Goal: Answer question/provide support: Share knowledge or assist other users

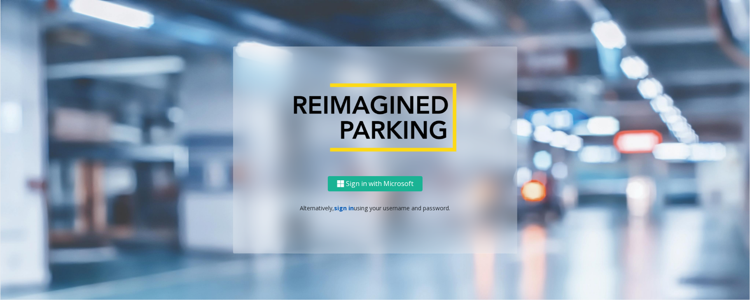
click at [340, 208] on link "sign in" at bounding box center [344, 208] width 20 height 8
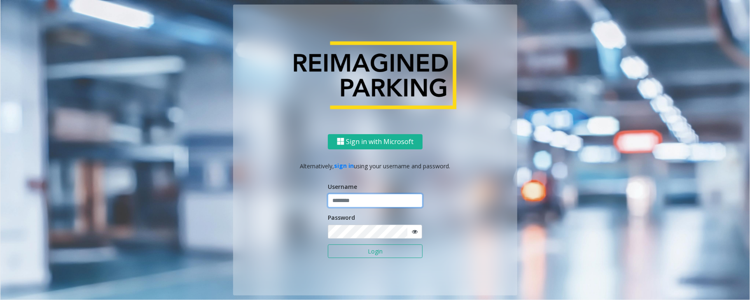
type input "*****"
click at [328, 245] on button "Login" at bounding box center [375, 252] width 95 height 14
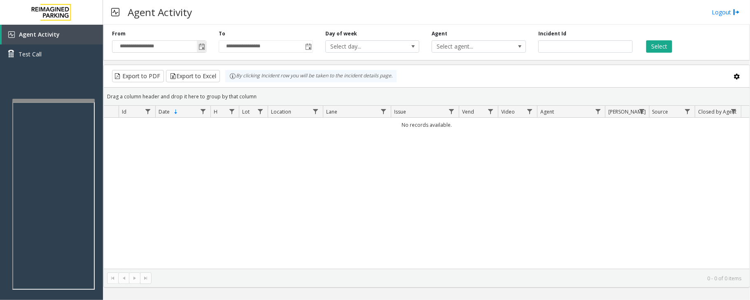
click at [203, 45] on span "Toggle popup" at bounding box center [201, 47] width 7 height 7
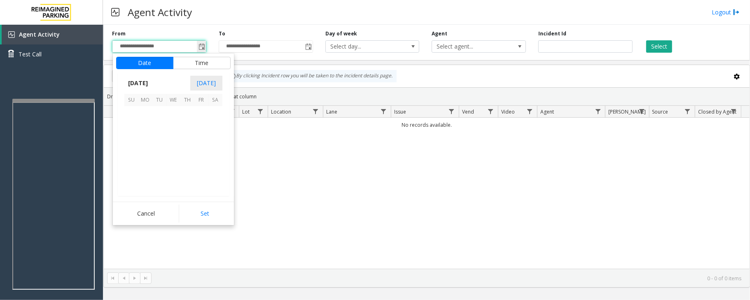
scroll to position [147766, 0]
click at [76, 34] on link "Agent Activity" at bounding box center [52, 35] width 101 height 20
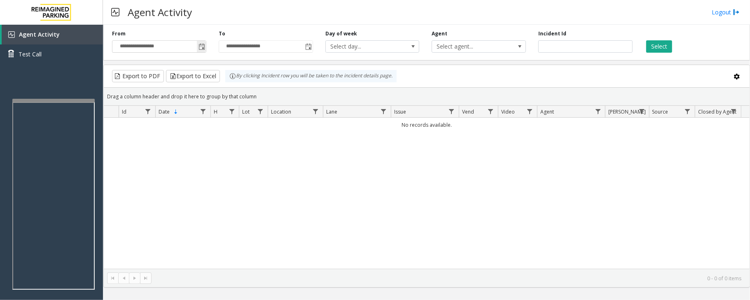
click at [200, 48] on span "Toggle popup" at bounding box center [201, 47] width 7 height 7
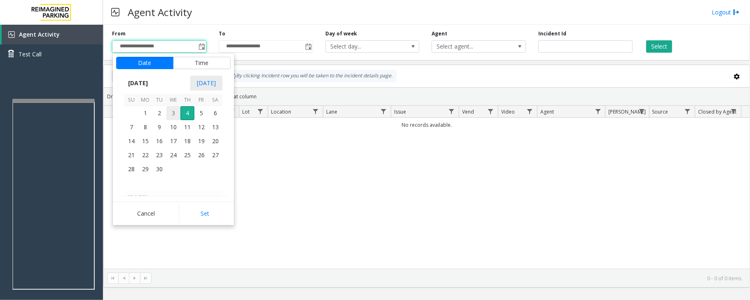
click at [174, 114] on span "3" at bounding box center [173, 113] width 14 height 14
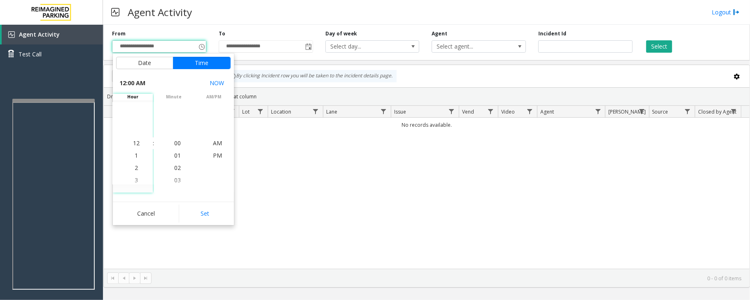
drag, startPoint x: 210, startPoint y: 206, endPoint x: 217, endPoint y: 206, distance: 7.4
click at [211, 206] on button "Set" at bounding box center [205, 214] width 52 height 18
type input "**********"
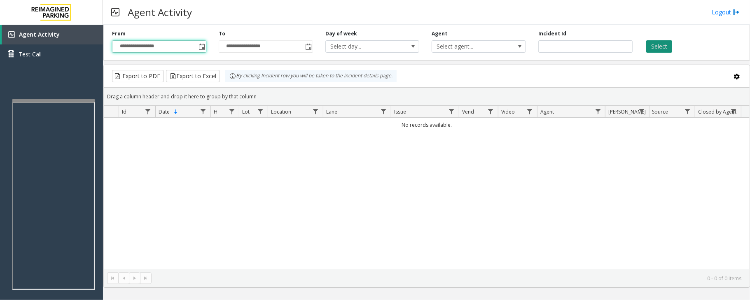
click at [658, 46] on button "Select" at bounding box center [659, 46] width 26 height 12
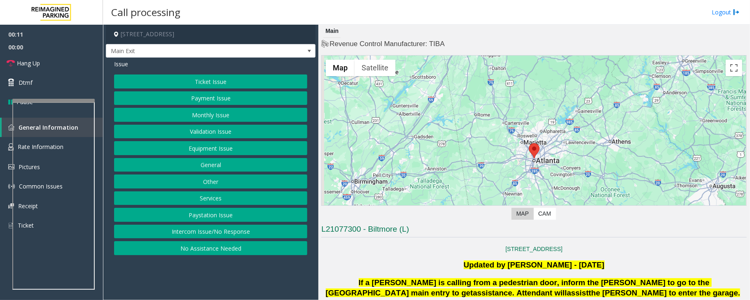
click at [198, 79] on button "Ticket Issue" at bounding box center [210, 82] width 193 height 14
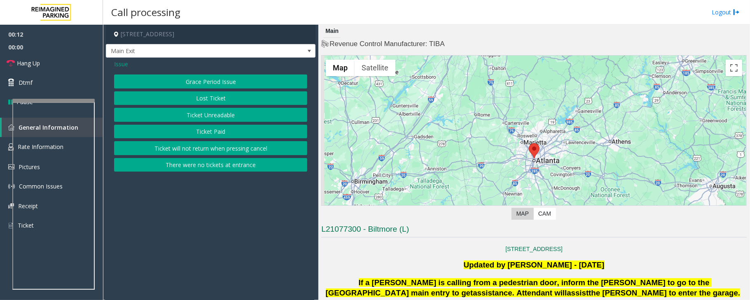
click at [206, 131] on button "Ticket Paid" at bounding box center [210, 132] width 193 height 14
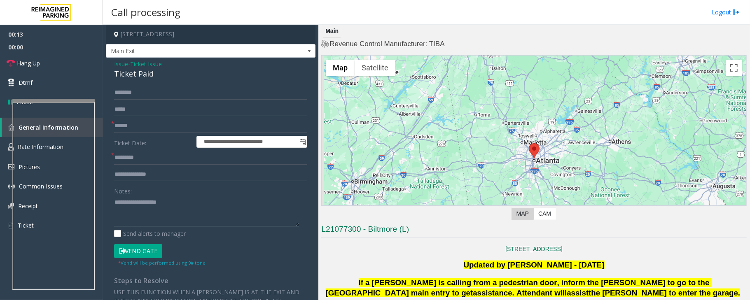
click at [139, 220] on textarea at bounding box center [206, 211] width 185 height 31
click at [131, 75] on div "Ticket Paid" at bounding box center [210, 73] width 193 height 11
click at [138, 215] on textarea at bounding box center [206, 211] width 185 height 31
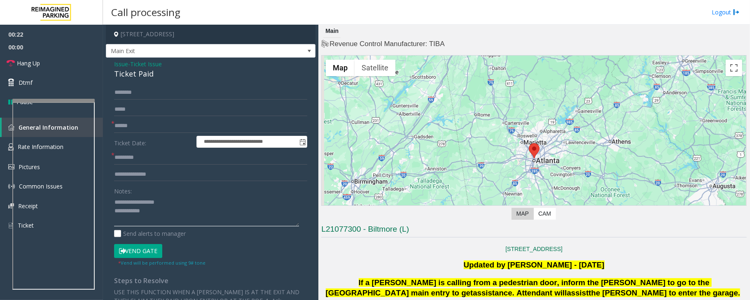
click at [146, 218] on textarea at bounding box center [206, 211] width 185 height 31
type textarea "**********"
click at [144, 91] on input "text" at bounding box center [210, 93] width 193 height 14
paste input "****"
type input "****"
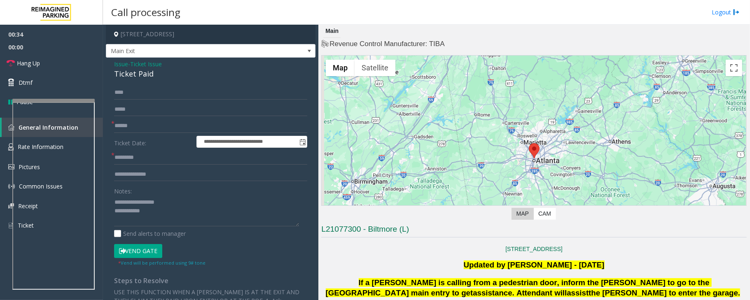
click at [145, 63] on span "Ticket Issue" at bounding box center [146, 64] width 32 height 9
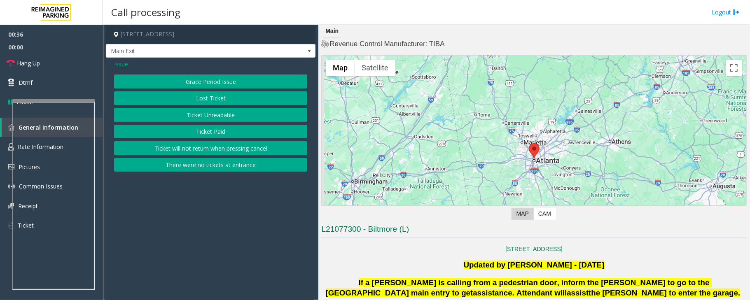
click at [126, 63] on span "Issue" at bounding box center [121, 64] width 14 height 9
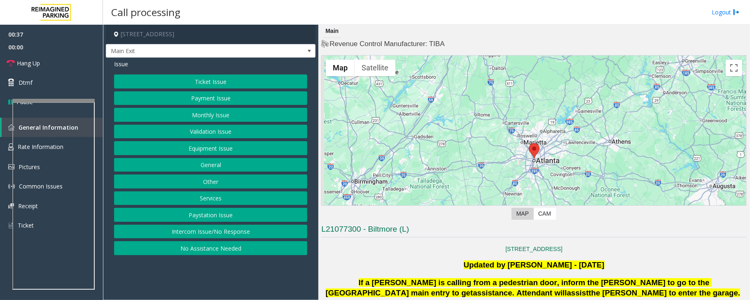
click at [235, 99] on button "Payment Issue" at bounding box center [210, 98] width 193 height 14
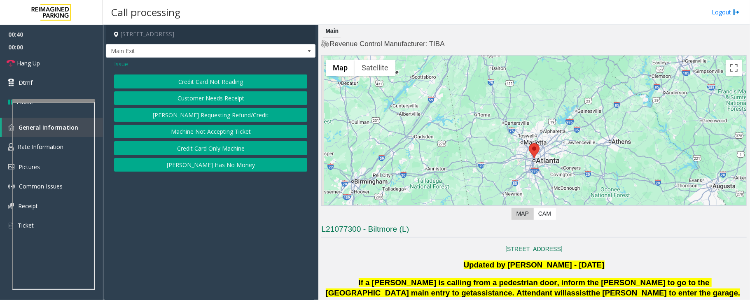
click at [236, 100] on button "Customer Needs Receipt" at bounding box center [210, 98] width 193 height 14
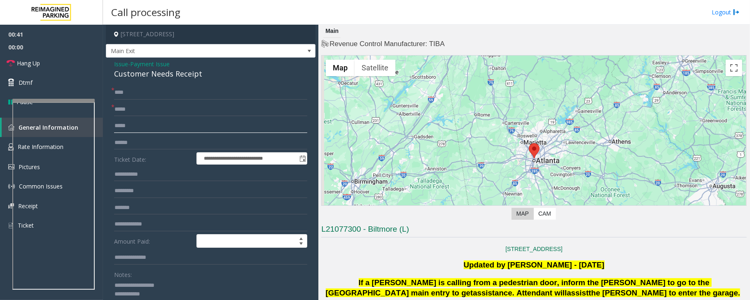
click at [126, 126] on input "text" at bounding box center [210, 126] width 193 height 14
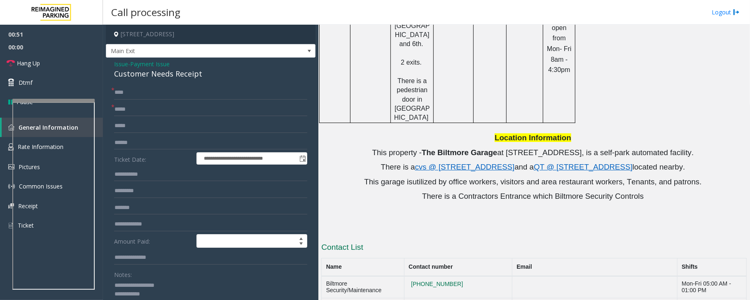
scroll to position [553, 0]
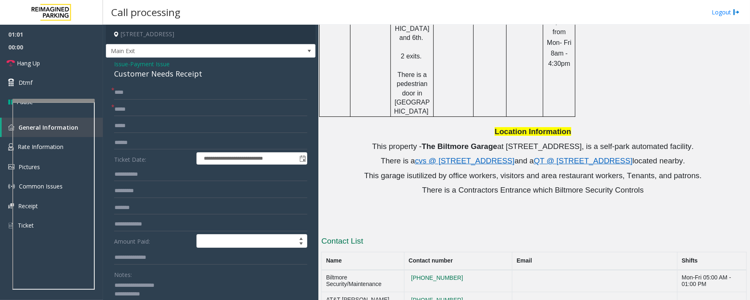
drag, startPoint x: 175, startPoint y: 287, endPoint x: 135, endPoint y: 284, distance: 39.6
click at [135, 284] on textarea at bounding box center [206, 294] width 185 height 31
click at [134, 75] on div "Customer Needs Receipt" at bounding box center [210, 73] width 193 height 11
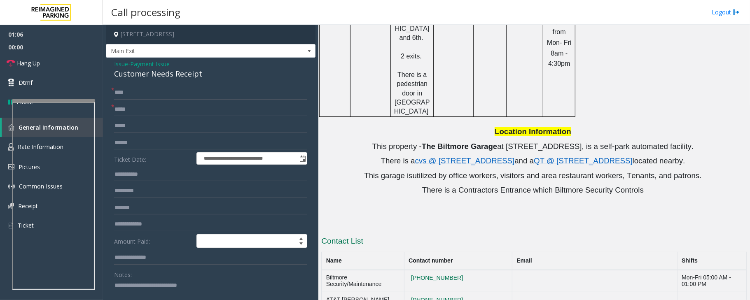
type textarea "**********"
click at [126, 107] on input "text" at bounding box center [210, 110] width 193 height 14
click at [141, 108] on input "text" at bounding box center [210, 110] width 193 height 14
click at [136, 109] on input "text" at bounding box center [210, 110] width 193 height 14
paste input "**********"
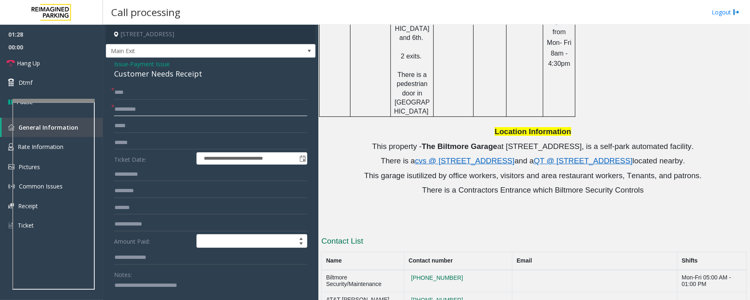
type input "**********"
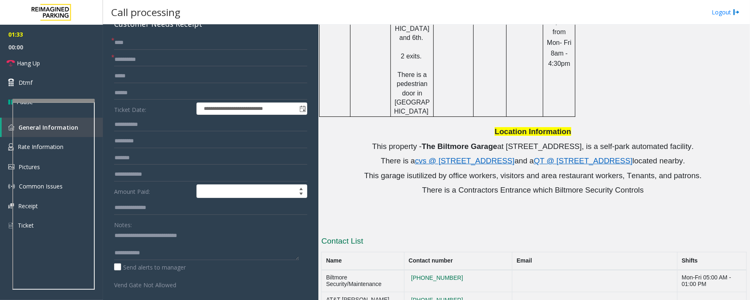
scroll to position [110, 0]
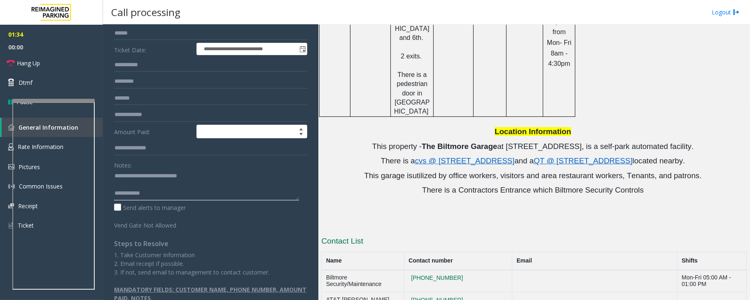
click at [119, 182] on textarea at bounding box center [206, 185] width 185 height 31
paste textarea "**********"
type textarea "**********"
click at [122, 145] on input "text" at bounding box center [210, 148] width 193 height 14
click at [166, 151] on input "**********" at bounding box center [210, 148] width 193 height 14
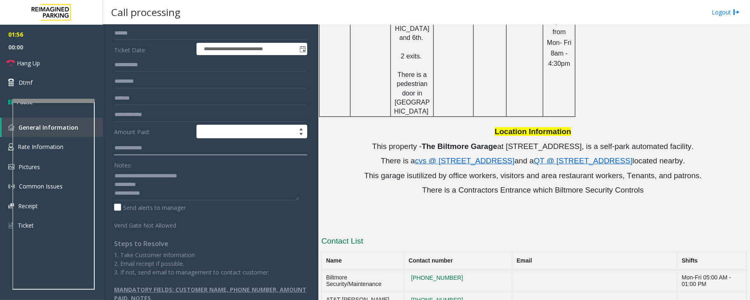
paste input "*****"
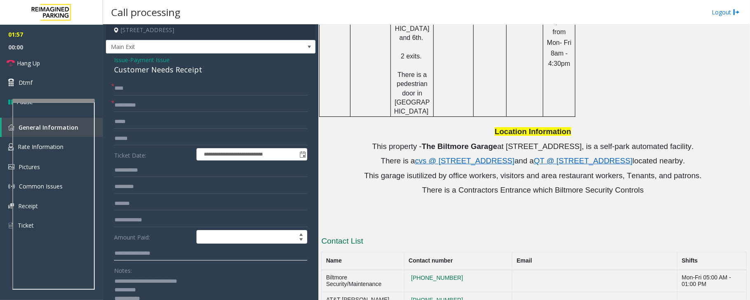
scroll to position [0, 0]
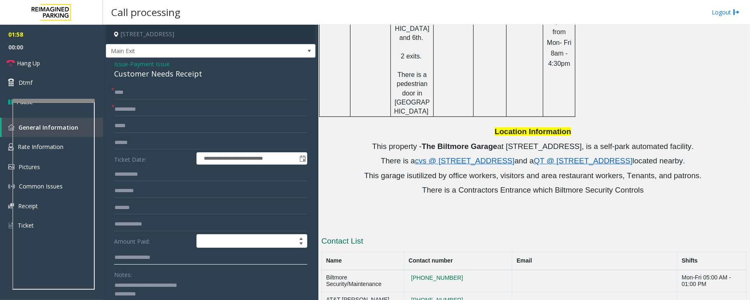
type input "**********"
click at [134, 128] on input "text" at bounding box center [210, 126] width 193 height 14
click at [161, 126] on input "**********" at bounding box center [210, 126] width 193 height 14
click at [147, 126] on input "**********" at bounding box center [210, 126] width 193 height 14
click at [167, 126] on input "**********" at bounding box center [210, 126] width 193 height 14
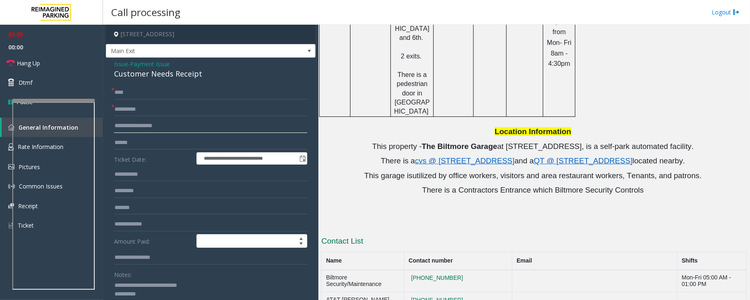
click at [152, 127] on input "**********" at bounding box center [210, 126] width 193 height 14
type input "**********"
click at [148, 147] on input "text" at bounding box center [210, 143] width 193 height 14
click at [144, 224] on input "text" at bounding box center [210, 224] width 193 height 14
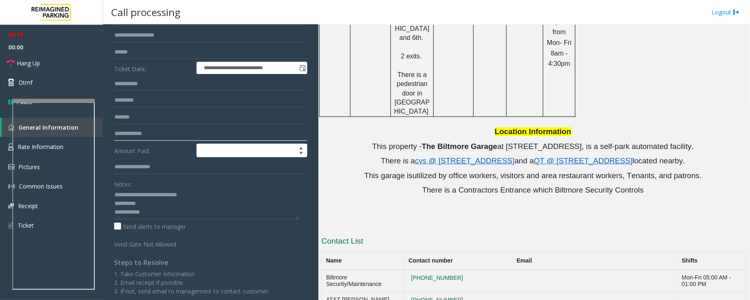
scroll to position [110, 0]
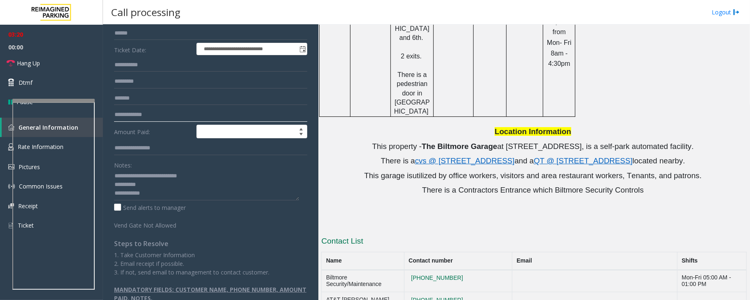
click at [137, 112] on input "text" at bounding box center [210, 115] width 193 height 14
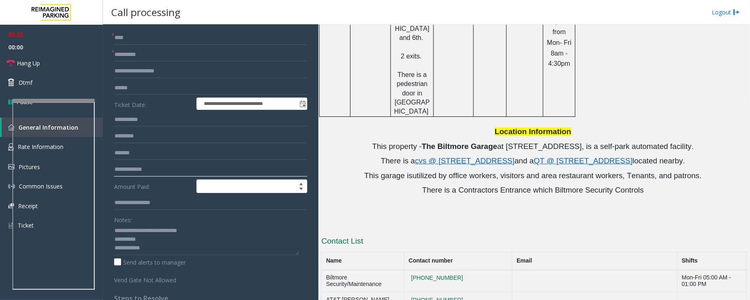
scroll to position [0, 0]
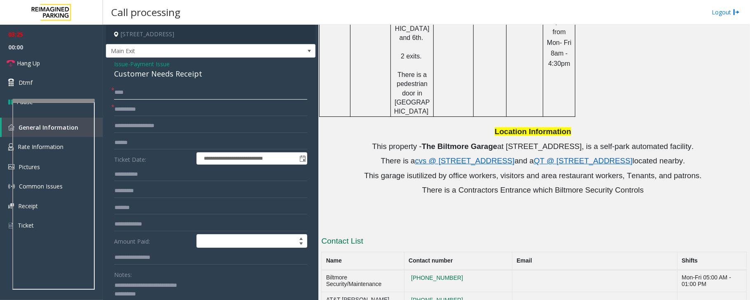
click at [133, 94] on input "****" at bounding box center [210, 93] width 193 height 14
type input "**********"
click at [147, 125] on input "**********" at bounding box center [210, 126] width 193 height 14
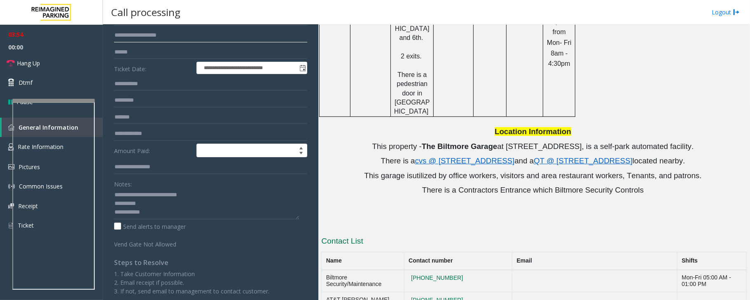
scroll to position [110, 0]
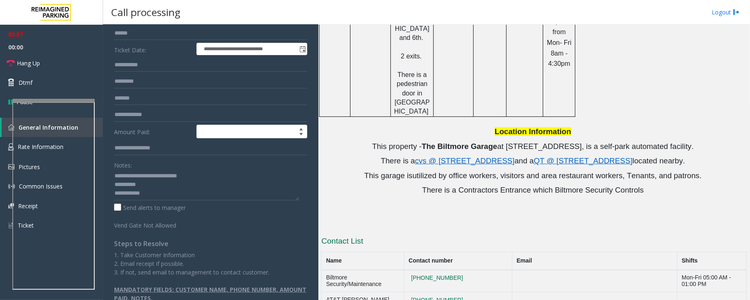
type input "**********"
click at [181, 194] on textarea at bounding box center [206, 185] width 185 height 31
click at [63, 68] on link "Hang Up" at bounding box center [51, 63] width 103 height 19
click at [176, 191] on textarea at bounding box center [206, 185] width 185 height 31
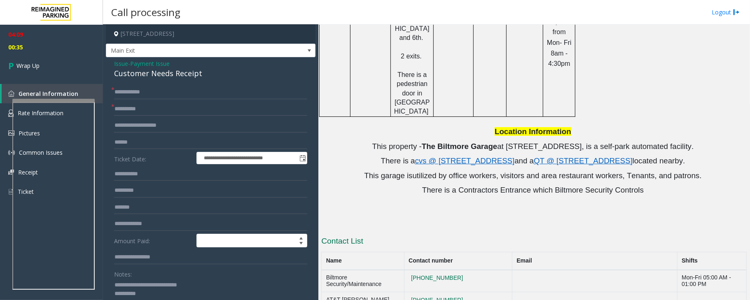
scroll to position [0, 0]
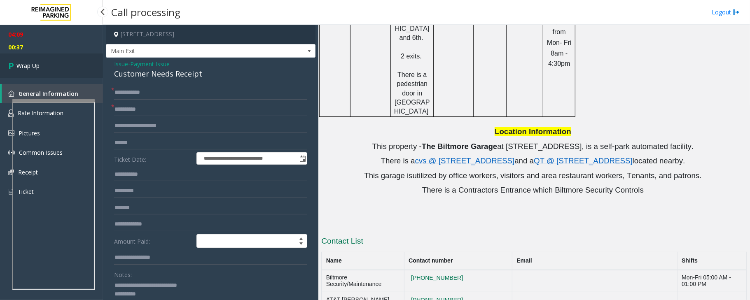
type textarea "**********"
click at [50, 66] on link "Wrap Up" at bounding box center [51, 66] width 103 height 24
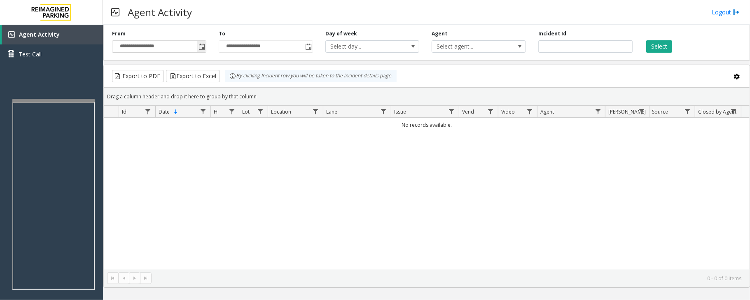
click at [204, 47] on span "Toggle popup" at bounding box center [201, 47] width 7 height 7
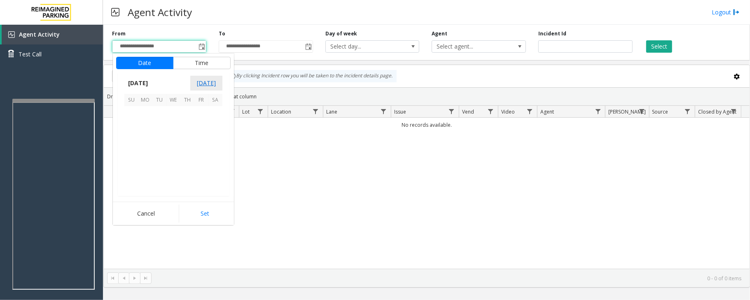
scroll to position [147766, 0]
drag, startPoint x: 171, startPoint y: 112, endPoint x: 181, endPoint y: 126, distance: 16.5
click at [173, 114] on span "3" at bounding box center [173, 113] width 14 height 14
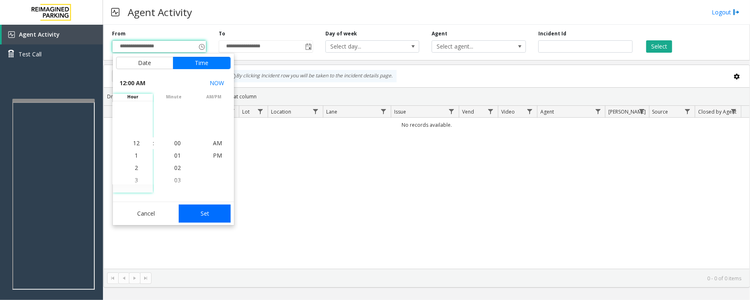
click at [212, 213] on button "Set" at bounding box center [205, 214] width 52 height 18
type input "**********"
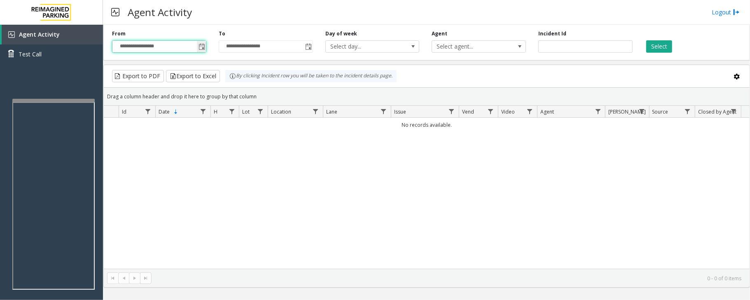
click at [201, 48] on span "Toggle popup" at bounding box center [201, 47] width 7 height 7
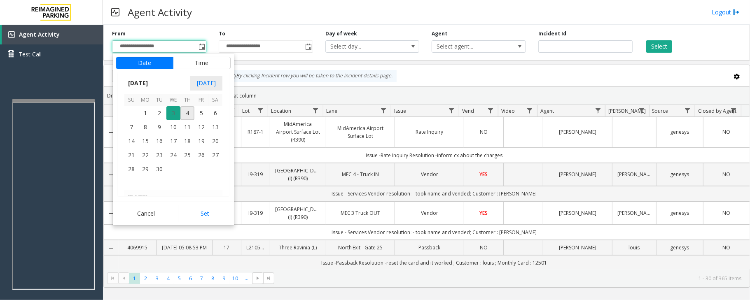
click at [172, 115] on span "3" at bounding box center [173, 113] width 14 height 14
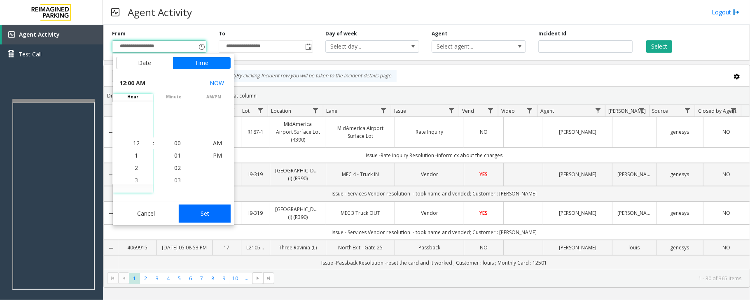
click at [206, 214] on button "Set" at bounding box center [205, 214] width 52 height 18
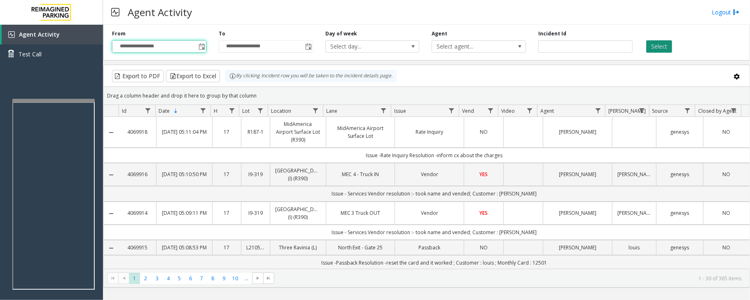
click at [669, 48] on button "Select" at bounding box center [659, 46] width 26 height 12
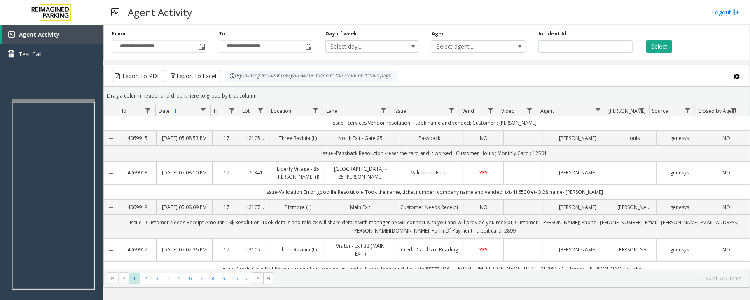
scroll to position [165, 0]
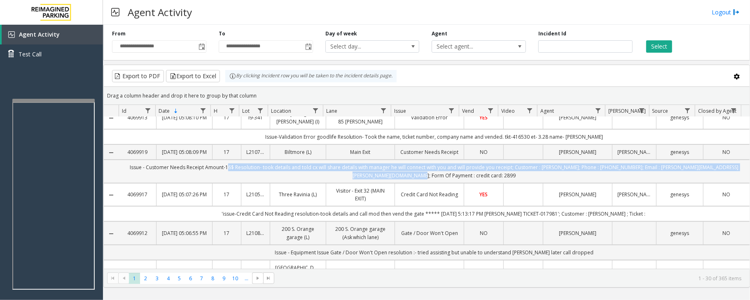
drag, startPoint x: 221, startPoint y: 203, endPoint x: 473, endPoint y: 214, distance: 252.2
click at [473, 183] on td "Issue - Customer Needs Receipt Amount-16$ Resolution- took details and told cx …" at bounding box center [434, 171] width 631 height 23
copy td "16$ Resolution- took details and told cx will share details with manager he wil…"
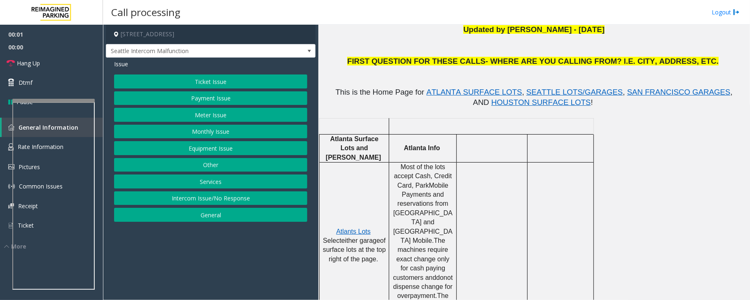
scroll to position [219, 0]
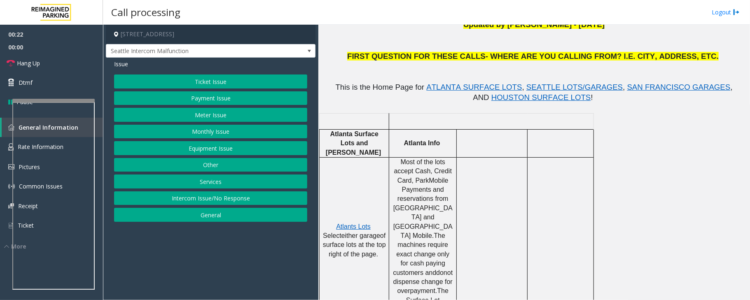
click at [203, 147] on button "Equipment Issue" at bounding box center [210, 148] width 193 height 14
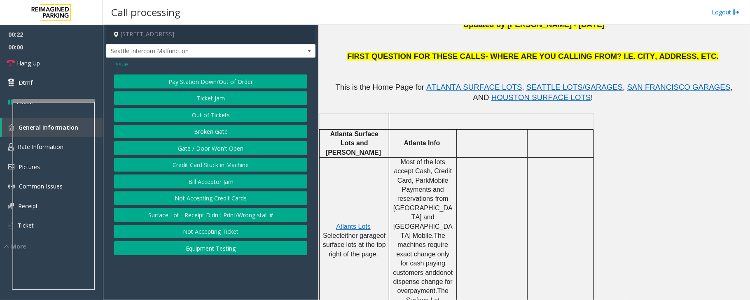
click at [203, 147] on button "Gate / Door Won't Open" at bounding box center [210, 148] width 193 height 14
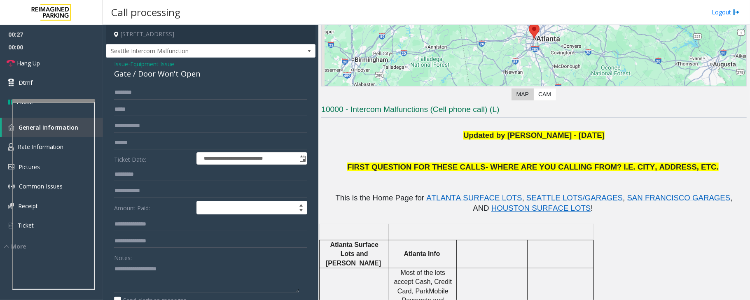
scroll to position [110, 0]
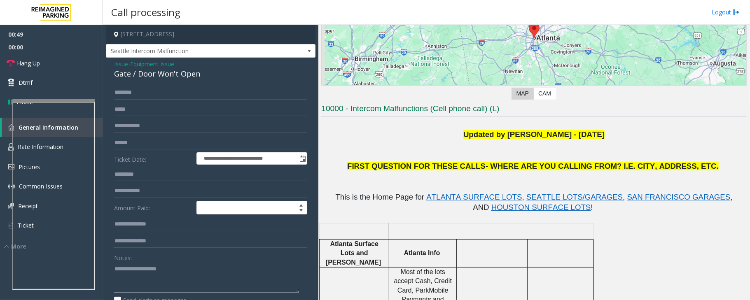
click at [160, 287] on textarea at bounding box center [206, 277] width 185 height 31
paste textarea "**********"
click at [165, 287] on textarea at bounding box center [206, 277] width 185 height 31
click at [187, 281] on textarea at bounding box center [206, 277] width 185 height 31
paste textarea "**********"
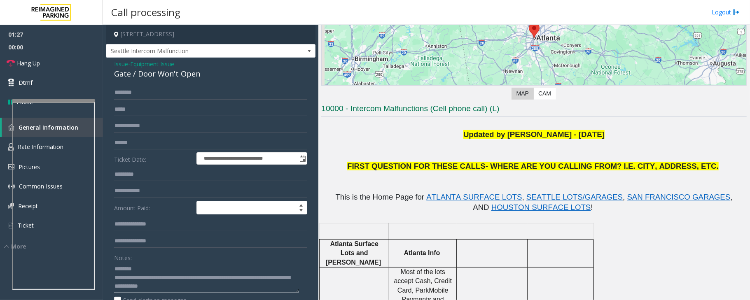
click at [195, 279] on textarea at bounding box center [206, 277] width 185 height 31
click at [157, 93] on input "text" at bounding box center [210, 93] width 193 height 14
click at [144, 76] on div "Gate / Door Won't Open" at bounding box center [210, 73] width 193 height 11
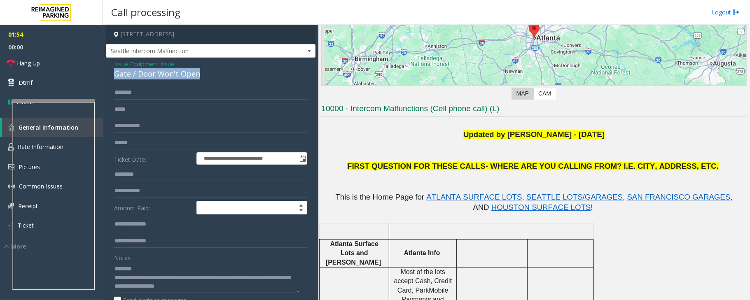
copy div "Gate / Door Won't Open"
click at [146, 261] on div "Notes:" at bounding box center [210, 272] width 193 height 42
click at [145, 263] on textarea at bounding box center [206, 277] width 185 height 31
paste textarea "**********"
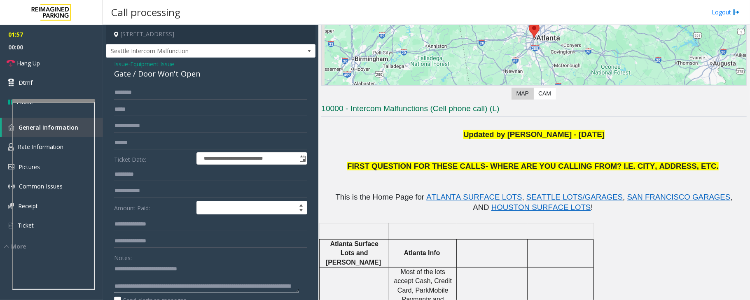
click at [159, 277] on textarea at bounding box center [206, 277] width 185 height 31
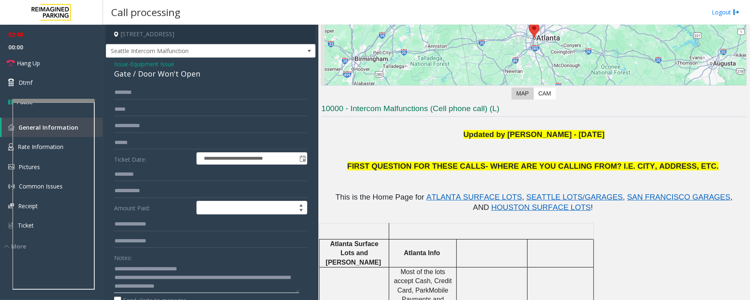
scroll to position [55, 0]
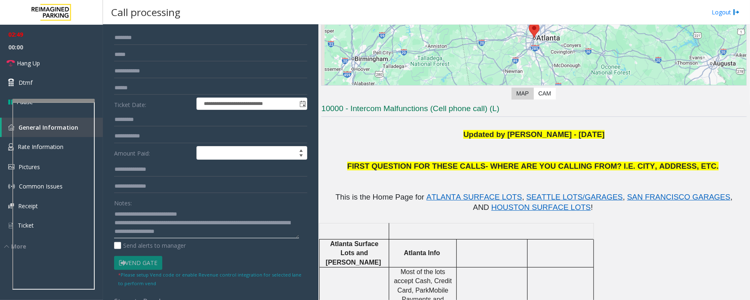
click at [244, 234] on textarea at bounding box center [206, 223] width 185 height 31
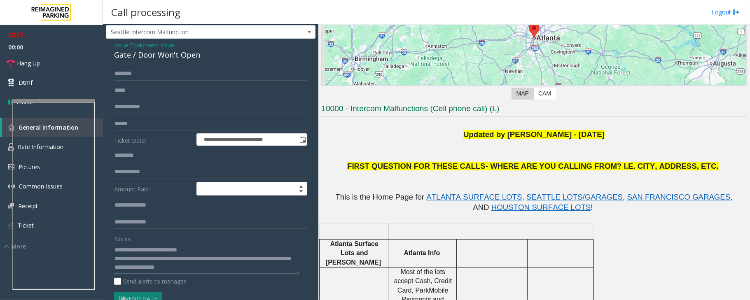
scroll to position [0, 0]
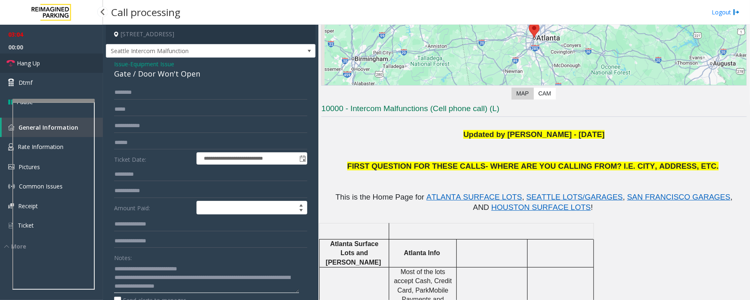
type textarea "**********"
click at [43, 58] on link "Hang Up" at bounding box center [51, 63] width 103 height 19
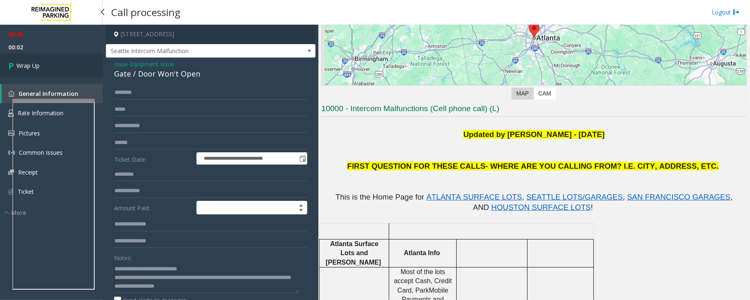
click at [52, 63] on link "Wrap Up" at bounding box center [51, 66] width 103 height 24
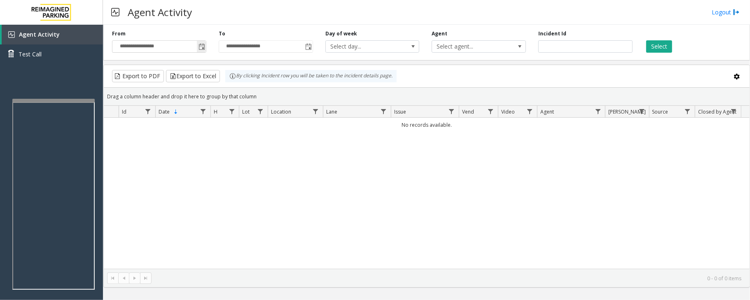
click at [201, 49] on span "Toggle popup" at bounding box center [201, 47] width 7 height 7
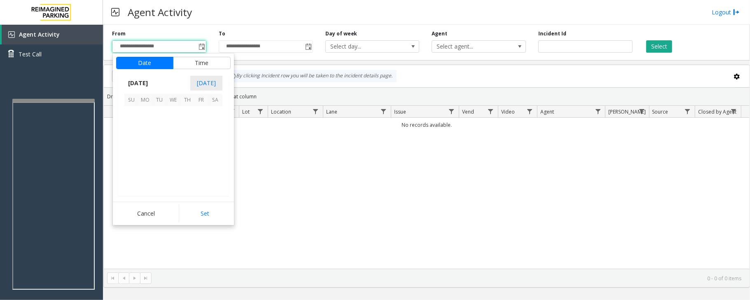
scroll to position [147766, 0]
click at [173, 112] on span "3" at bounding box center [173, 113] width 14 height 14
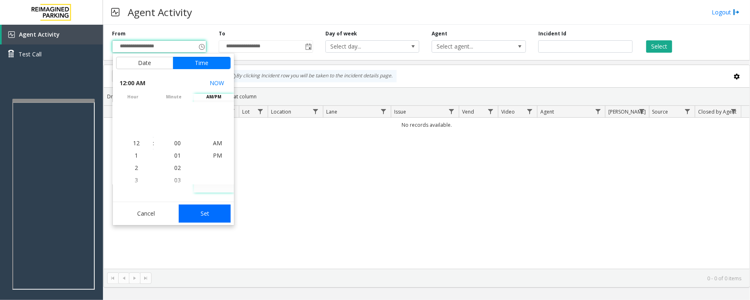
click at [204, 212] on button "Set" at bounding box center [205, 214] width 52 height 18
type input "**********"
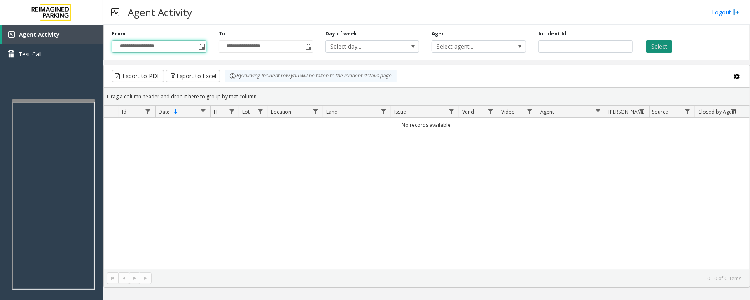
click at [655, 46] on button "Select" at bounding box center [659, 46] width 26 height 12
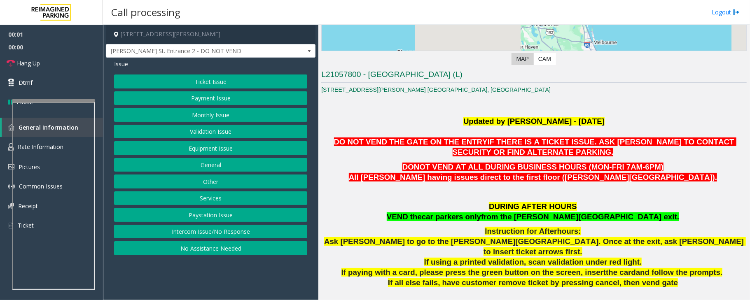
scroll to position [165, 0]
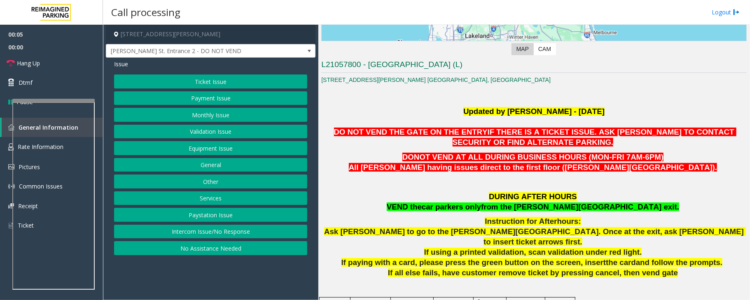
click at [195, 251] on button "No Assistance Needed" at bounding box center [210, 248] width 193 height 14
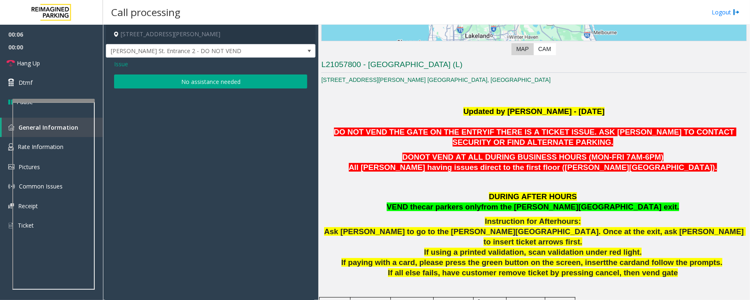
click at [180, 83] on button "No assistance needed" at bounding box center [210, 82] width 193 height 14
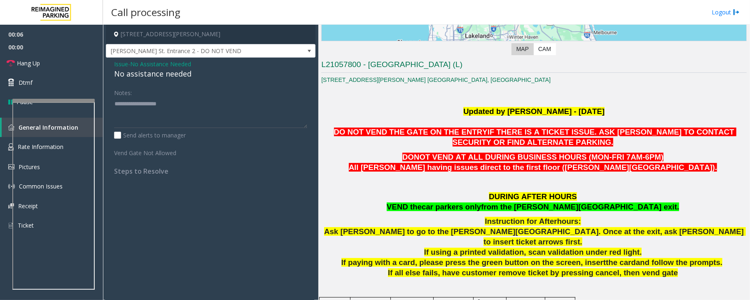
click at [161, 77] on div "No assistance needed" at bounding box center [210, 73] width 193 height 11
click at [172, 75] on div "No assistance needed" at bounding box center [210, 73] width 193 height 11
click at [180, 74] on div "No assistance needed" at bounding box center [210, 73] width 193 height 11
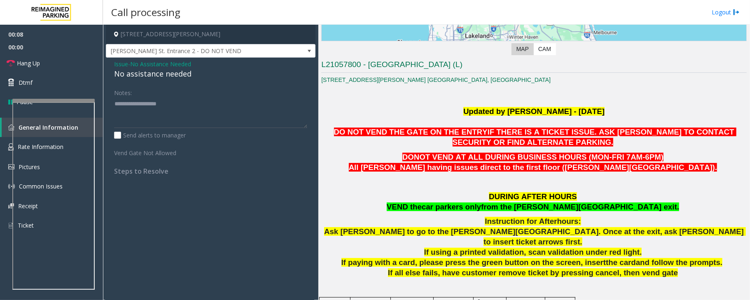
click at [163, 74] on div "No assistance needed" at bounding box center [210, 73] width 193 height 11
drag, startPoint x: 45, startPoint y: 60, endPoint x: 152, endPoint y: 86, distance: 110.3
click at [45, 60] on link "Hang Up" at bounding box center [51, 63] width 103 height 19
click at [155, 76] on div "No assistance needed" at bounding box center [210, 73] width 193 height 11
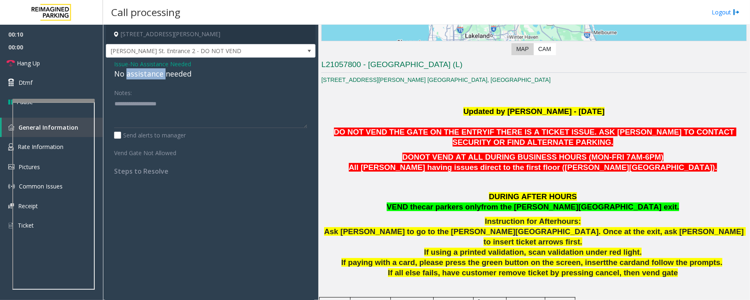
click at [155, 76] on div "No assistance needed" at bounding box center [210, 73] width 193 height 11
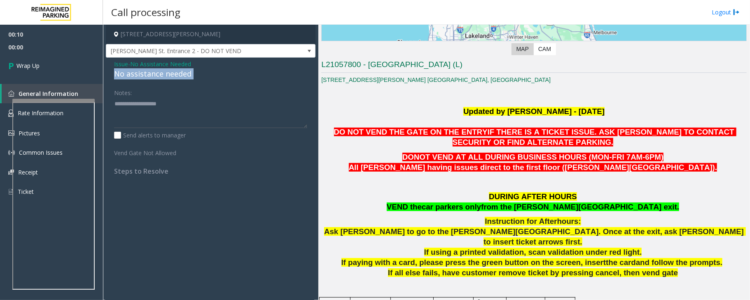
click at [155, 76] on div "No assistance needed" at bounding box center [210, 73] width 193 height 11
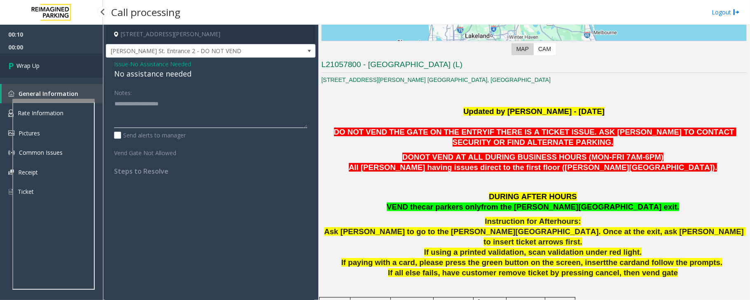
type textarea "**********"
click at [61, 60] on link "Wrap Up" at bounding box center [51, 66] width 103 height 24
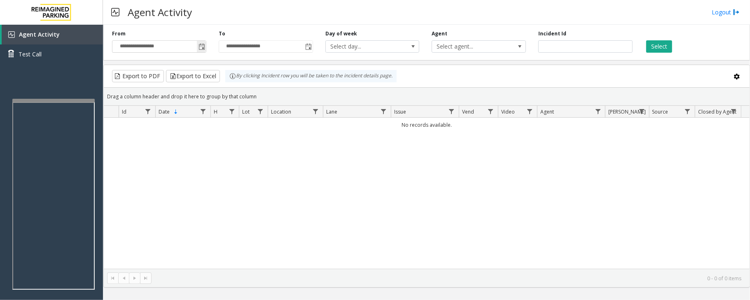
drag, startPoint x: 201, startPoint y: 43, endPoint x: 201, endPoint y: 49, distance: 5.4
click at [201, 43] on span "Toggle popup" at bounding box center [201, 46] width 9 height 13
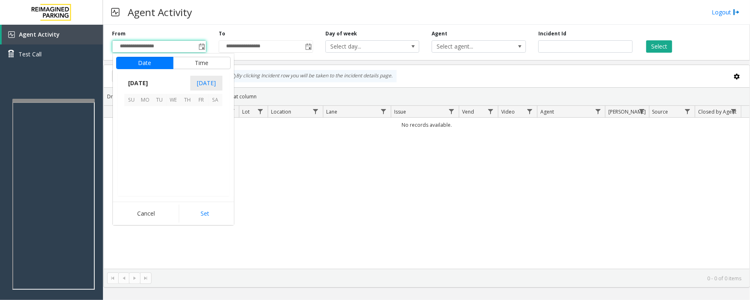
scroll to position [147766, 0]
click at [174, 113] on span "3" at bounding box center [173, 113] width 14 height 14
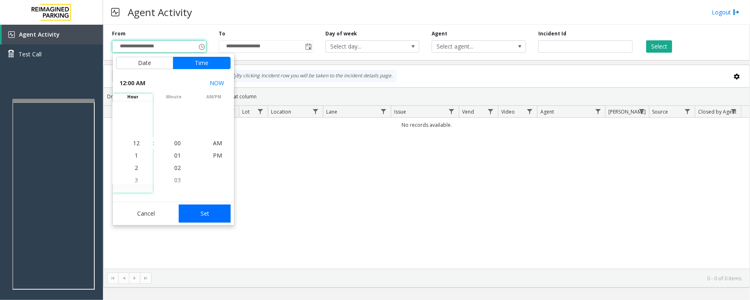
click at [224, 216] on button "Set" at bounding box center [205, 214] width 52 height 18
type input "**********"
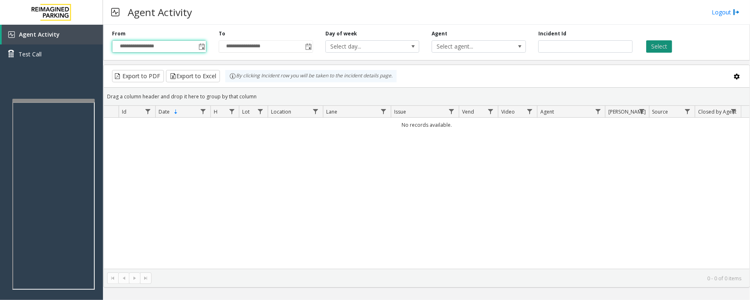
click at [656, 46] on button "Select" at bounding box center [659, 46] width 26 height 12
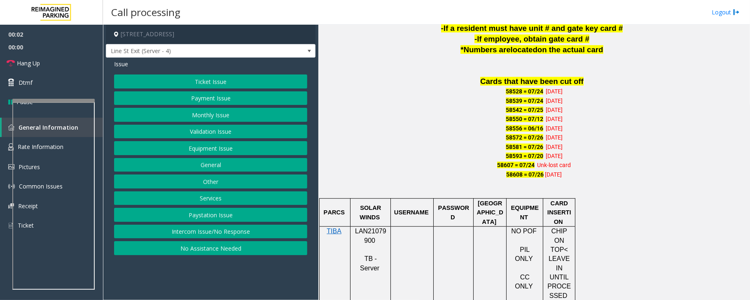
scroll to position [549, 0]
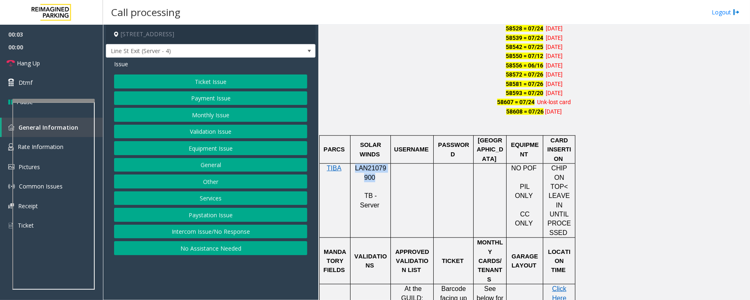
drag, startPoint x: 354, startPoint y: 155, endPoint x: 374, endPoint y: 167, distance: 22.5
click at [374, 167] on p "LAN21079900" at bounding box center [370, 173] width 34 height 19
copy span "LAN21079900"
click at [243, 232] on button "Intercom Issue/No Response" at bounding box center [210, 232] width 193 height 14
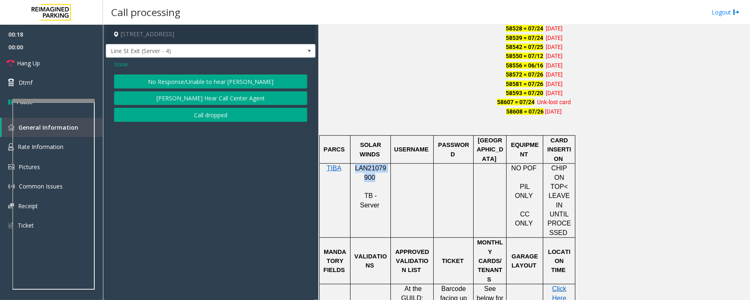
click at [197, 81] on button "No Response/Unable to hear [PERSON_NAME]" at bounding box center [210, 82] width 193 height 14
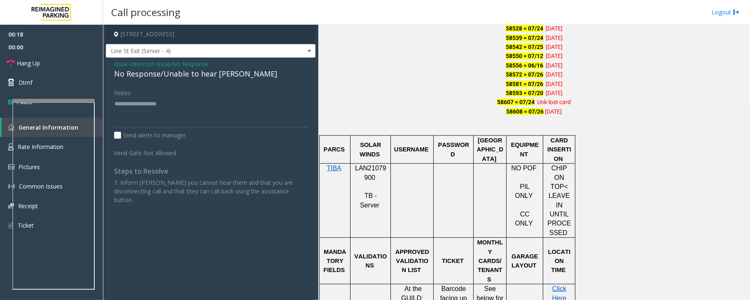
click at [188, 74] on div "No Response/Unable to hear [PERSON_NAME]" at bounding box center [210, 73] width 193 height 11
click at [188, 75] on div "No Response/Unable to hear [PERSON_NAME]" at bounding box center [210, 73] width 193 height 11
click at [192, 76] on div "No Response/Unable to hear [PERSON_NAME]" at bounding box center [210, 73] width 193 height 11
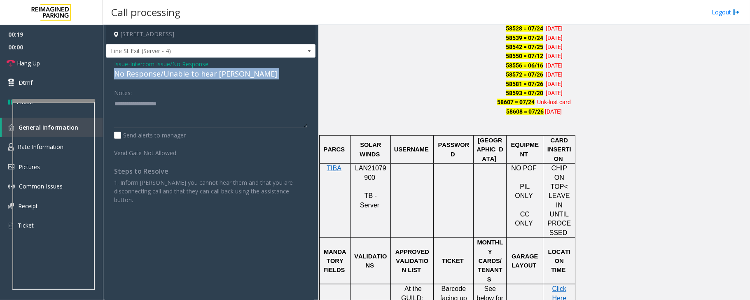
click at [192, 76] on div "No Response/Unable to hear [PERSON_NAME]" at bounding box center [210, 73] width 193 height 11
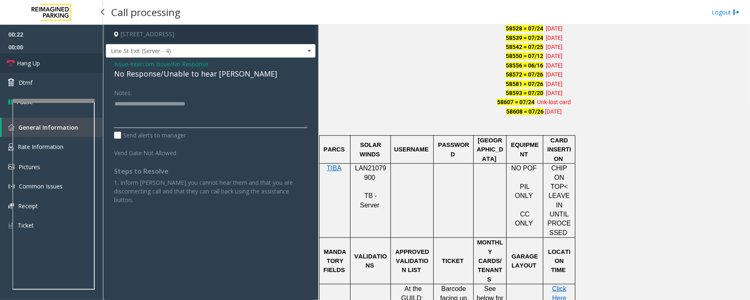
type textarea "**********"
click at [71, 65] on link "Hang Up" at bounding box center [51, 63] width 103 height 19
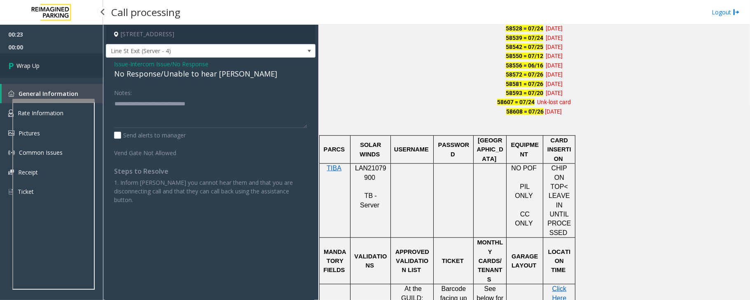
click at [71, 65] on link "Wrap Up" at bounding box center [51, 66] width 103 height 24
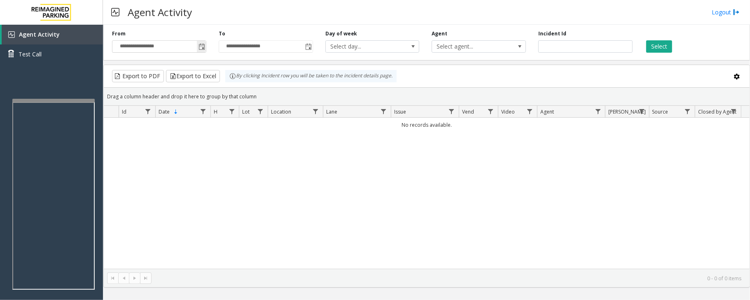
click at [202, 48] on span "Toggle popup" at bounding box center [201, 47] width 7 height 7
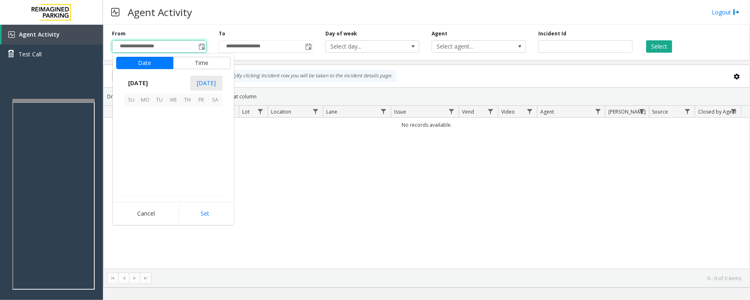
scroll to position [147766, 0]
click at [170, 113] on span "3" at bounding box center [173, 113] width 14 height 14
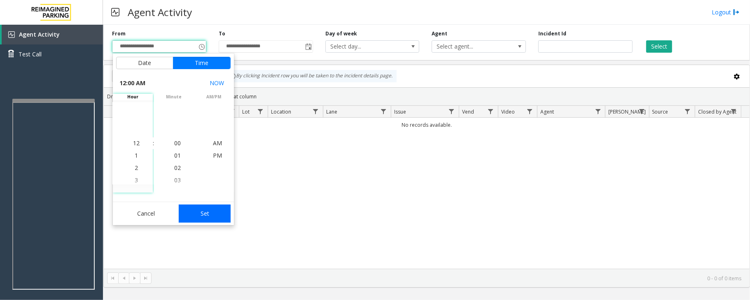
click at [188, 211] on button "Set" at bounding box center [205, 214] width 52 height 18
type input "**********"
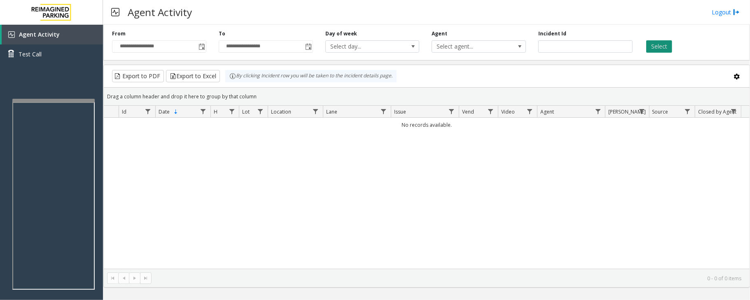
click at [657, 44] on button "Select" at bounding box center [659, 46] width 26 height 12
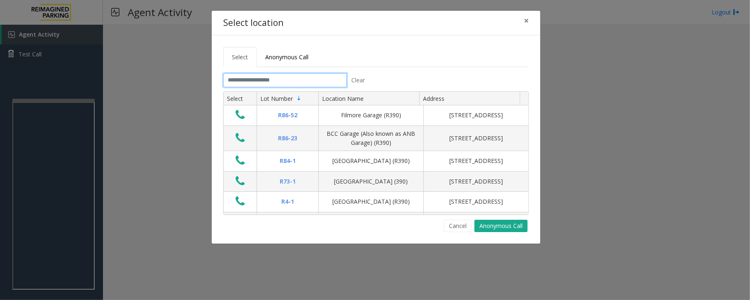
click at [303, 80] on input "text" at bounding box center [285, 80] width 124 height 14
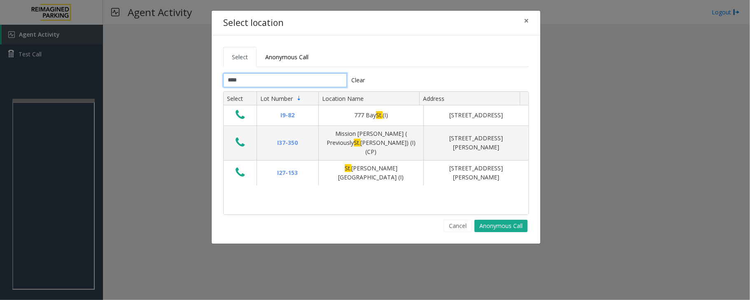
type input "***"
click at [527, 19] on span "×" at bounding box center [526, 21] width 5 height 12
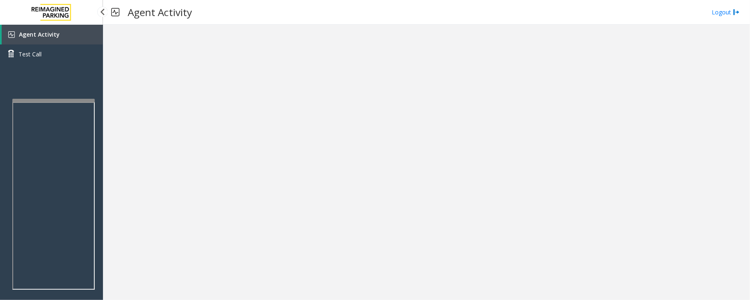
click at [60, 37] on link "Agent Activity" at bounding box center [52, 35] width 101 height 20
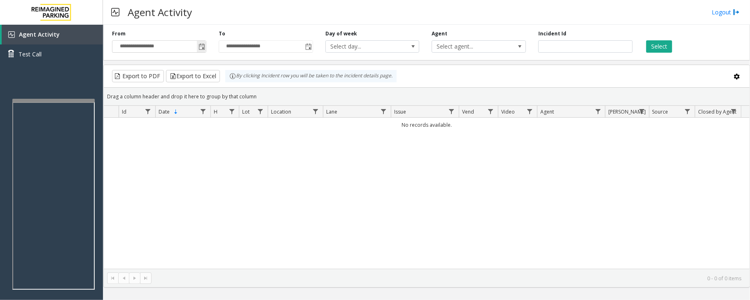
click at [203, 48] on span "Toggle popup" at bounding box center [201, 47] width 7 height 7
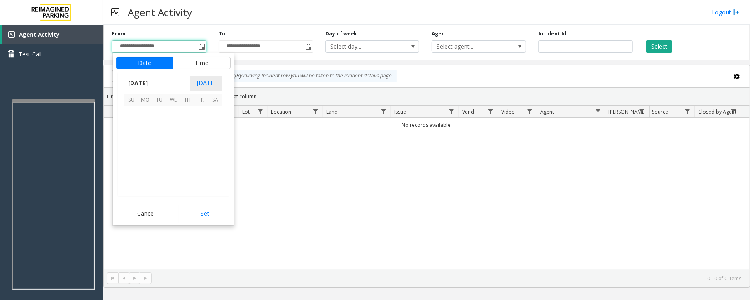
scroll to position [147766, 0]
click at [175, 114] on span "3" at bounding box center [173, 113] width 14 height 14
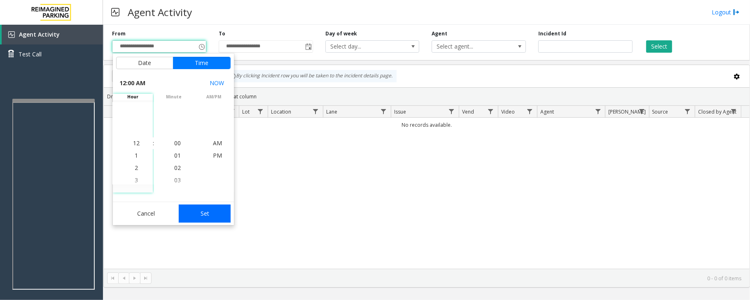
click at [210, 210] on button "Set" at bounding box center [205, 214] width 52 height 18
type input "**********"
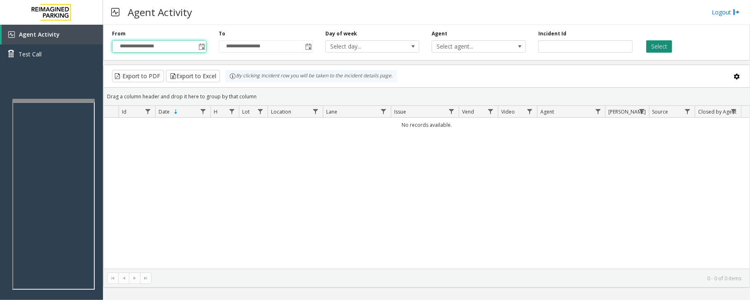
click at [660, 46] on button "Select" at bounding box center [659, 46] width 26 height 12
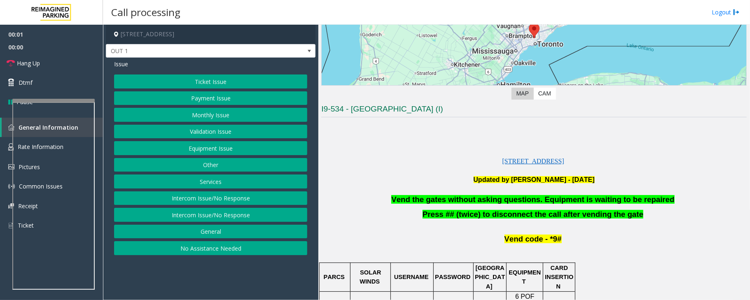
scroll to position [165, 0]
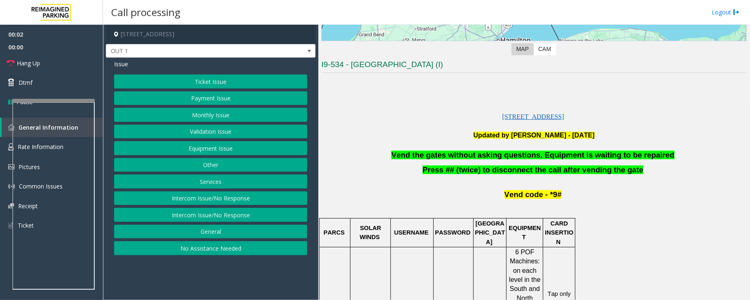
click at [196, 150] on button "Equipment Issue" at bounding box center [210, 148] width 193 height 14
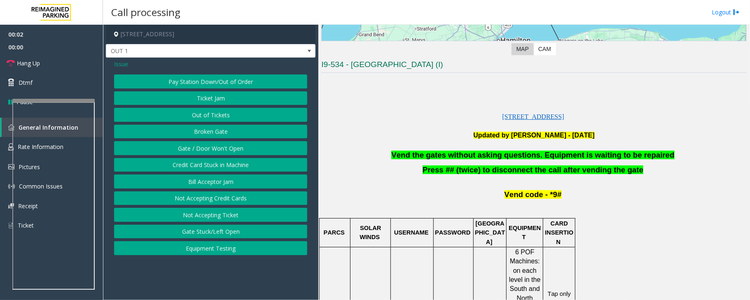
click at [191, 147] on button "Gate / Door Won't Open" at bounding box center [210, 148] width 193 height 14
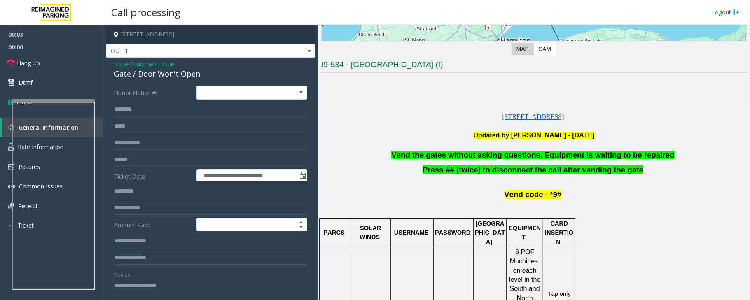
scroll to position [132, 0]
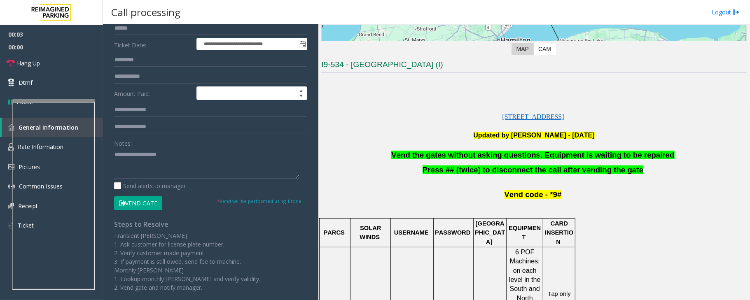
click at [148, 206] on button "Vend Gate" at bounding box center [138, 203] width 48 height 14
click at [450, 157] on span "Vend the gates without asking questions. Equipment is waiting to be repaired" at bounding box center [532, 155] width 283 height 9
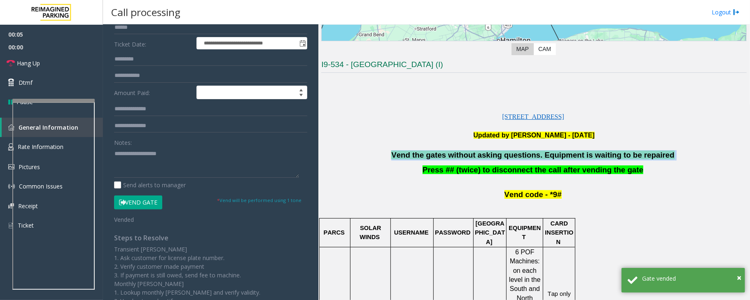
click at [451, 157] on span "Vend the gates without asking questions. Equipment is waiting to be repaired" at bounding box center [532, 155] width 283 height 9
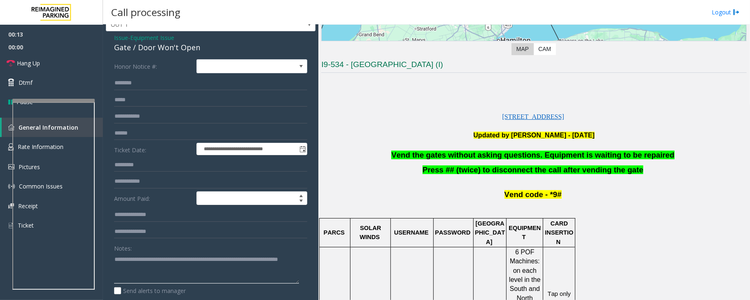
scroll to position [22, 0]
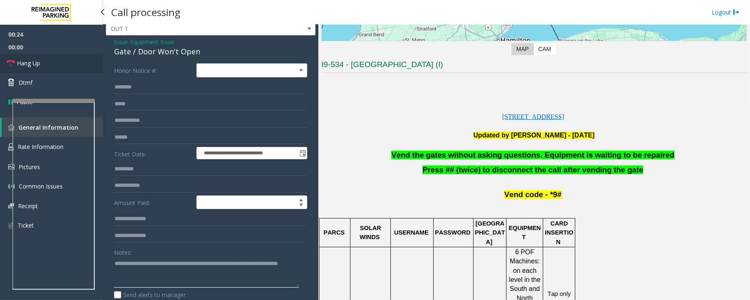
type textarea "**********"
click at [48, 63] on link "Hang Up" at bounding box center [51, 63] width 103 height 19
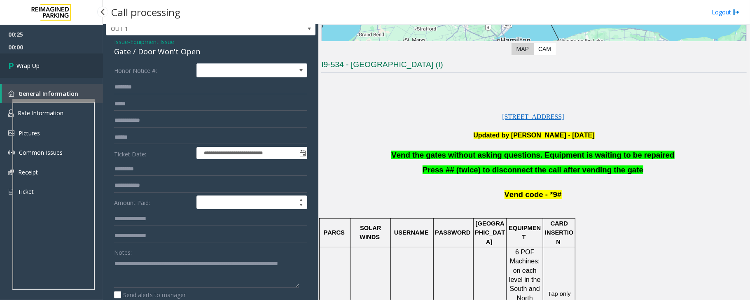
click at [48, 63] on link "Wrap Up" at bounding box center [51, 66] width 103 height 24
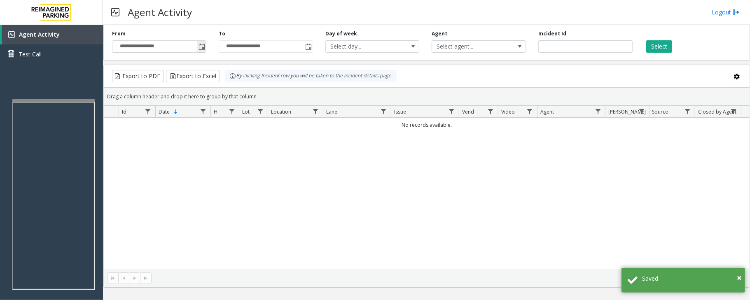
click at [201, 47] on span "Toggle popup" at bounding box center [201, 47] width 7 height 7
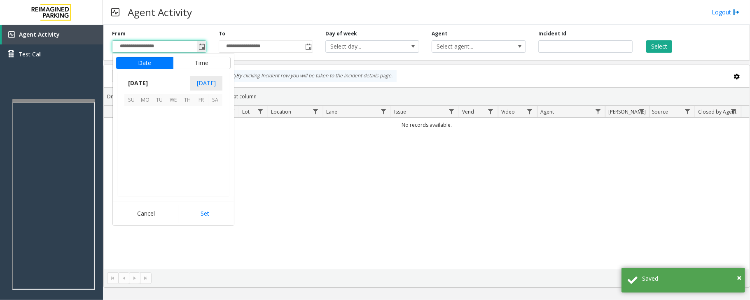
scroll to position [147766, 0]
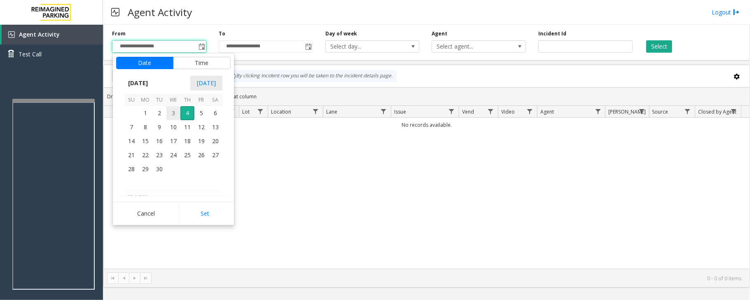
click at [172, 114] on span "3" at bounding box center [173, 113] width 14 height 14
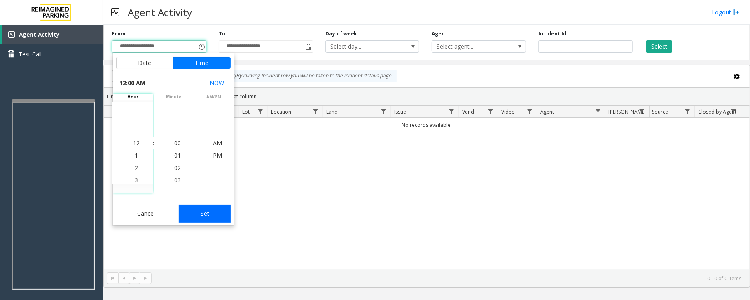
click at [208, 217] on button "Set" at bounding box center [205, 214] width 52 height 18
type input "**********"
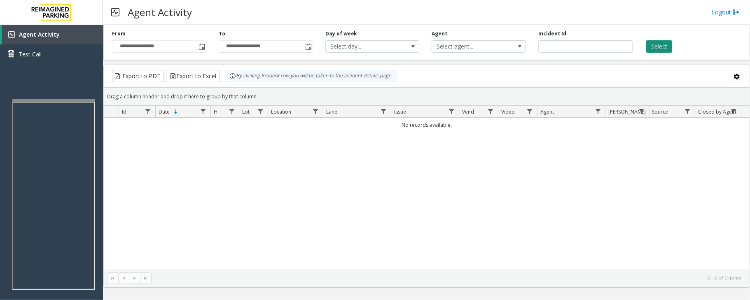
click at [651, 44] on button "Select" at bounding box center [659, 46] width 26 height 12
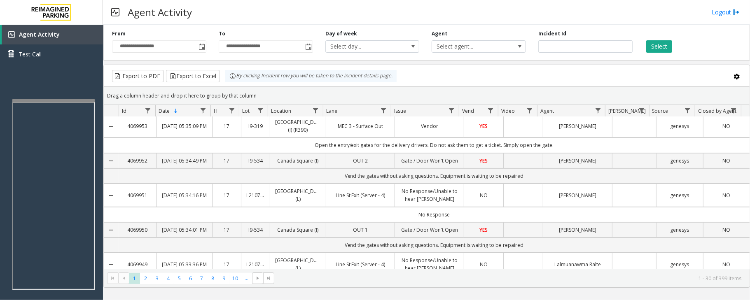
scroll to position [0, 0]
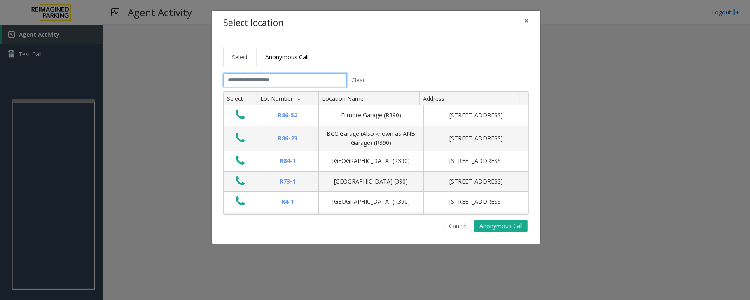
click at [298, 83] on input "text" at bounding box center [285, 80] width 124 height 14
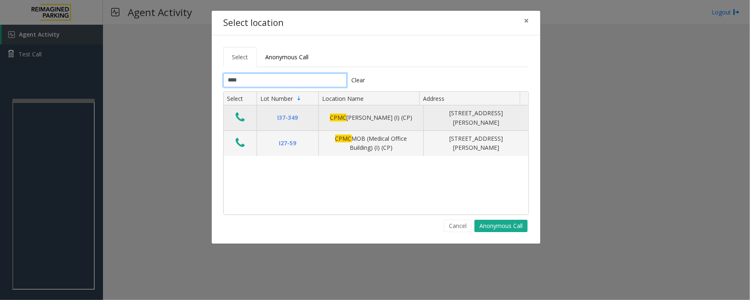
type input "****"
click at [241, 121] on icon "Data table" at bounding box center [240, 118] width 9 height 12
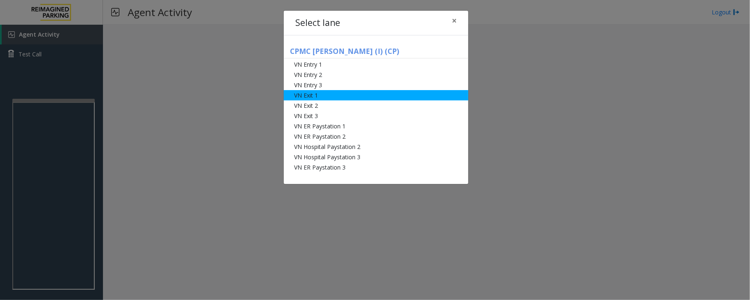
click at [320, 96] on li "VN Exit 1" at bounding box center [376, 95] width 184 height 10
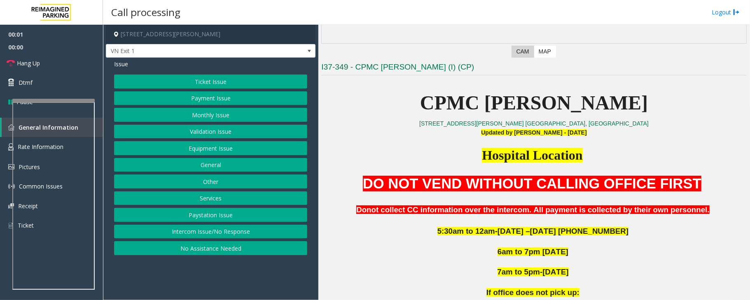
scroll to position [165, 0]
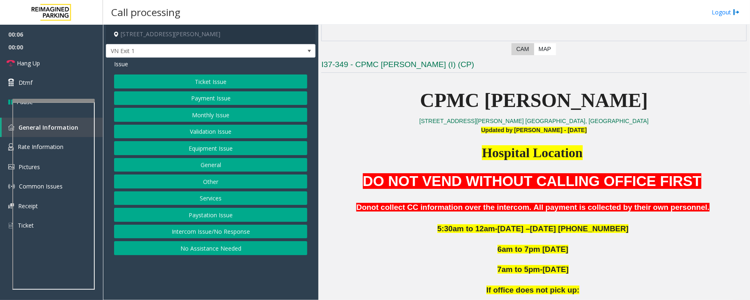
click at [199, 101] on button "Payment Issue" at bounding box center [210, 98] width 193 height 14
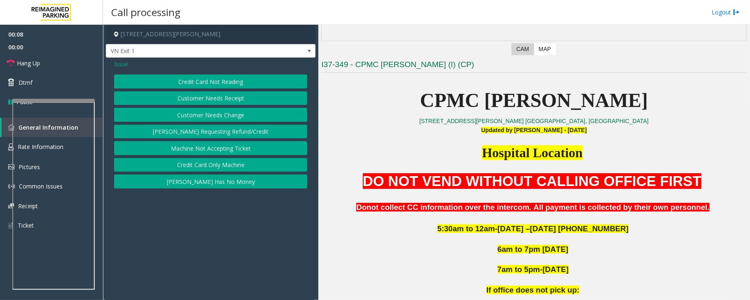
click at [231, 102] on button "Customer Needs Receipt" at bounding box center [210, 98] width 193 height 14
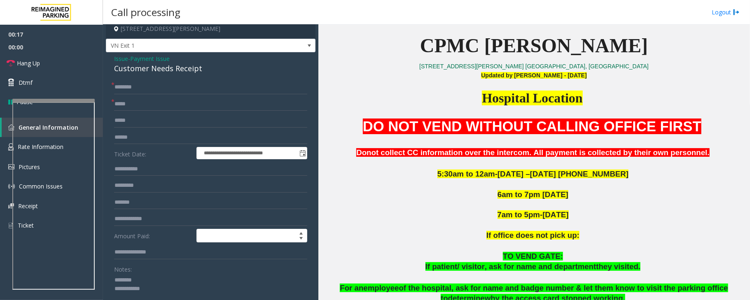
scroll to position [0, 0]
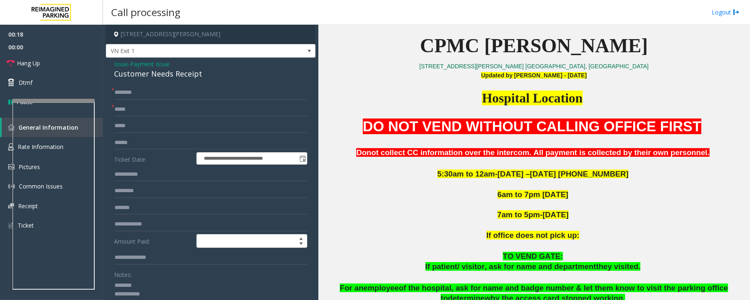
click at [137, 73] on div "Customer Needs Receipt" at bounding box center [210, 73] width 193 height 11
click at [138, 101] on form "**********" at bounding box center [210, 212] width 193 height 253
click at [130, 111] on input "text" at bounding box center [210, 110] width 193 height 14
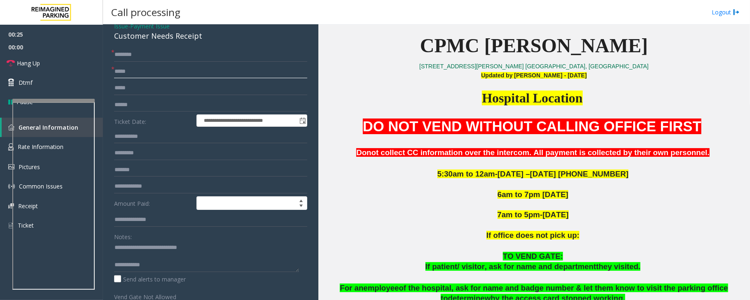
scroll to position [55, 0]
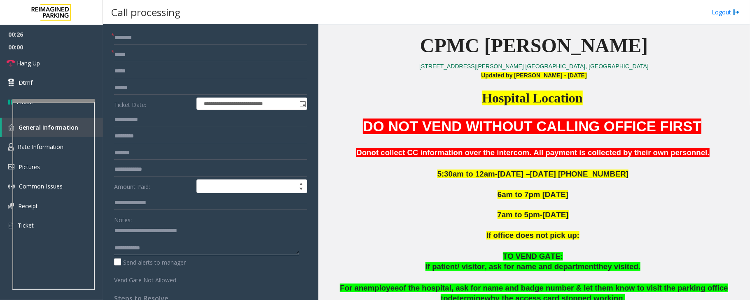
click at [135, 239] on textarea at bounding box center [206, 239] width 185 height 31
click at [166, 241] on textarea at bounding box center [206, 239] width 185 height 31
type textarea "**********"
click at [164, 241] on textarea at bounding box center [206, 239] width 185 height 31
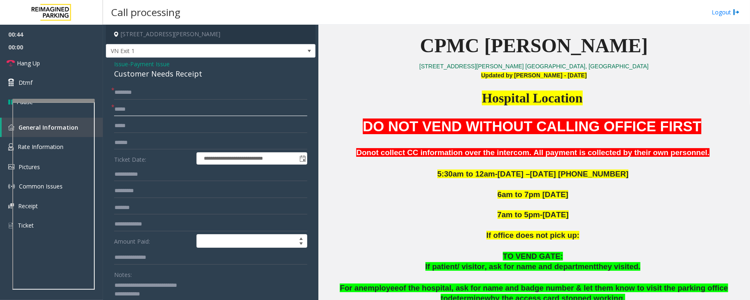
click at [126, 112] on input "text" at bounding box center [210, 110] width 193 height 14
type input "**"
click at [126, 95] on input "text" at bounding box center [210, 93] width 193 height 14
type input "**"
click at [36, 63] on span "Hang Up" at bounding box center [28, 63] width 23 height 9
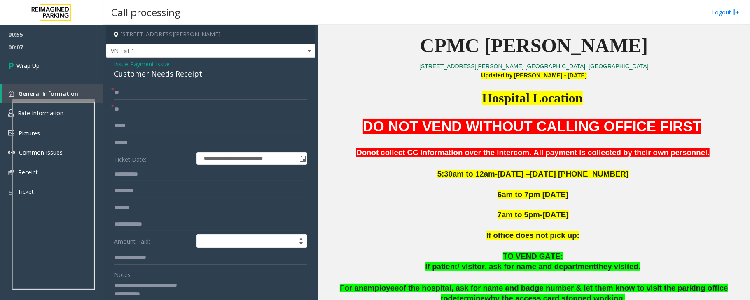
click at [166, 298] on textarea at bounding box center [206, 294] width 185 height 31
paste textarea "**********"
type textarea "**********"
click at [23, 61] on span "Wrap Up" at bounding box center [27, 65] width 23 height 9
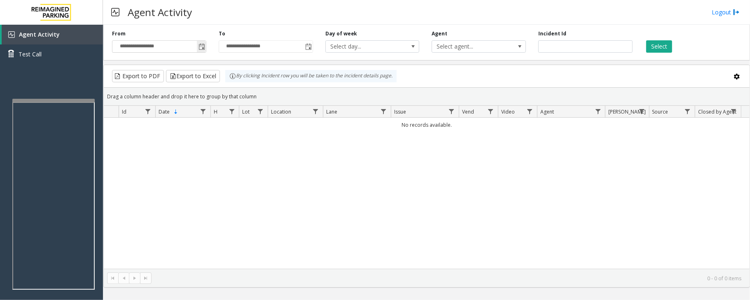
click at [205, 46] on span "Toggle popup" at bounding box center [201, 47] width 7 height 7
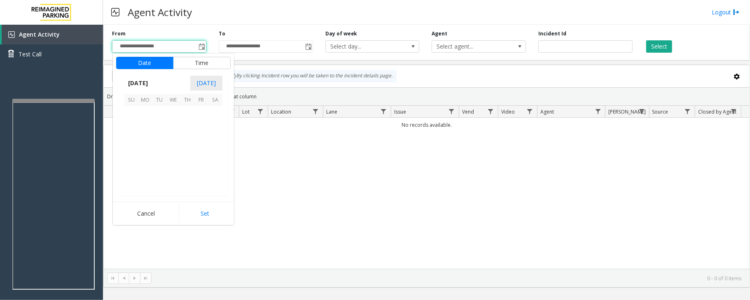
scroll to position [147766, 0]
click at [173, 113] on span "3" at bounding box center [173, 113] width 14 height 14
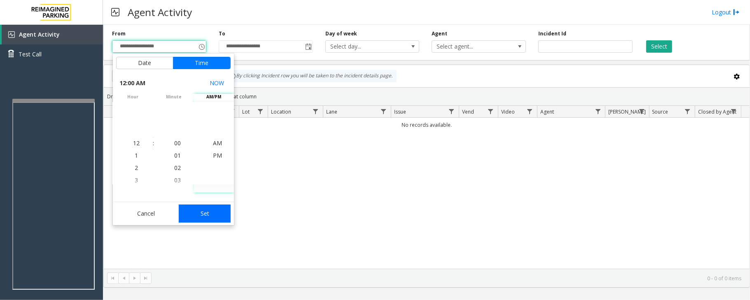
click at [207, 211] on button "Set" at bounding box center [205, 214] width 52 height 18
type input "**********"
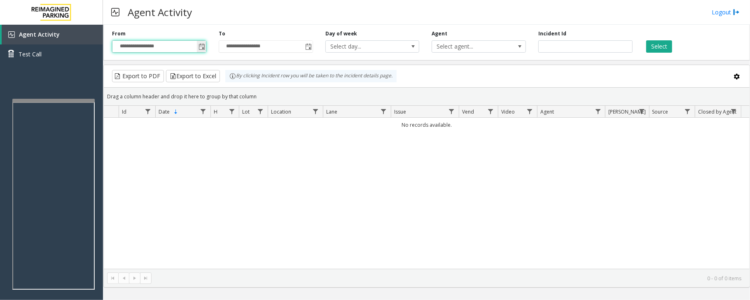
click at [201, 48] on span "Toggle popup" at bounding box center [201, 47] width 7 height 7
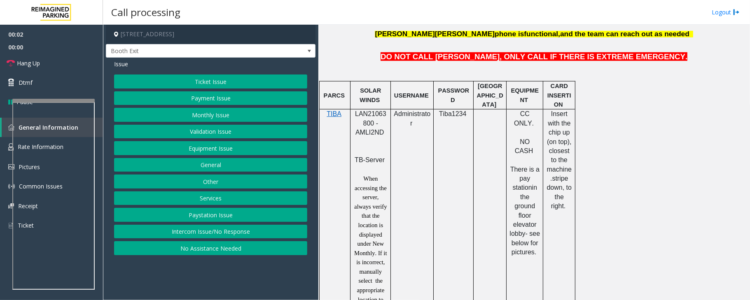
scroll to position [439, 0]
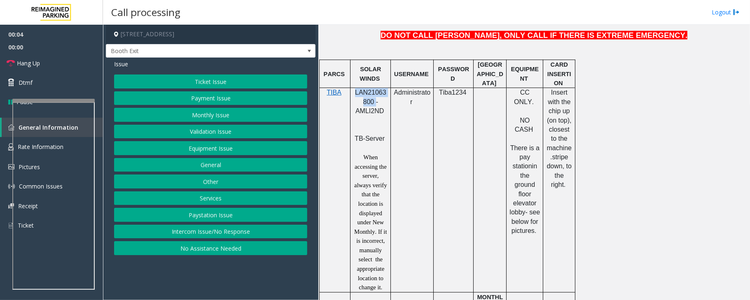
drag, startPoint x: 354, startPoint y: 82, endPoint x: 373, endPoint y: 92, distance: 21.8
click at [373, 92] on p "LAN21063800 - AMLI2ND" at bounding box center [370, 106] width 34 height 37
copy span "LAN21063800"
click at [209, 82] on button "Ticket Issue" at bounding box center [210, 82] width 193 height 14
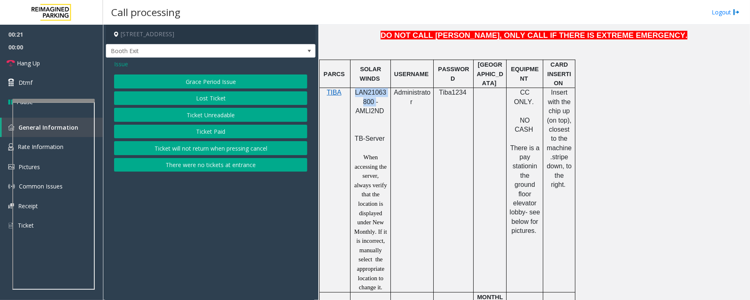
click at [218, 129] on button "Ticket Paid" at bounding box center [210, 132] width 193 height 14
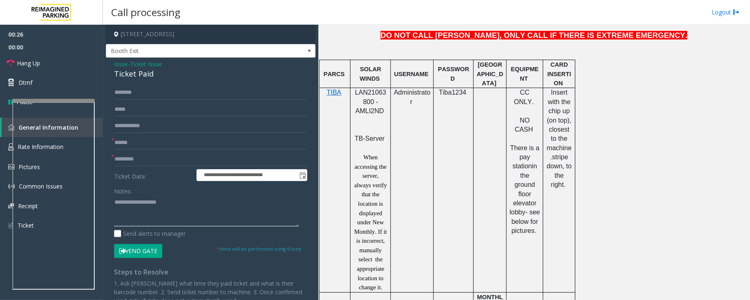
click at [137, 216] on textarea at bounding box center [206, 211] width 185 height 31
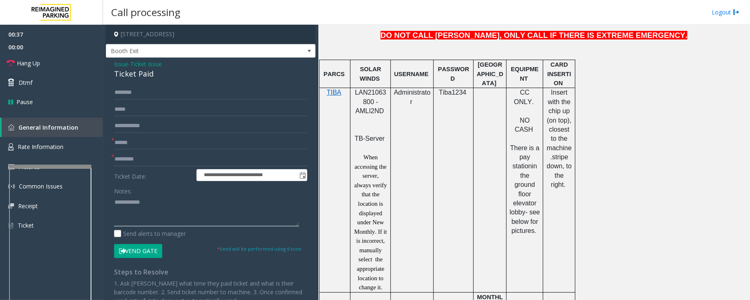
click at [49, 165] on div at bounding box center [50, 166] width 82 height 3
click at [44, 143] on span "Rate Information" at bounding box center [41, 147] width 46 height 8
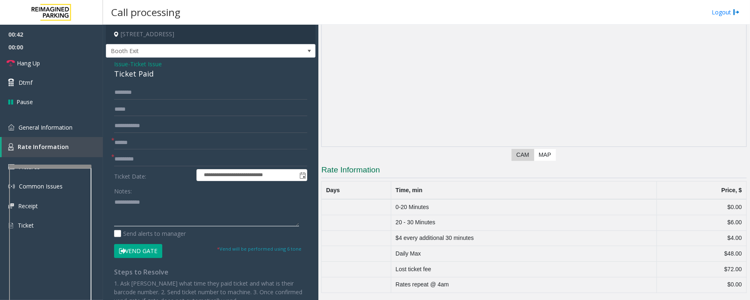
click at [147, 203] on textarea at bounding box center [206, 211] width 185 height 31
click at [42, 124] on span "General Information" at bounding box center [46, 128] width 54 height 8
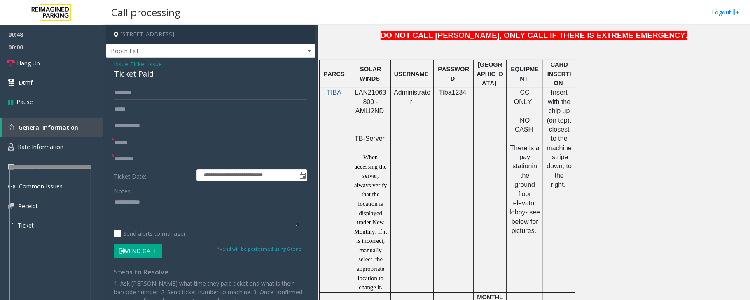
click at [124, 141] on input "text" at bounding box center [210, 143] width 193 height 14
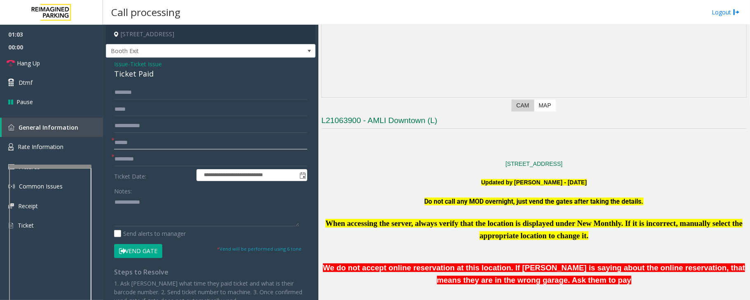
scroll to position [0, 0]
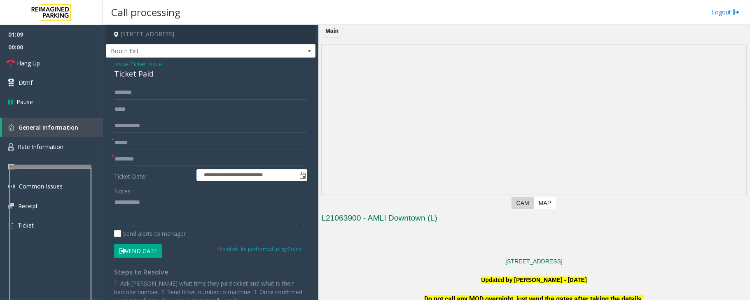
click at [136, 157] on input "text" at bounding box center [210, 159] width 193 height 14
click at [159, 201] on textarea at bounding box center [206, 211] width 185 height 31
drag, startPoint x: 164, startPoint y: 212, endPoint x: 145, endPoint y: 210, distance: 18.7
click at [145, 210] on textarea at bounding box center [206, 211] width 185 height 31
type textarea "**********"
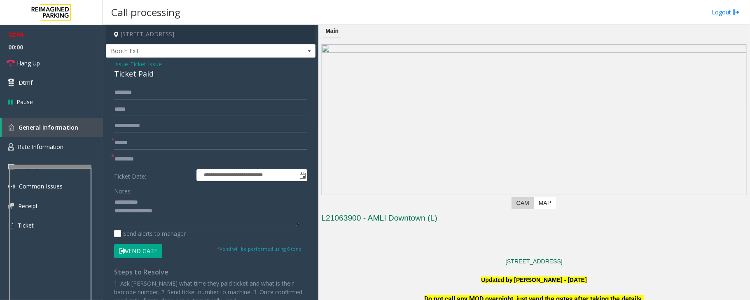
click at [133, 143] on input "text" at bounding box center [210, 143] width 193 height 14
type input "**"
drag, startPoint x: 378, startPoint y: 189, endPoint x: 384, endPoint y: 187, distance: 6.8
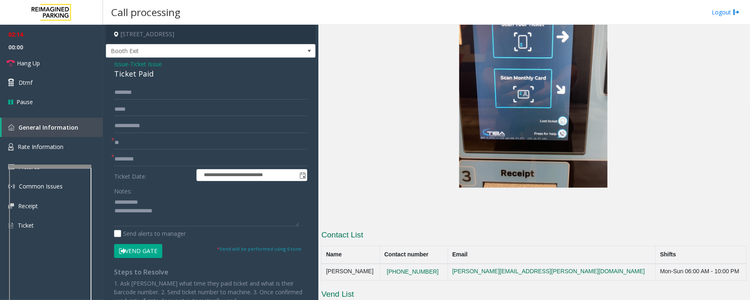
scroll to position [1520, 0]
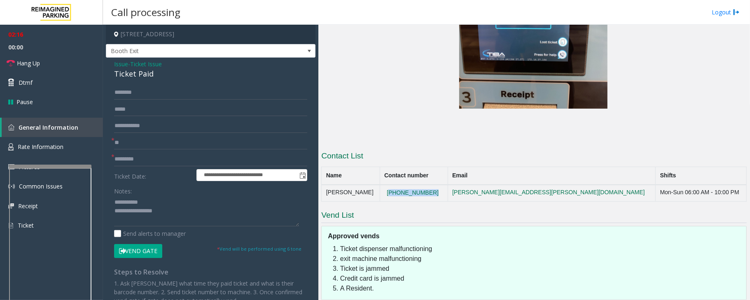
drag, startPoint x: 456, startPoint y: 134, endPoint x: 410, endPoint y: 144, distance: 47.2
click at [403, 185] on td "[PHONE_NUMBER]" at bounding box center [414, 193] width 68 height 16
copy button "[PHONE_NUMBER]"
click at [170, 216] on textarea at bounding box center [206, 211] width 185 height 31
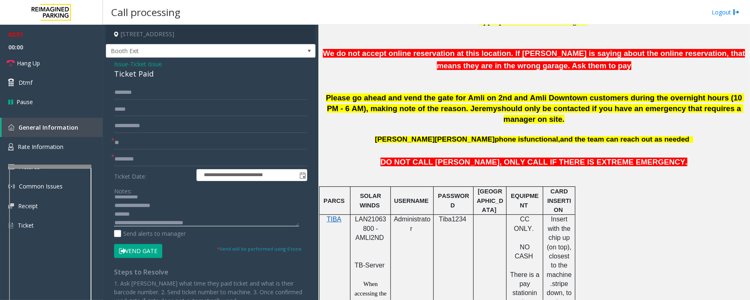
scroll to position [0, 0]
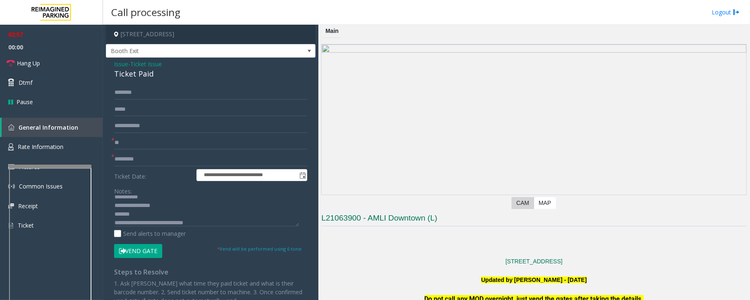
click at [134, 77] on div "Ticket Paid" at bounding box center [210, 73] width 193 height 11
click at [150, 212] on textarea at bounding box center [206, 211] width 185 height 31
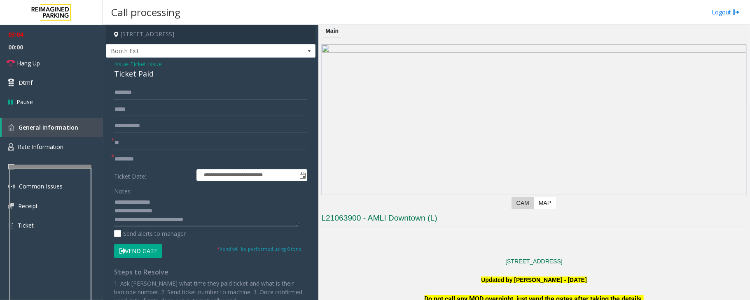
scroll to position [9, 0]
click at [213, 220] on textarea at bounding box center [206, 211] width 185 height 31
click at [223, 221] on textarea at bounding box center [206, 211] width 185 height 31
click at [265, 221] on textarea at bounding box center [206, 211] width 185 height 31
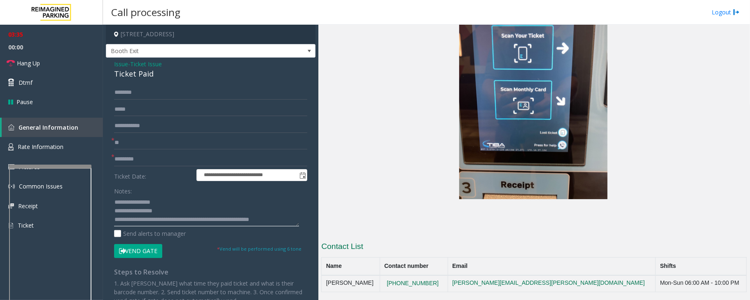
scroll to position [1520, 0]
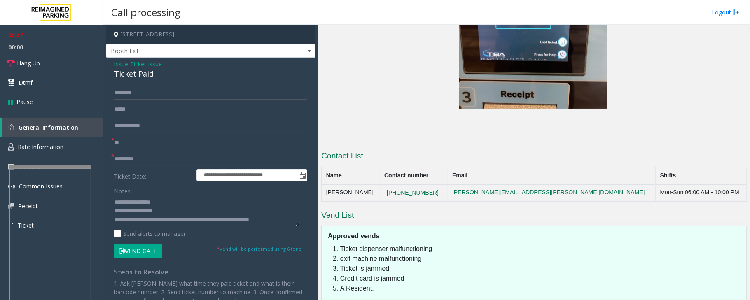
click at [148, 254] on button "Vend Gate" at bounding box center [138, 251] width 48 height 14
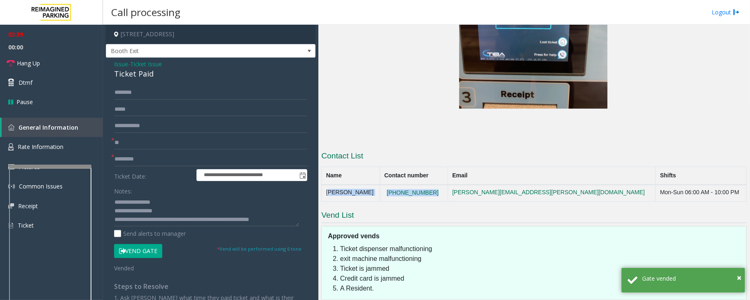
drag, startPoint x: 437, startPoint y: 133, endPoint x: 322, endPoint y: 135, distance: 114.9
click at [322, 185] on tr "[PERSON_NAME] [PHONE_NUMBER] [PERSON_NAME][EMAIL_ADDRESS][PERSON_NAME][DOMAIN_N…" at bounding box center [534, 193] width 425 height 16
copy tr "[PERSON_NAME] [PHONE_NUMBER]"
click at [287, 219] on textarea at bounding box center [206, 211] width 185 height 31
paste textarea "**********"
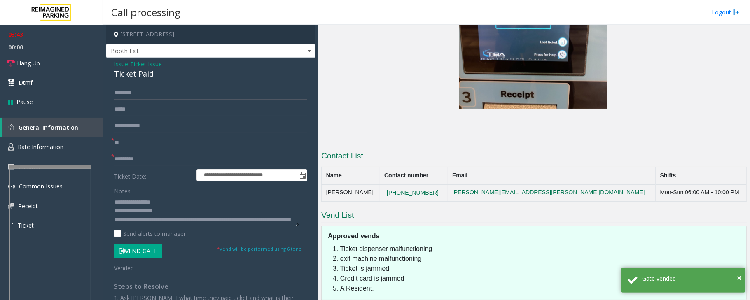
scroll to position [17, 0]
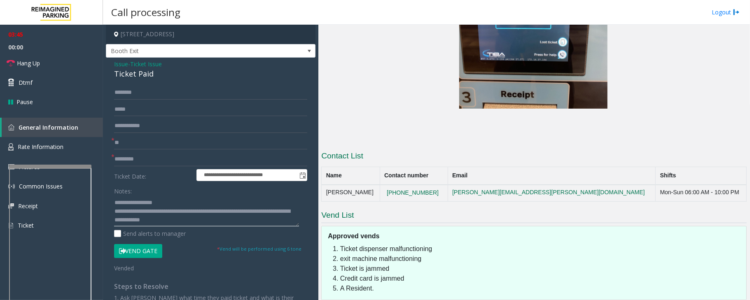
type textarea "**********"
click at [140, 254] on button "Vend Gate" at bounding box center [138, 251] width 48 height 14
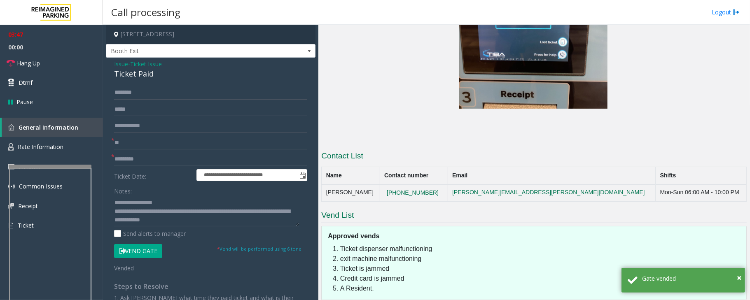
click at [130, 159] on input "text" at bounding box center [210, 159] width 193 height 14
type input "**"
click at [225, 221] on textarea at bounding box center [206, 211] width 185 height 31
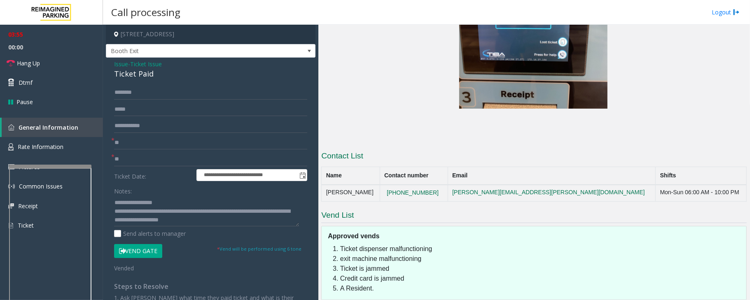
click at [130, 254] on button "Vend Gate" at bounding box center [138, 251] width 48 height 14
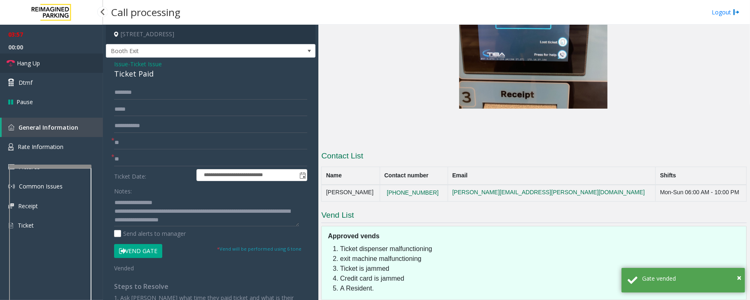
click at [44, 63] on link "Hang Up" at bounding box center [51, 63] width 103 height 19
click at [236, 220] on textarea at bounding box center [206, 211] width 185 height 31
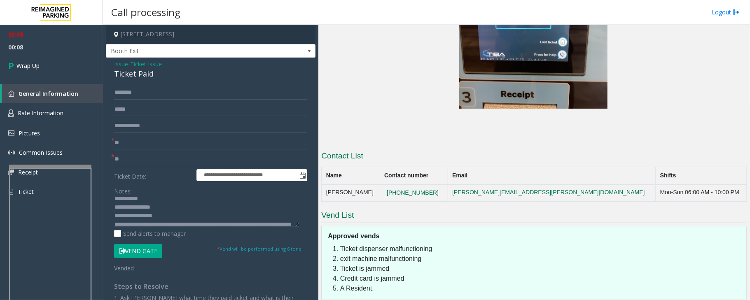
scroll to position [0, 0]
type textarea "**********"
click at [36, 64] on span "Wrap Up" at bounding box center [27, 65] width 23 height 9
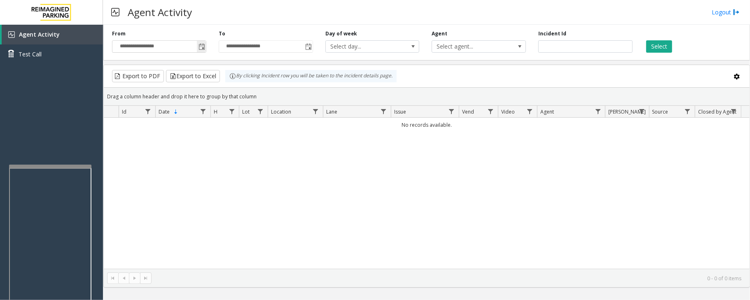
click at [200, 48] on span "Toggle popup" at bounding box center [201, 47] width 7 height 7
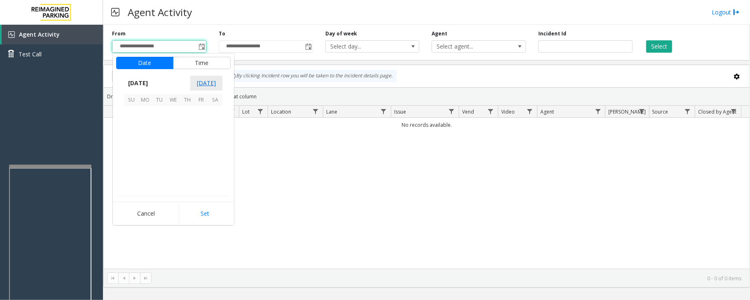
scroll to position [147766, 0]
drag, startPoint x: 172, startPoint y: 111, endPoint x: 175, endPoint y: 132, distance: 20.8
click at [174, 112] on span "3" at bounding box center [173, 113] width 14 height 14
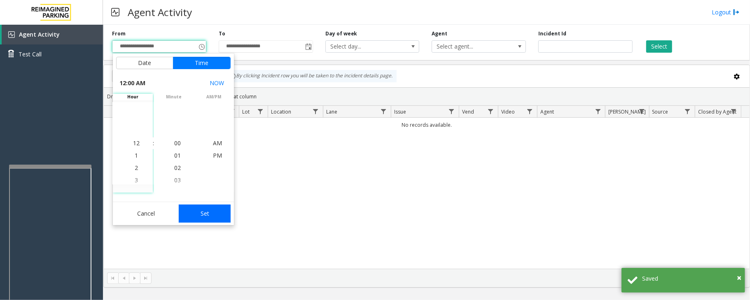
click at [210, 210] on button "Set" at bounding box center [205, 214] width 52 height 18
type input "**********"
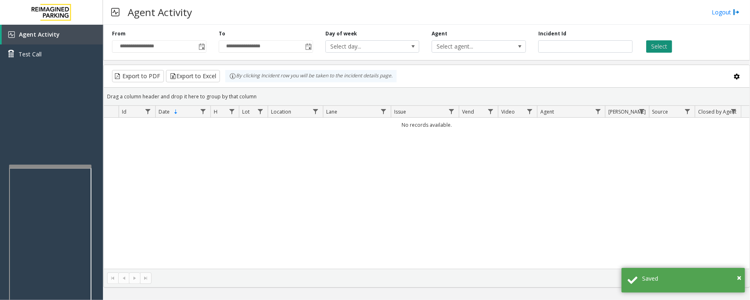
click at [667, 47] on button "Select" at bounding box center [659, 46] width 26 height 12
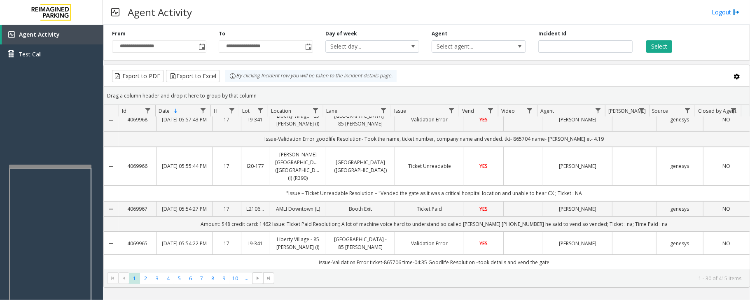
scroll to position [0, 0]
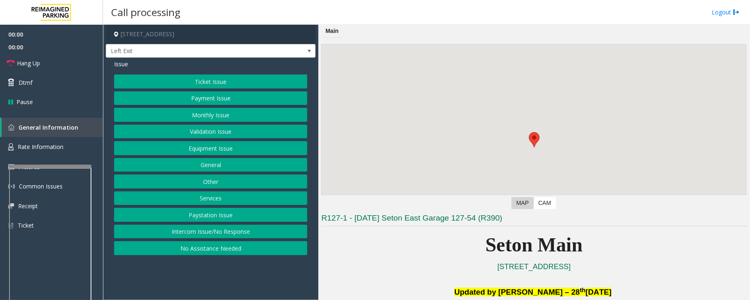
scroll to position [165, 0]
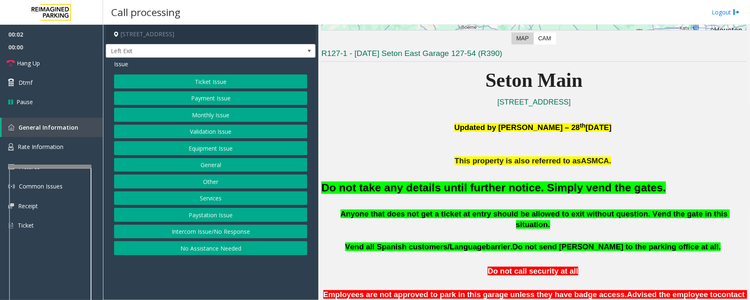
click at [201, 152] on button "Equipment Issue" at bounding box center [210, 148] width 193 height 14
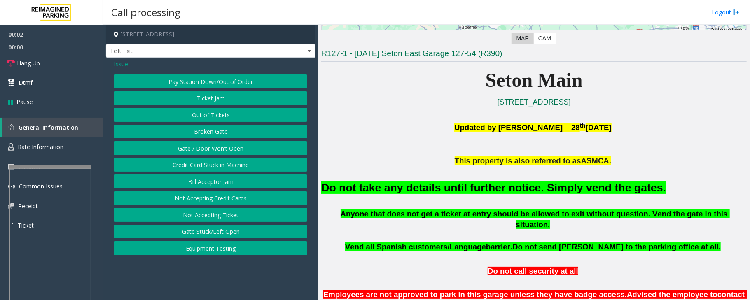
click at [201, 152] on button "Gate / Door Won't Open" at bounding box center [210, 148] width 193 height 14
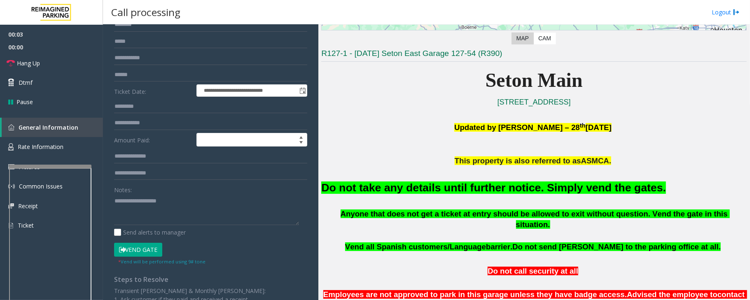
scroll to position [141, 0]
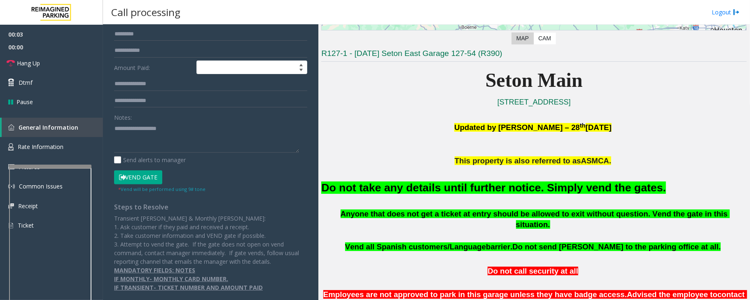
click at [155, 179] on button "Vend Gate" at bounding box center [138, 177] width 48 height 14
click at [417, 188] on font "Do not take any details until further notice. Simply vend the gates." at bounding box center [493, 188] width 345 height 12
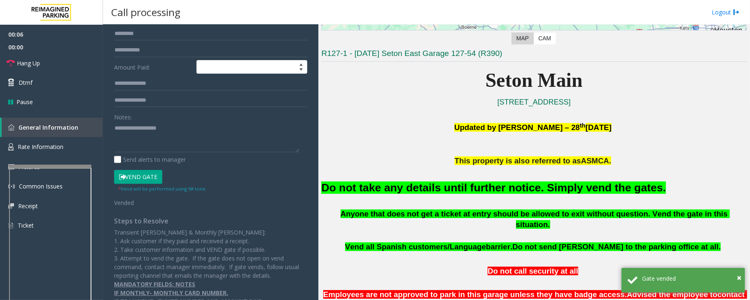
click at [443, 189] on font "Do not take any details until further notice. Simply vend the gates." at bounding box center [493, 188] width 345 height 12
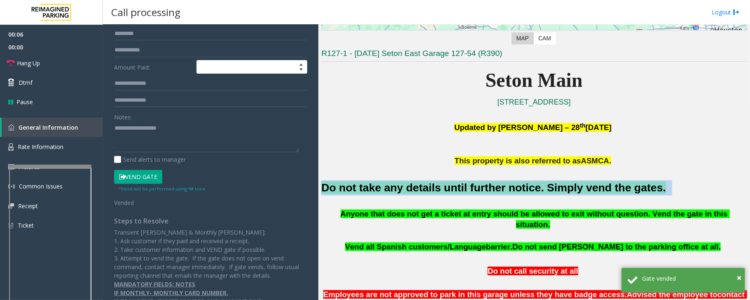
click at [443, 189] on font "Do not take any details until further notice. Simply vend the gates." at bounding box center [493, 188] width 345 height 12
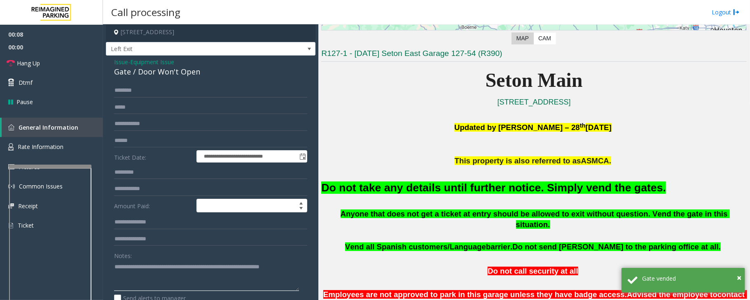
scroll to position [0, 0]
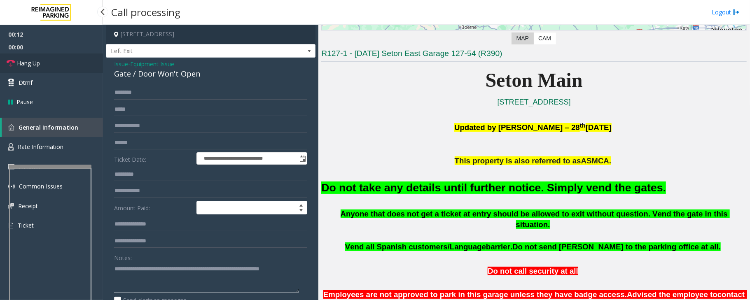
type textarea "**********"
click at [56, 63] on link "Hang Up" at bounding box center [51, 63] width 103 height 19
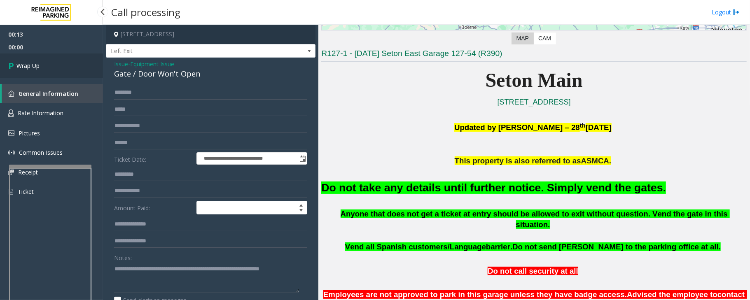
click at [56, 63] on link "Wrap Up" at bounding box center [51, 66] width 103 height 24
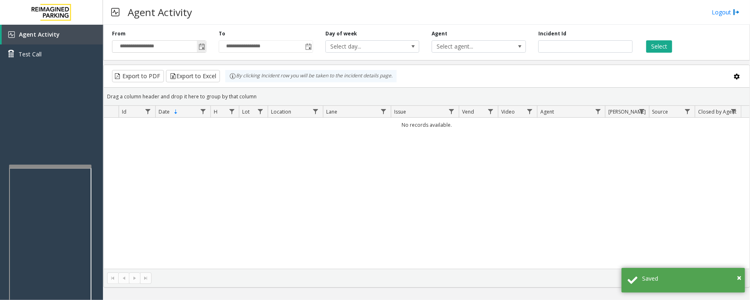
click at [201, 47] on span "Toggle popup" at bounding box center [201, 47] width 7 height 7
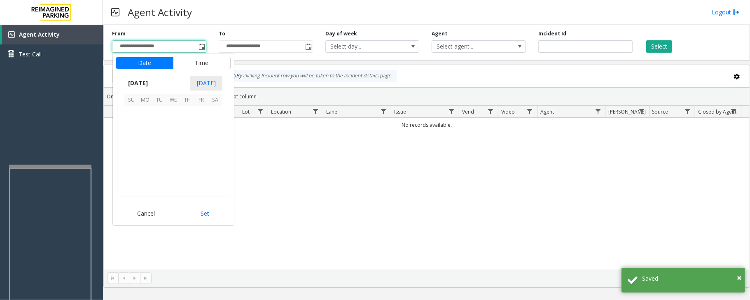
scroll to position [147766, 0]
click at [175, 114] on span "3" at bounding box center [173, 113] width 14 height 14
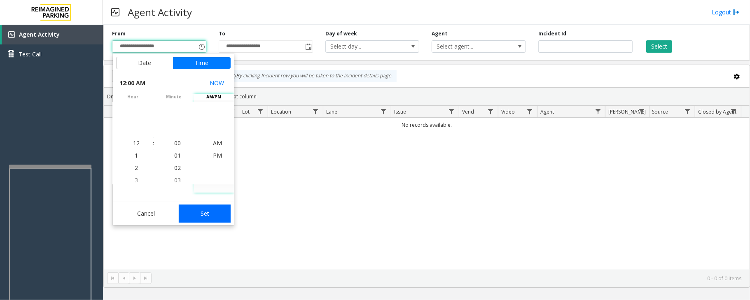
click at [210, 218] on button "Set" at bounding box center [205, 214] width 52 height 18
type input "**********"
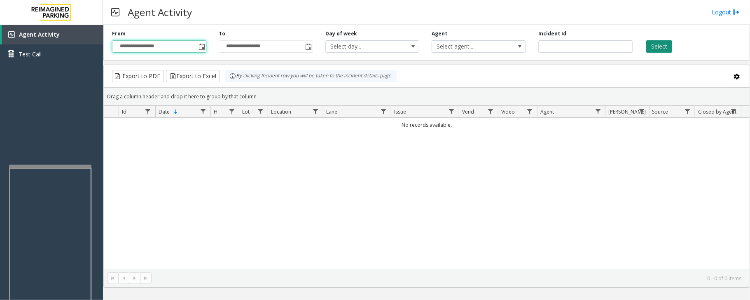
click at [665, 44] on button "Select" at bounding box center [659, 46] width 26 height 12
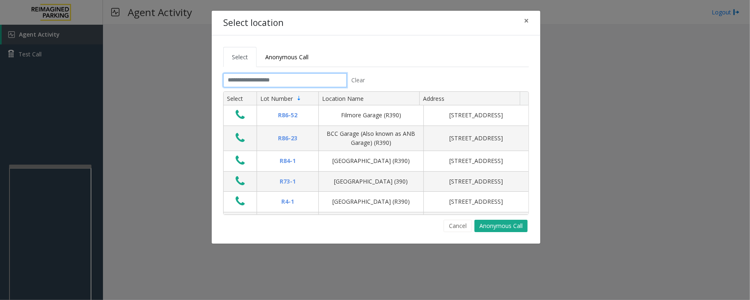
click at [274, 83] on input "text" at bounding box center [285, 80] width 124 height 14
click at [282, 79] on input "text" at bounding box center [285, 80] width 124 height 14
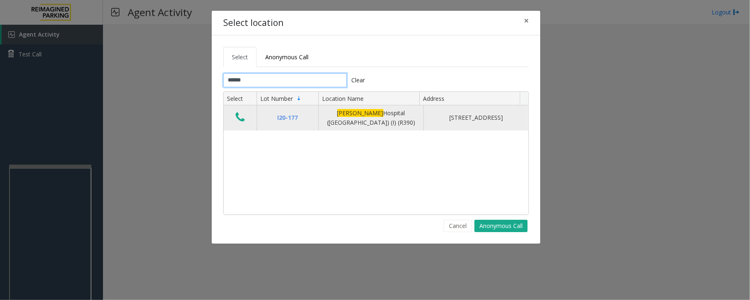
type input "******"
click at [239, 117] on icon "Data table" at bounding box center [240, 118] width 9 height 12
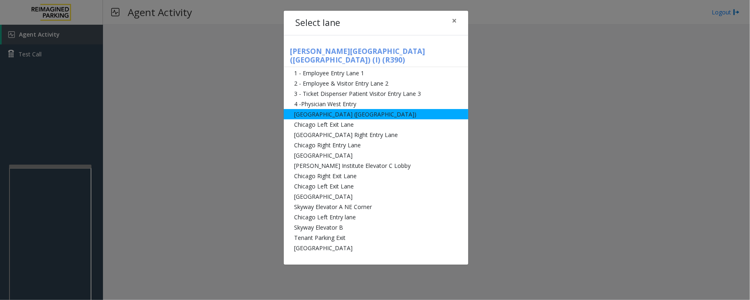
click at [300, 109] on li "[GEOGRAPHIC_DATA] ([GEOGRAPHIC_DATA])" at bounding box center [376, 114] width 184 height 10
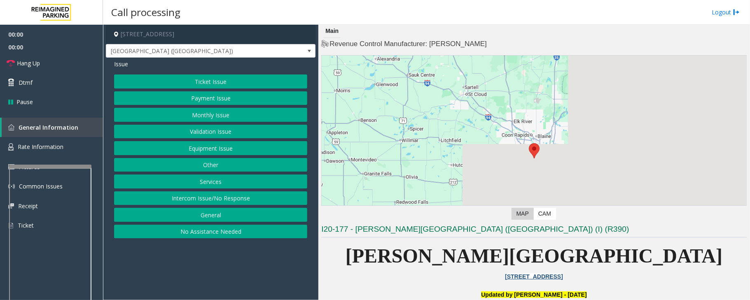
click at [199, 81] on button "Ticket Issue" at bounding box center [210, 82] width 193 height 14
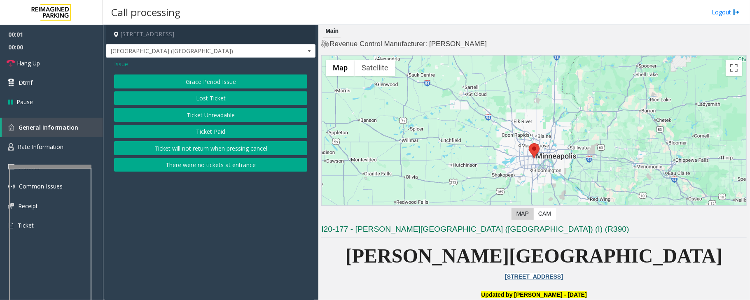
click at [203, 118] on button "Ticket Unreadable" at bounding box center [210, 115] width 193 height 14
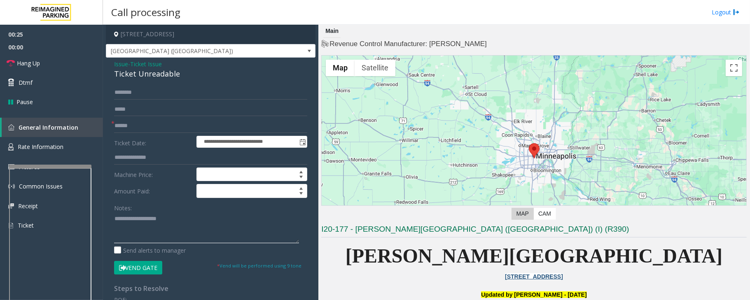
click at [129, 219] on textarea at bounding box center [206, 227] width 185 height 31
paste textarea "**********"
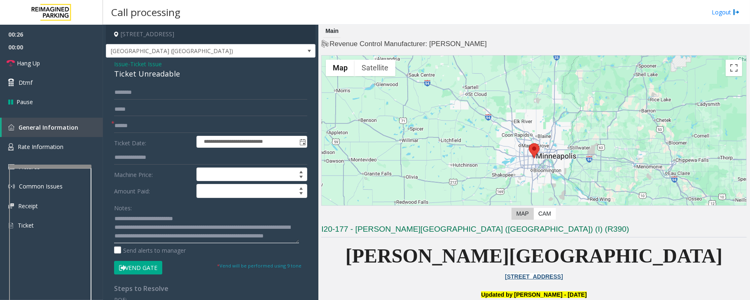
scroll to position [6, 0]
type textarea "**********"
click at [140, 130] on input "text" at bounding box center [210, 126] width 193 height 14
type input "********"
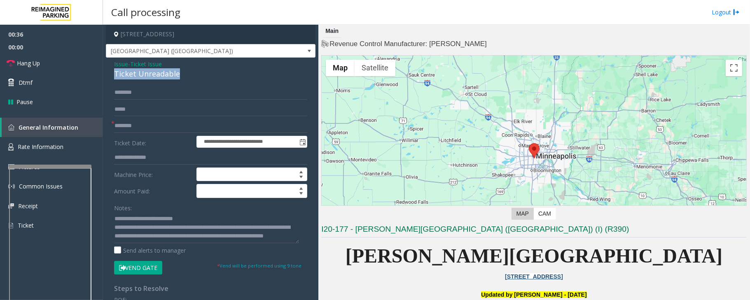
drag, startPoint x: 177, startPoint y: 73, endPoint x: 113, endPoint y: 75, distance: 63.8
click at [113, 75] on div "**********" at bounding box center [211, 241] width 210 height 367
copy div "Ticket Unreadable"
click at [140, 272] on button "Vend Gate" at bounding box center [138, 268] width 48 height 14
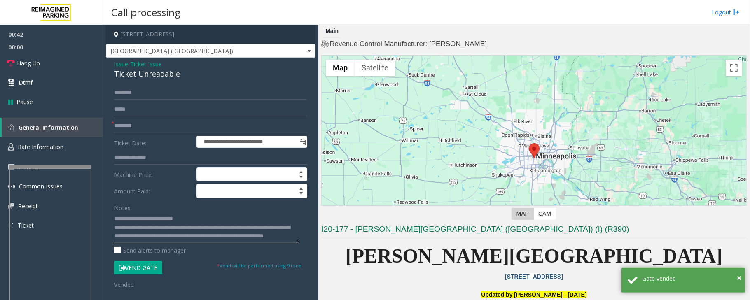
drag, startPoint x: 193, startPoint y: 220, endPoint x: 132, endPoint y: 221, distance: 61.4
click at [132, 221] on textarea at bounding box center [206, 227] width 185 height 31
paste textarea
type textarea "**********"
click at [53, 63] on link "Hang Up" at bounding box center [51, 63] width 103 height 19
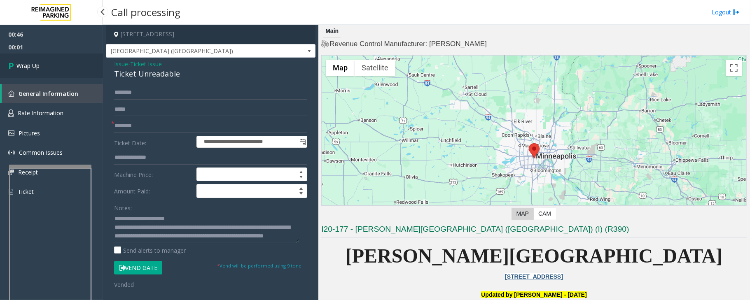
click at [53, 63] on link "Wrap Up" at bounding box center [51, 66] width 103 height 24
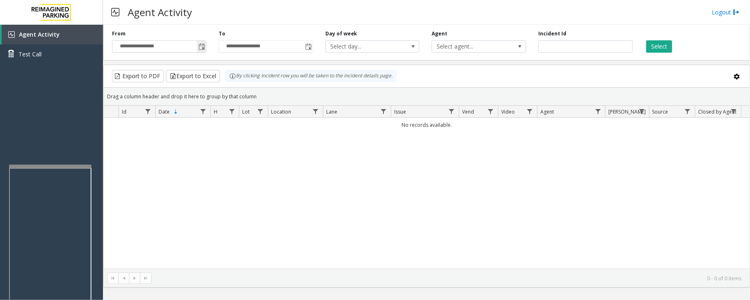
click at [203, 45] on span "Toggle popup" at bounding box center [201, 47] width 7 height 7
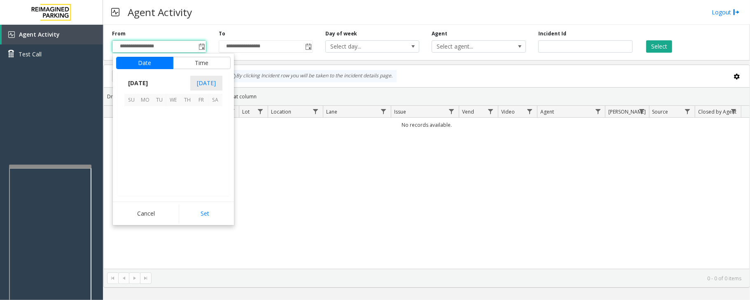
scroll to position [147766, 0]
click at [175, 114] on span "3" at bounding box center [173, 113] width 14 height 14
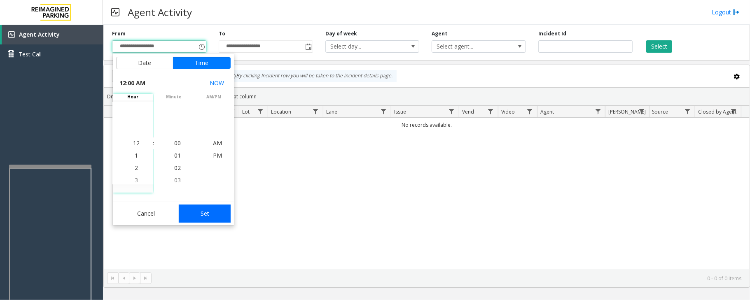
click at [203, 220] on button "Set" at bounding box center [205, 214] width 52 height 18
type input "**********"
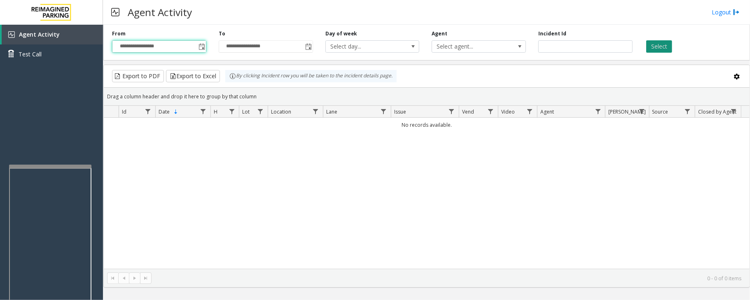
click at [664, 46] on button "Select" at bounding box center [659, 46] width 26 height 12
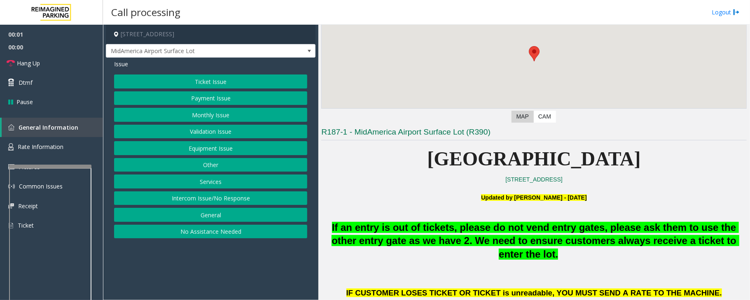
scroll to position [219, 0]
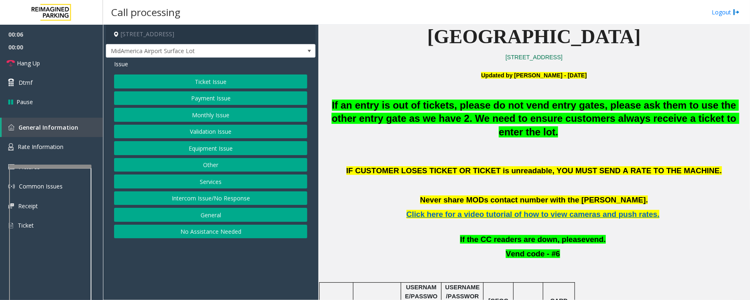
click at [192, 200] on button "Intercom Issue/No Response" at bounding box center [210, 198] width 193 height 14
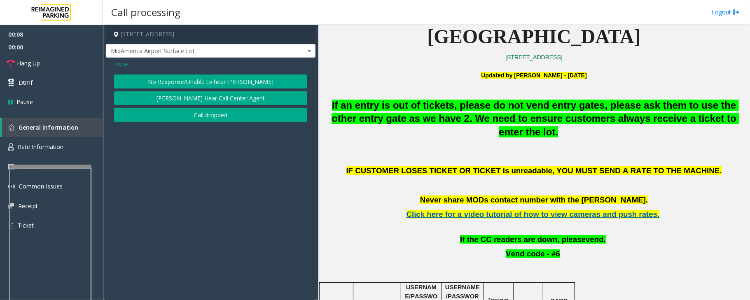
click at [213, 85] on button "No Response/Unable to hear [PERSON_NAME]" at bounding box center [210, 82] width 193 height 14
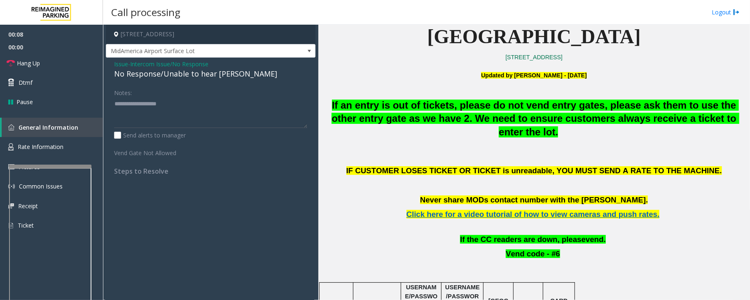
click at [189, 72] on div "No Response/Unable to hear [PERSON_NAME]" at bounding box center [210, 73] width 193 height 11
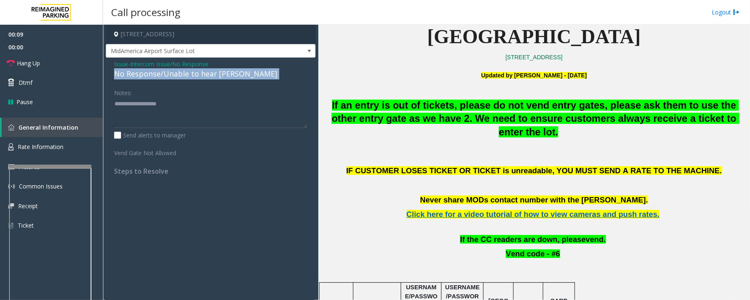
click at [189, 72] on div "No Response/Unable to hear [PERSON_NAME]" at bounding box center [210, 73] width 193 height 11
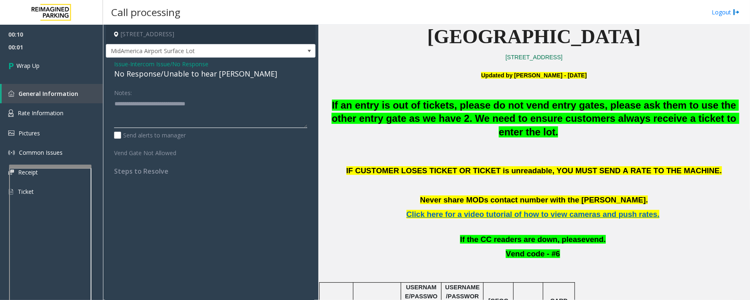
type textarea "**********"
click at [197, 63] on span "Intercom Issue/No Response" at bounding box center [169, 64] width 78 height 9
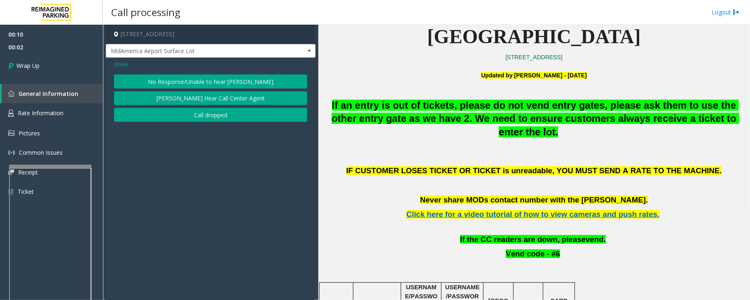
click at [200, 114] on button "Call dropped" at bounding box center [210, 115] width 193 height 14
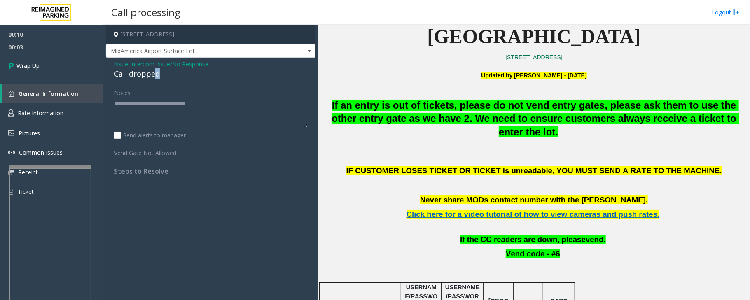
drag, startPoint x: 153, startPoint y: 72, endPoint x: 164, endPoint y: 79, distance: 12.6
click at [166, 81] on div "Issue - Intercom Issue/No Response Call dropped Notes: Send alerts to manager V…" at bounding box center [211, 121] width 210 height 126
click at [166, 75] on div "Call dropped" at bounding box center [210, 73] width 193 height 11
click at [149, 72] on div "Call dropped" at bounding box center [210, 73] width 193 height 11
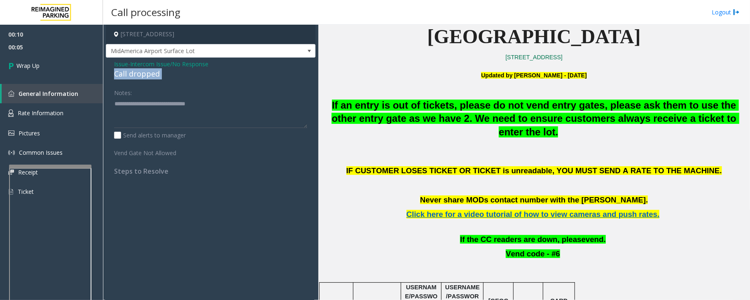
click at [149, 72] on div "Call dropped" at bounding box center [210, 73] width 193 height 11
copy div "Call dropped"
drag, startPoint x: 234, startPoint y: 103, endPoint x: 114, endPoint y: 101, distance: 120.2
click at [114, 101] on div "Notes: Send alerts to manager Vend Gate Not Allowed Steps to Resolve" at bounding box center [210, 131] width 205 height 90
paste textarea
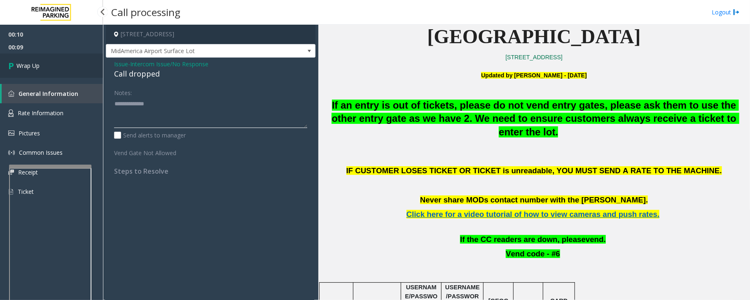
type textarea "**********"
click at [36, 61] on span "Wrap Up" at bounding box center [27, 65] width 23 height 9
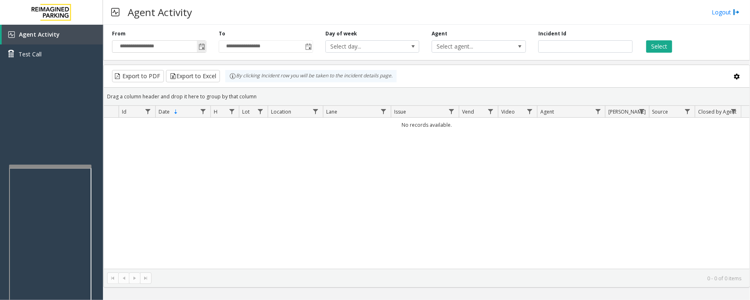
click at [203, 48] on span "Toggle popup" at bounding box center [201, 47] width 7 height 7
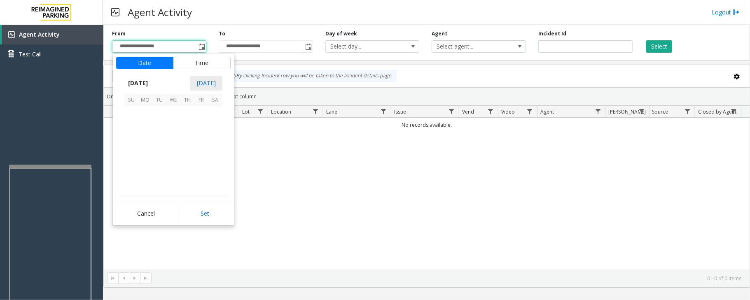
scroll to position [147766, 0]
click at [170, 112] on span "3" at bounding box center [173, 113] width 14 height 14
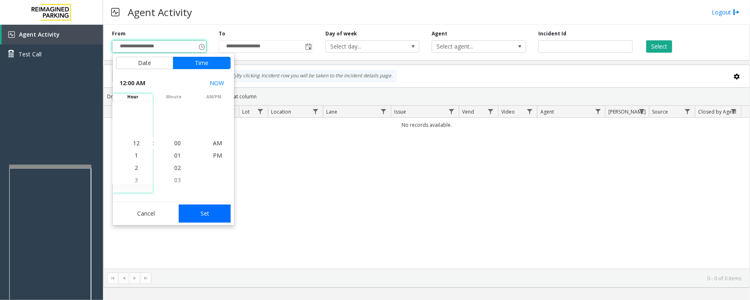
click at [216, 212] on button "Set" at bounding box center [205, 214] width 52 height 18
type input "**********"
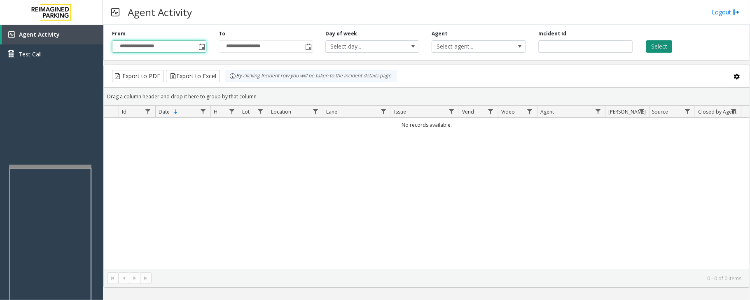
click at [658, 50] on button "Select" at bounding box center [659, 46] width 26 height 12
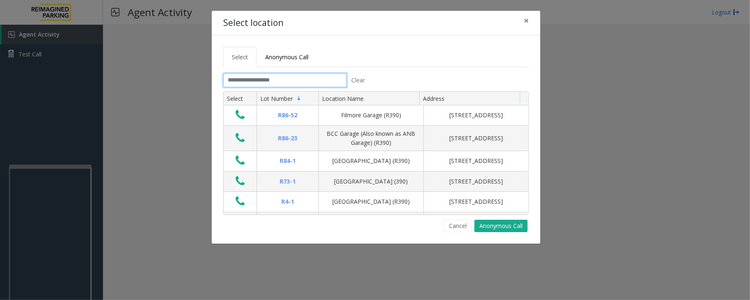
click at [280, 83] on input "text" at bounding box center [285, 80] width 124 height 14
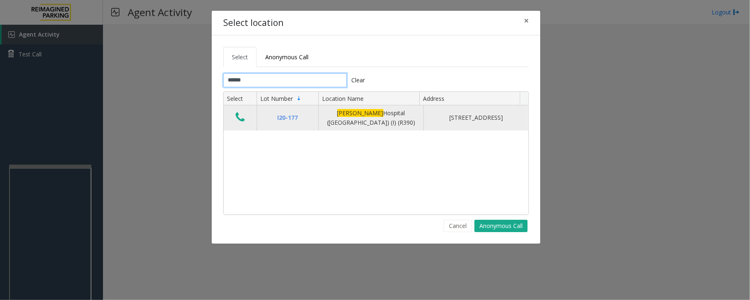
type input "******"
click at [239, 122] on icon "Data table" at bounding box center [240, 118] width 9 height 12
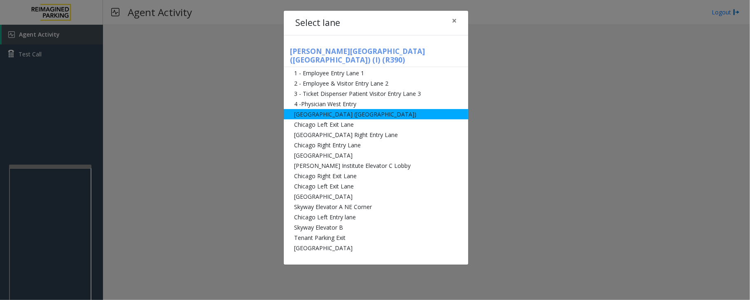
click at [324, 109] on li "[GEOGRAPHIC_DATA] ([GEOGRAPHIC_DATA])" at bounding box center [376, 114] width 184 height 10
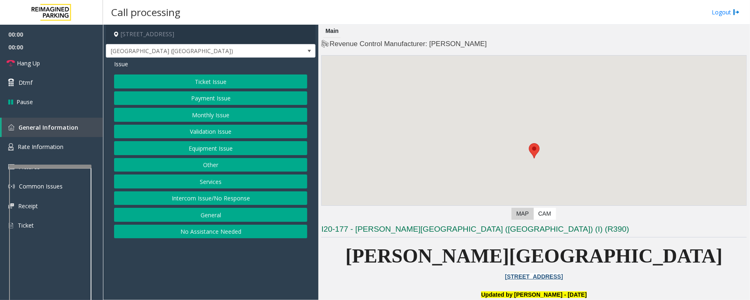
scroll to position [165, 0]
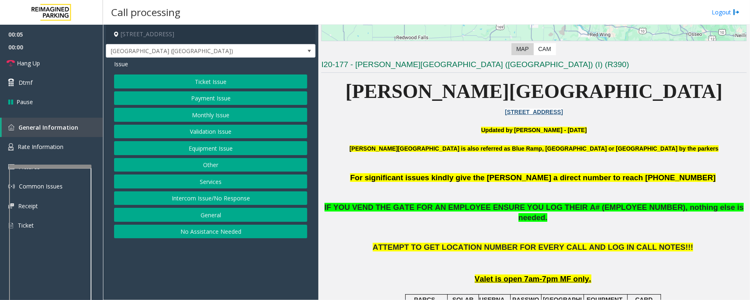
click at [212, 83] on button "Ticket Issue" at bounding box center [210, 82] width 193 height 14
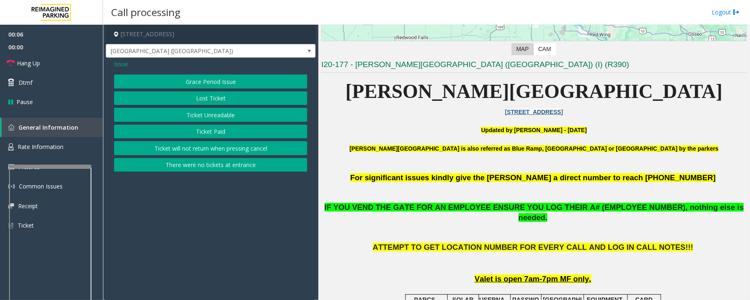
click at [205, 169] on button "There were no tickets at entrance" at bounding box center [210, 165] width 193 height 14
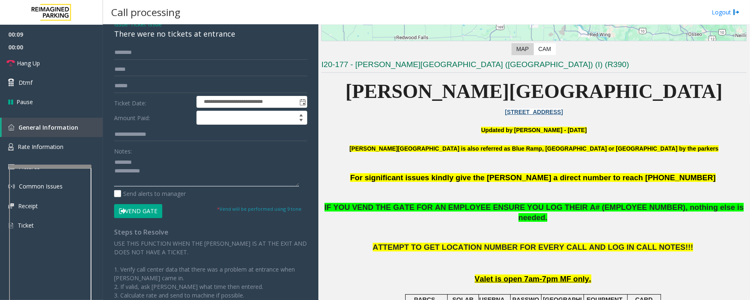
scroll to position [0, 0]
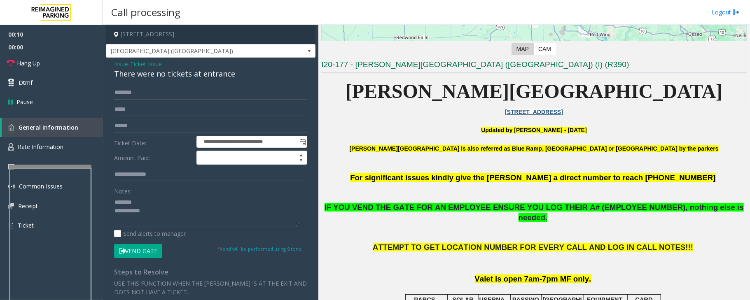
click at [133, 75] on div "There were no tickets at entrance" at bounding box center [210, 73] width 193 height 11
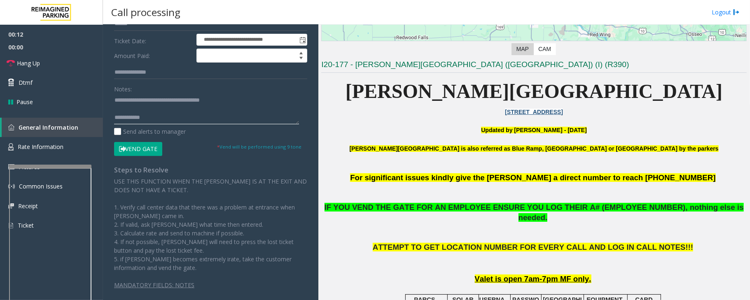
scroll to position [109, 0]
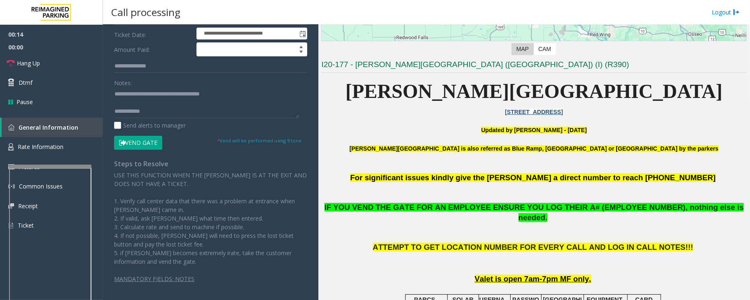
click at [148, 143] on button "Vend Gate" at bounding box center [138, 143] width 48 height 14
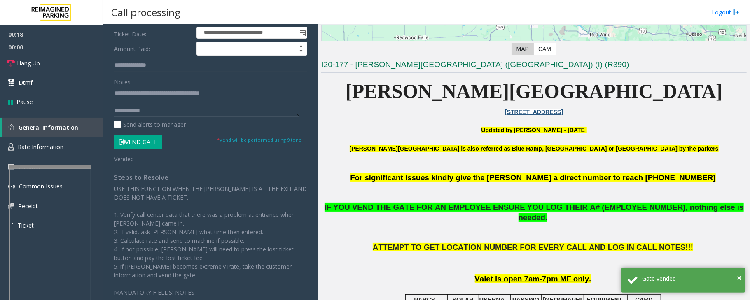
click at [172, 110] on textarea at bounding box center [206, 101] width 185 height 31
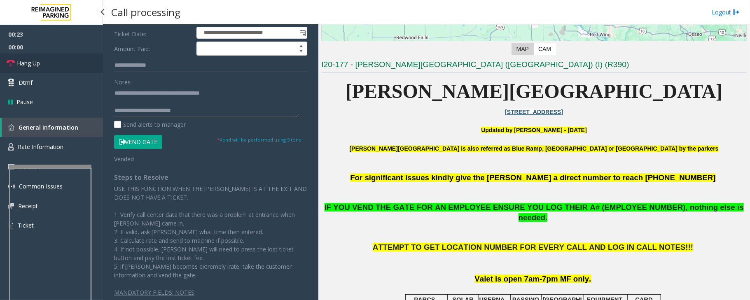
type textarea "**********"
click at [58, 72] on link "Hang Up" at bounding box center [51, 63] width 103 height 19
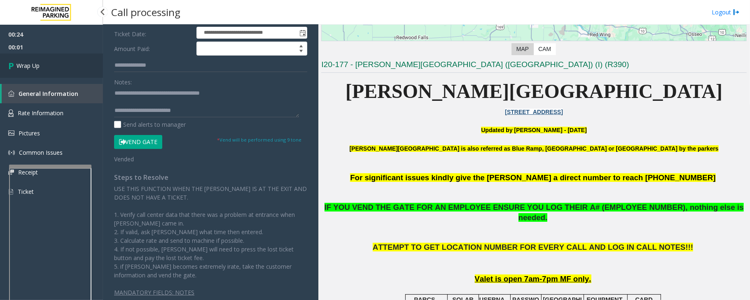
click at [62, 67] on link "Wrap Up" at bounding box center [51, 66] width 103 height 24
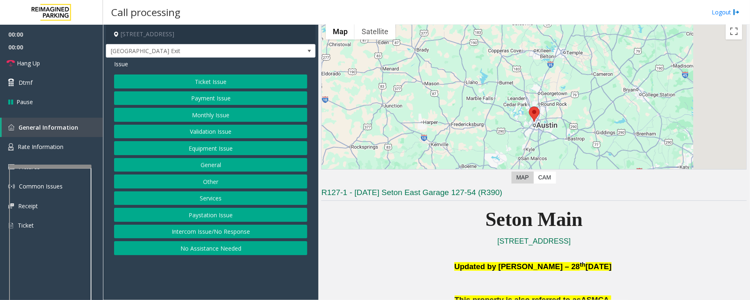
scroll to position [219, 0]
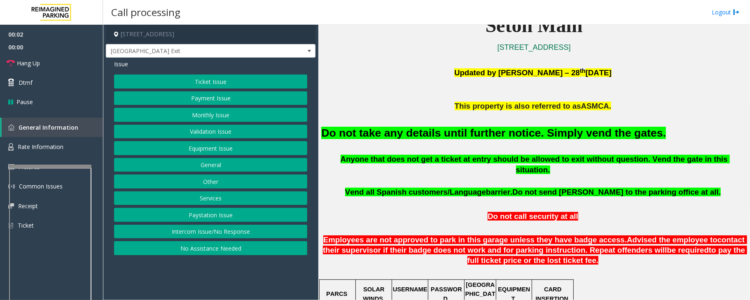
click at [203, 152] on button "Equipment Issue" at bounding box center [210, 148] width 193 height 14
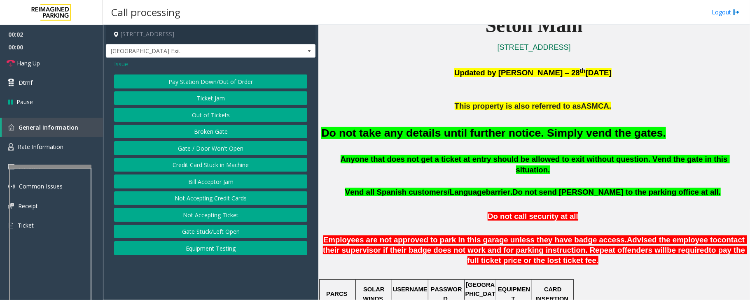
click at [203, 152] on button "Gate / Door Won't Open" at bounding box center [210, 148] width 193 height 14
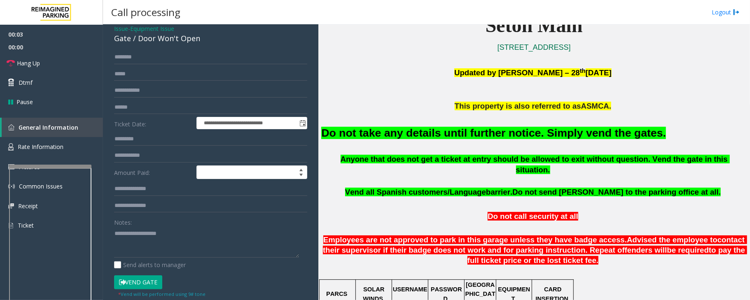
scroll to position [55, 0]
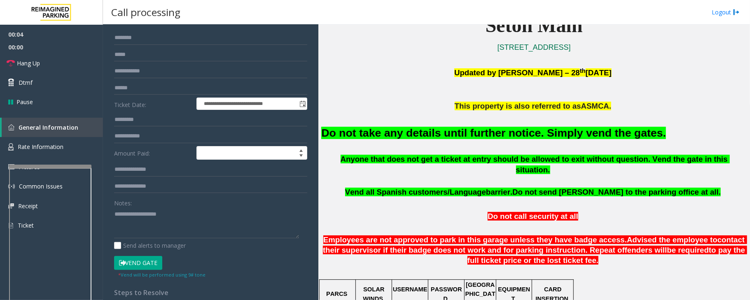
drag, startPoint x: 139, startPoint y: 264, endPoint x: 373, endPoint y: 246, distance: 234.1
click at [145, 264] on button "Vend Gate" at bounding box center [138, 263] width 48 height 14
click at [433, 134] on font "Do not take any details until further notice. Simply vend the gates." at bounding box center [493, 133] width 345 height 12
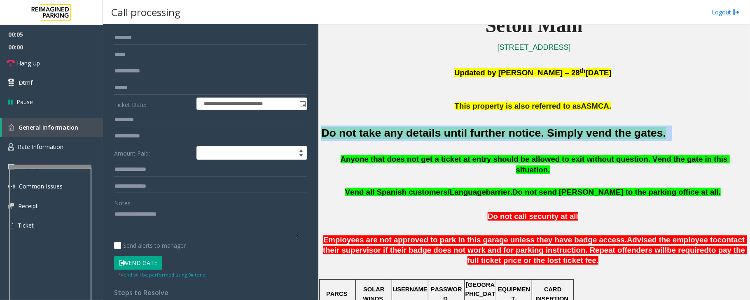
click at [433, 134] on font "Do not take any details until further notice. Simply vend the gates." at bounding box center [493, 133] width 345 height 12
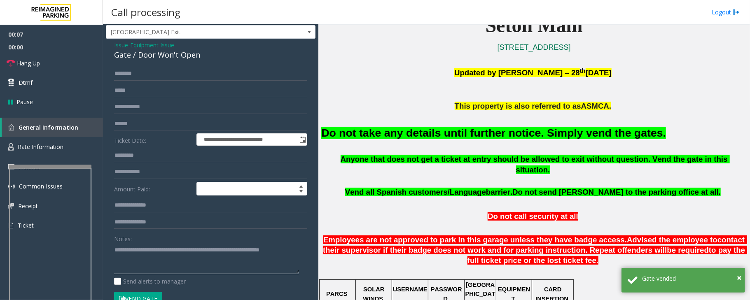
scroll to position [0, 0]
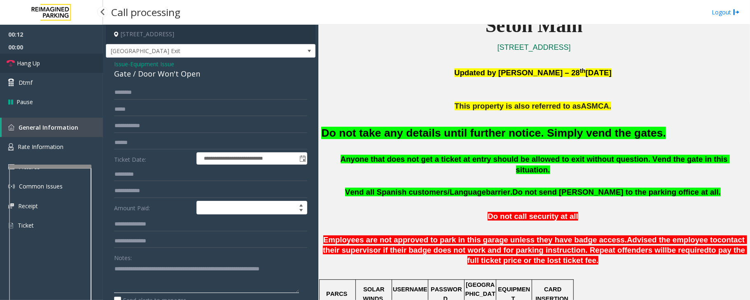
type textarea "**********"
click at [51, 63] on link "Hang Up" at bounding box center [51, 63] width 103 height 19
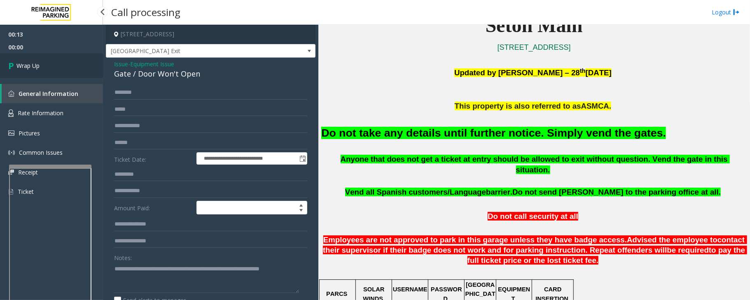
click at [52, 63] on link "Wrap Up" at bounding box center [51, 66] width 103 height 24
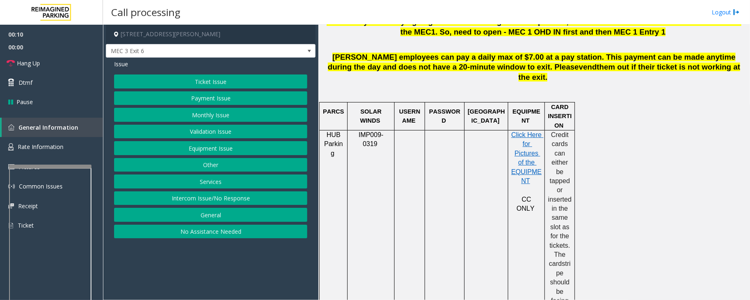
scroll to position [439, 0]
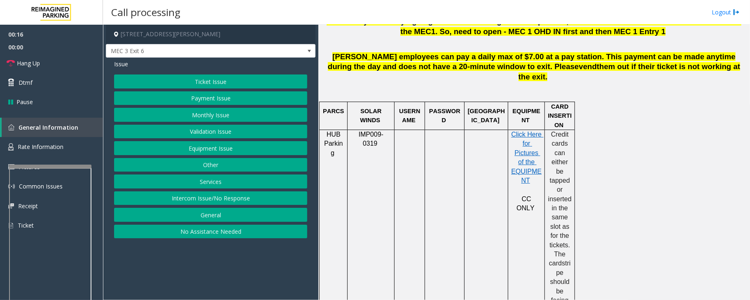
click at [208, 81] on button "Ticket Issue" at bounding box center [210, 82] width 193 height 14
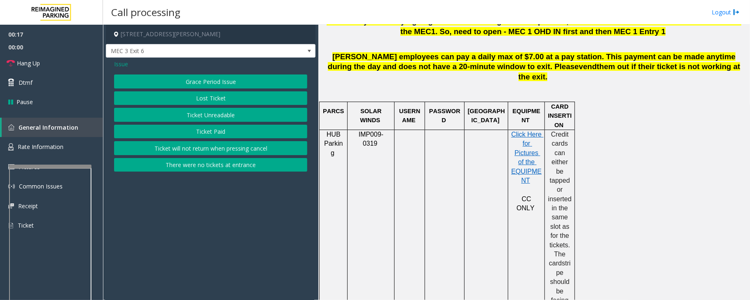
click at [206, 118] on button "Ticket Unreadable" at bounding box center [210, 115] width 193 height 14
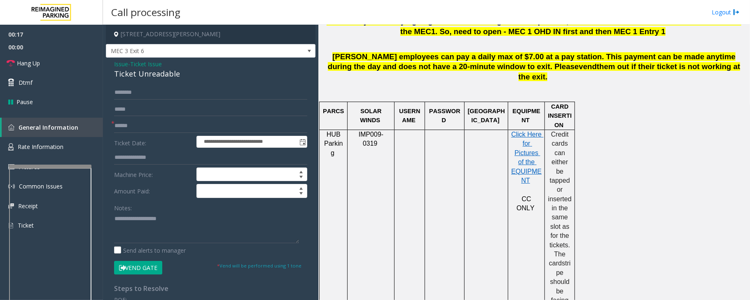
scroll to position [55, 0]
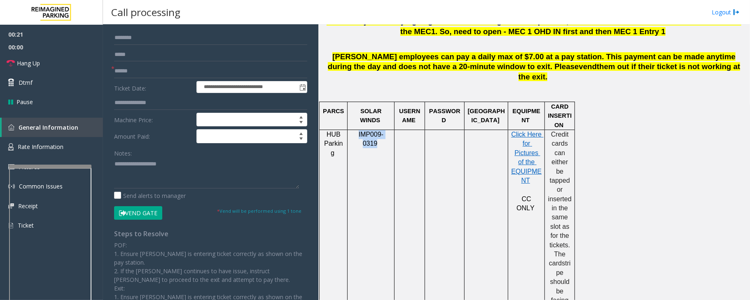
drag, startPoint x: 352, startPoint y: 123, endPoint x: 389, endPoint y: 124, distance: 37.1
click at [389, 130] on p "IMP009-0319" at bounding box center [370, 139] width 41 height 19
copy span "IMP009-0319"
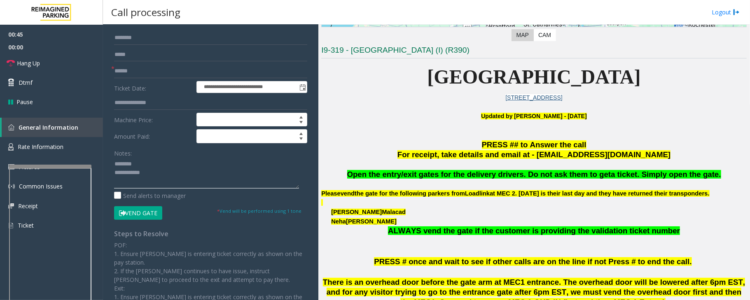
scroll to position [165, 0]
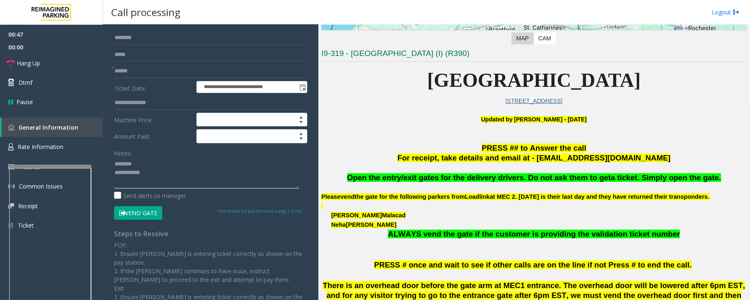
type textarea "**********"
click at [135, 68] on input "text" at bounding box center [210, 71] width 193 height 14
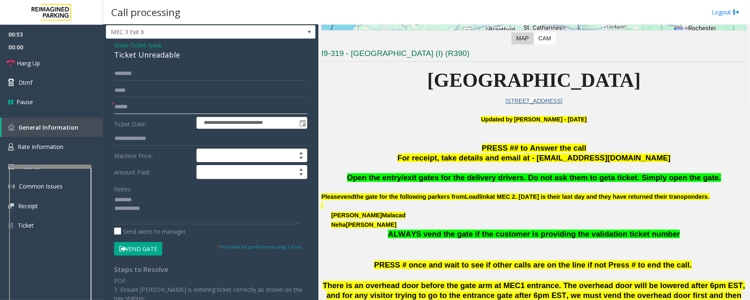
scroll to position [0, 0]
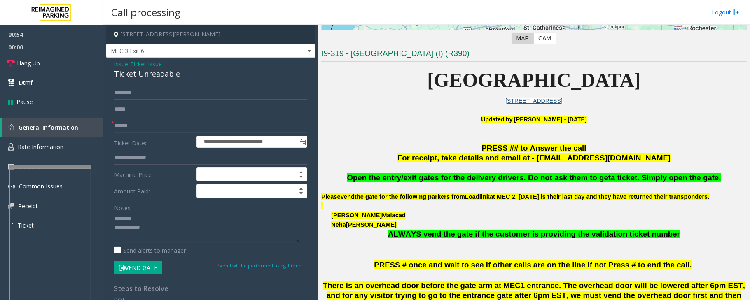
type input "******"
click at [139, 71] on div "Ticket Unreadable" at bounding box center [210, 73] width 193 height 11
type textarea "**********"
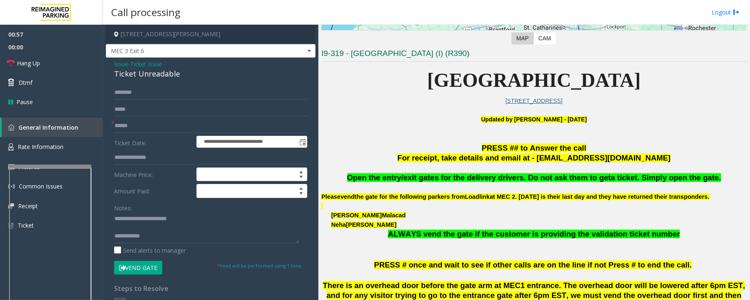
click at [149, 133] on form "**********" at bounding box center [210, 180] width 193 height 189
click at [155, 97] on input "text" at bounding box center [210, 93] width 193 height 14
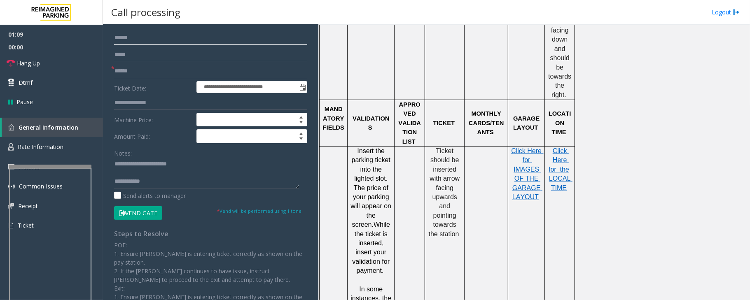
scroll to position [714, 0]
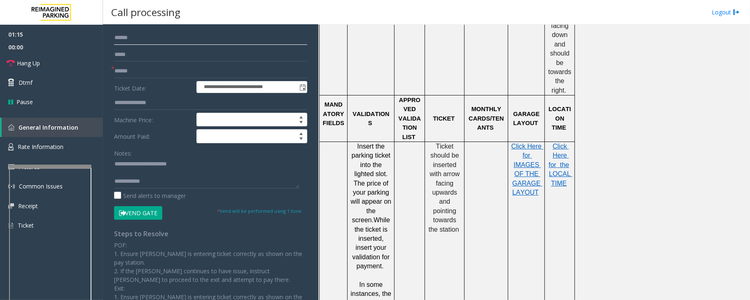
type input "******"
click at [191, 181] on textarea at bounding box center [206, 173] width 185 height 31
paste textarea "**********"
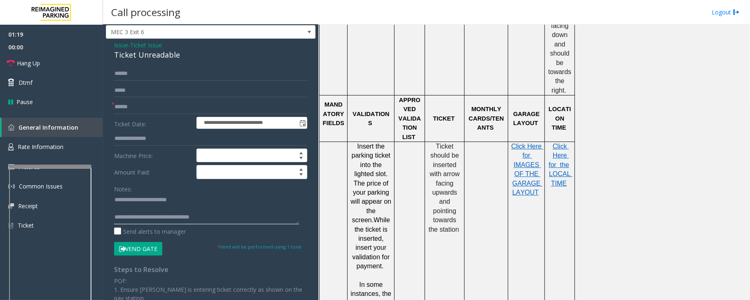
scroll to position [0, 0]
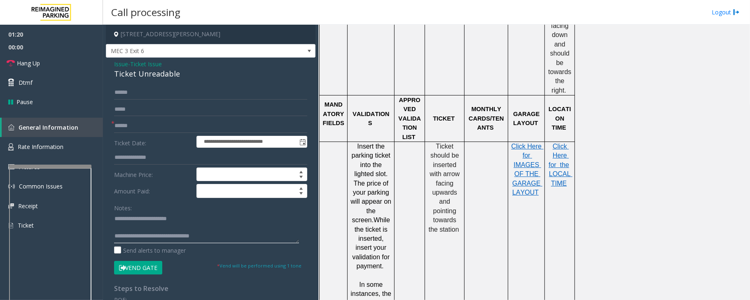
type textarea "**********"
click at [152, 268] on button "Vend Gate" at bounding box center [138, 268] width 48 height 14
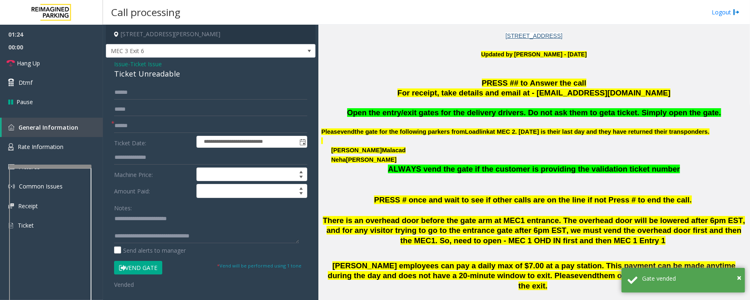
scroll to position [219, 0]
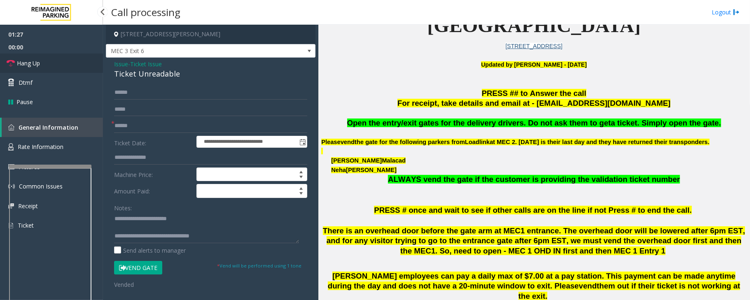
click at [38, 59] on span "Hang Up" at bounding box center [28, 63] width 23 height 9
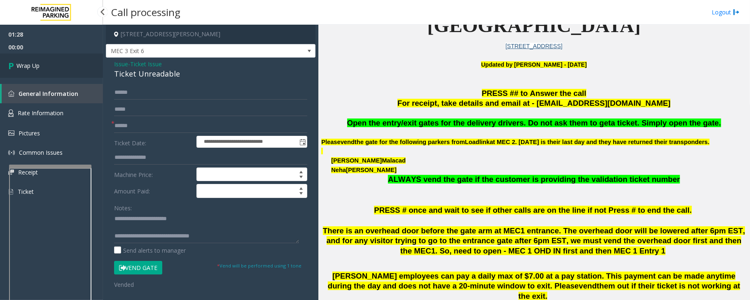
click at [38, 58] on link "Wrap Up" at bounding box center [51, 66] width 103 height 24
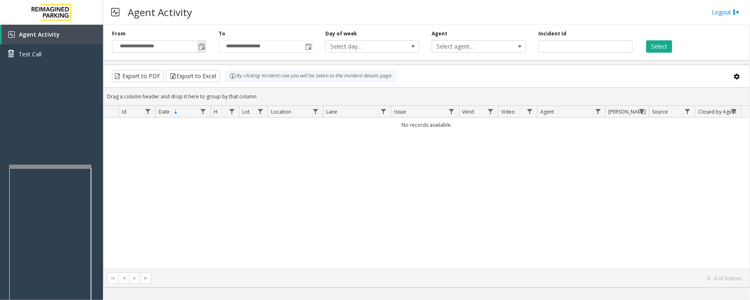
click at [200, 45] on span "Toggle popup" at bounding box center [201, 47] width 7 height 7
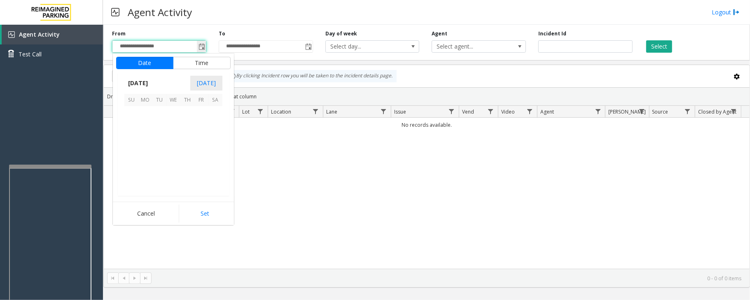
scroll to position [147766, 0]
click at [172, 112] on span "3" at bounding box center [173, 113] width 14 height 14
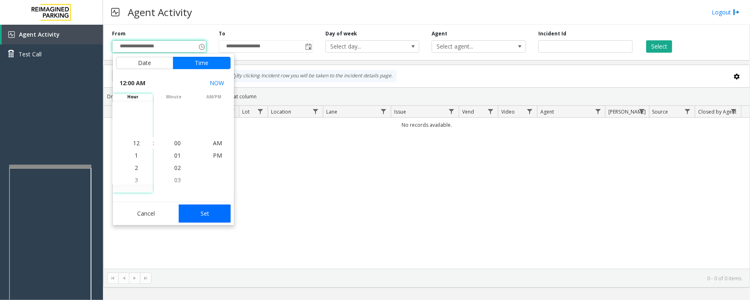
click at [201, 217] on button "Set" at bounding box center [205, 214] width 52 height 18
type input "**********"
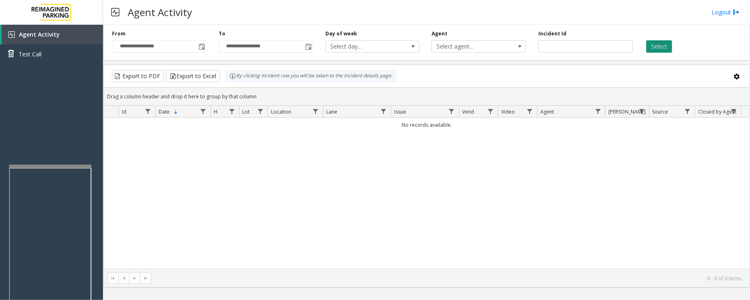
click at [654, 47] on button "Select" at bounding box center [659, 46] width 26 height 12
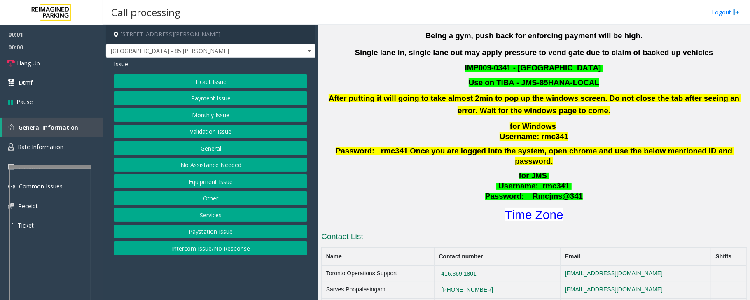
scroll to position [274, 0]
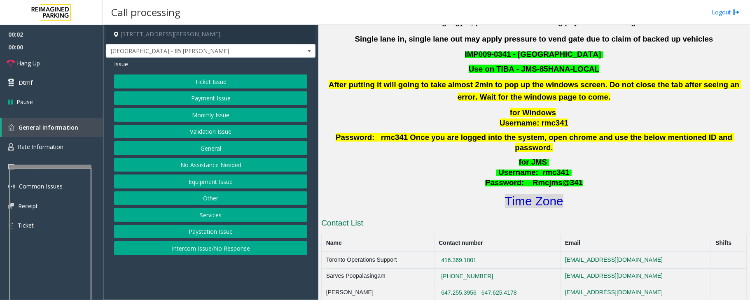
click at [526, 194] on font "Time Zone" at bounding box center [534, 201] width 58 height 14
click at [205, 129] on button "Validation Issue" at bounding box center [210, 132] width 193 height 14
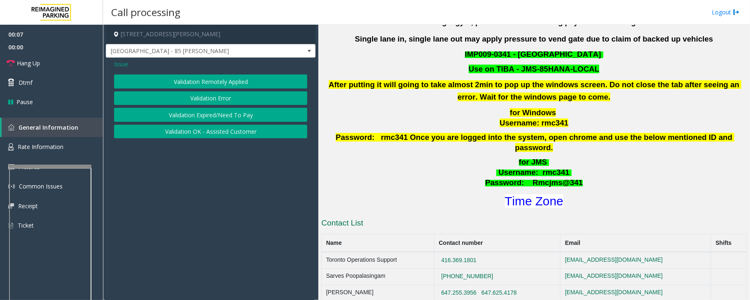
click at [206, 103] on button "Validation Error" at bounding box center [210, 98] width 193 height 14
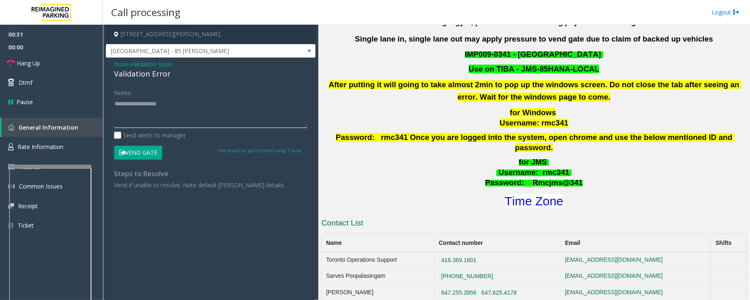
click at [173, 121] on textarea at bounding box center [210, 112] width 193 height 31
paste textarea "**********"
click at [152, 112] on textarea at bounding box center [210, 112] width 193 height 31
click at [151, 122] on textarea at bounding box center [210, 112] width 193 height 31
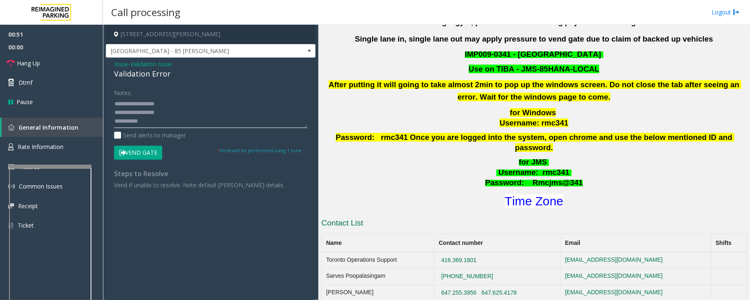
scroll to position [26, 0]
type textarea "**********"
click at [135, 156] on button "Vend Gate" at bounding box center [138, 153] width 48 height 14
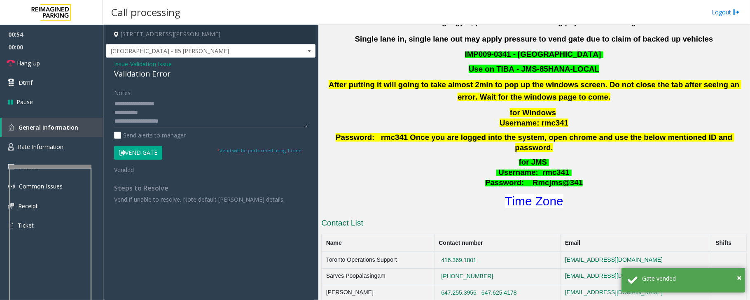
scroll to position [0, 0]
click at [56, 63] on link "Hang Up" at bounding box center [51, 63] width 103 height 19
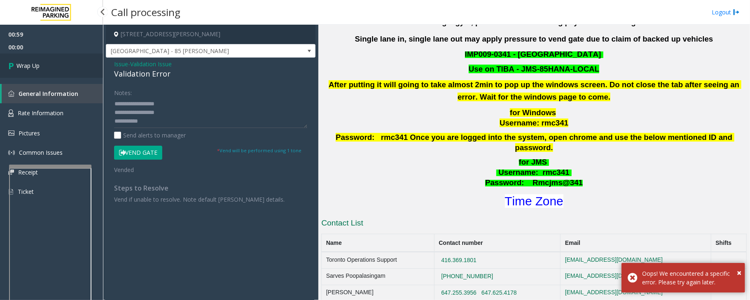
click at [56, 63] on link "Wrap Up" at bounding box center [51, 66] width 103 height 24
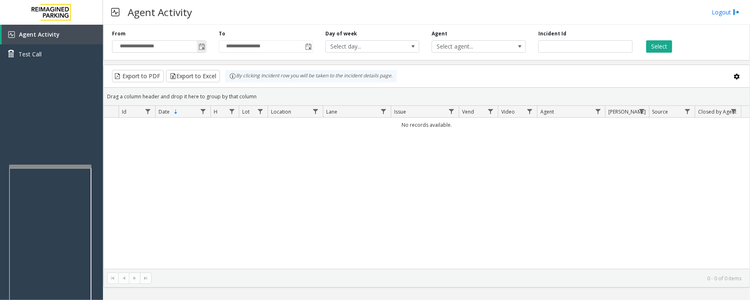
drag, startPoint x: 199, startPoint y: 45, endPoint x: 202, endPoint y: 51, distance: 6.3
click at [200, 45] on span "Toggle popup" at bounding box center [201, 47] width 7 height 7
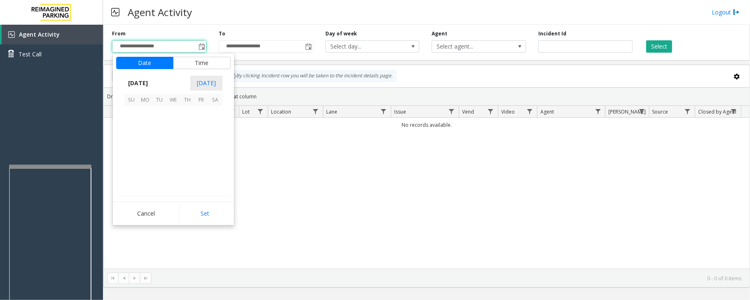
scroll to position [147766, 0]
click at [175, 114] on span "3" at bounding box center [173, 113] width 14 height 14
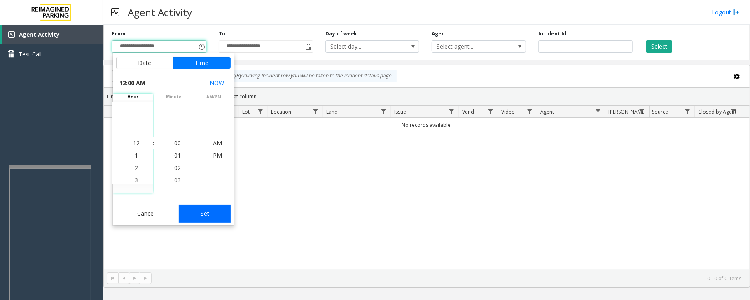
click at [216, 219] on button "Set" at bounding box center [205, 214] width 52 height 18
type input "**********"
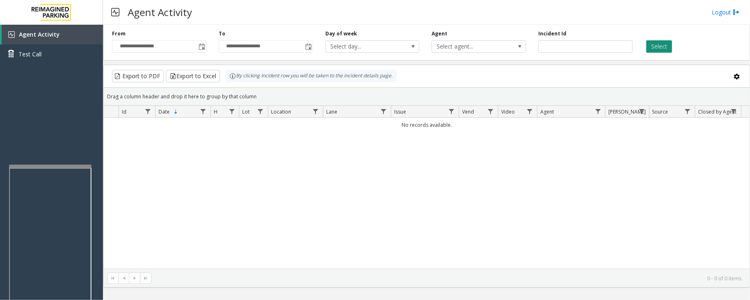
click at [664, 44] on button "Select" at bounding box center [659, 46] width 26 height 12
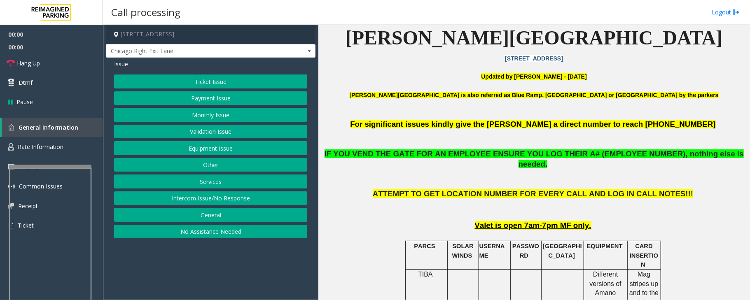
scroll to position [219, 0]
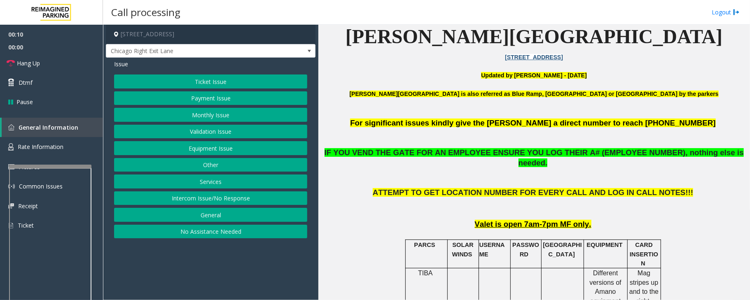
click at [198, 112] on button "Monthly Issue" at bounding box center [210, 115] width 193 height 14
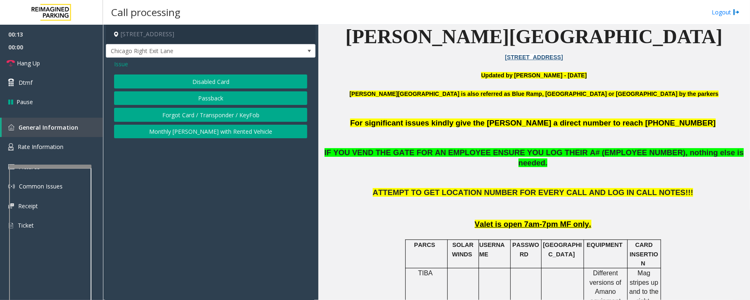
click at [208, 82] on button "Disabled Card" at bounding box center [210, 82] width 193 height 14
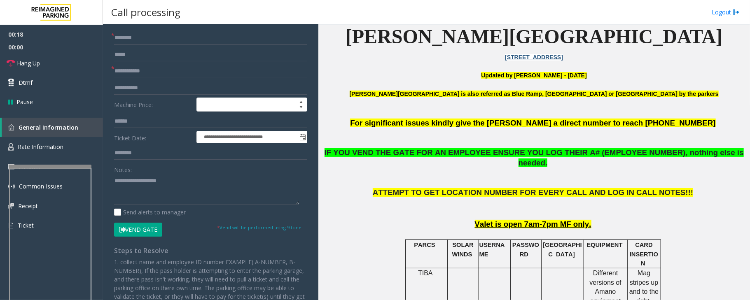
scroll to position [0, 0]
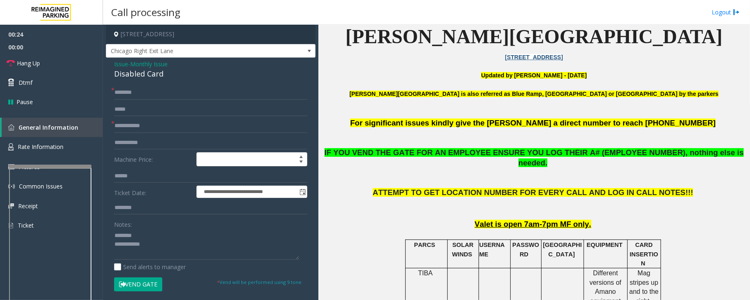
click at [137, 72] on div "Disabled Card" at bounding box center [210, 73] width 193 height 11
type textarea "**********"
click at [49, 65] on link "Hang Up" at bounding box center [51, 63] width 103 height 19
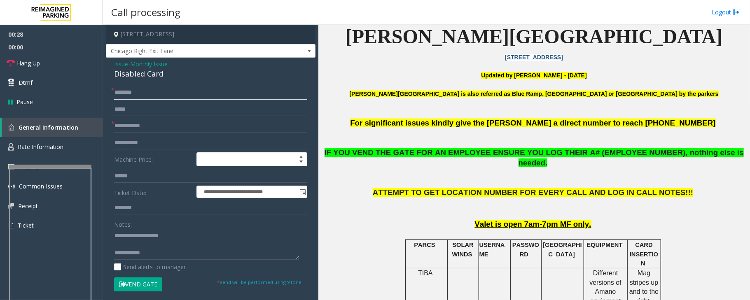
click at [118, 88] on input "text" at bounding box center [210, 93] width 193 height 14
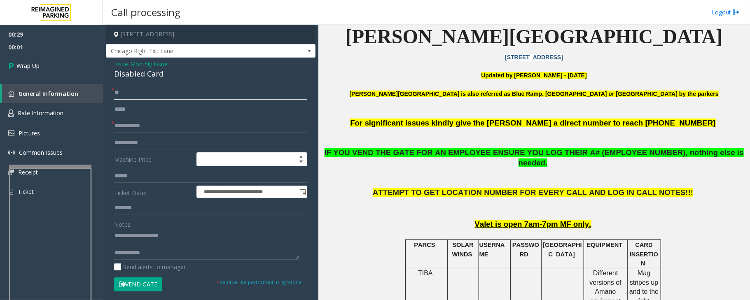
type input "**"
click at [126, 128] on input "text" at bounding box center [210, 126] width 193 height 14
type input "**"
click at [151, 256] on textarea at bounding box center [206, 244] width 185 height 31
type textarea "**********"
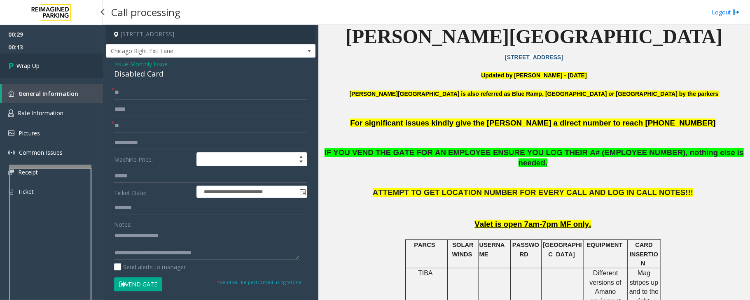
click at [44, 63] on link "Wrap Up" at bounding box center [51, 66] width 103 height 24
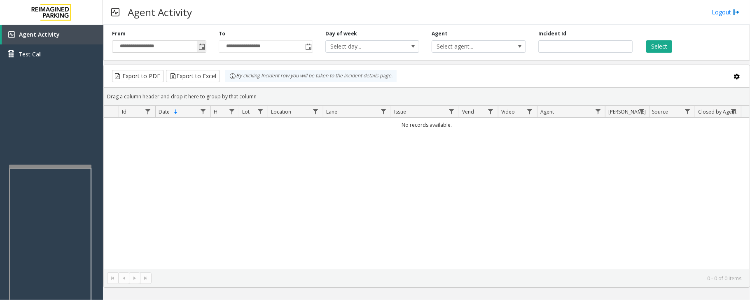
click at [204, 48] on span "Toggle popup" at bounding box center [201, 47] width 7 height 7
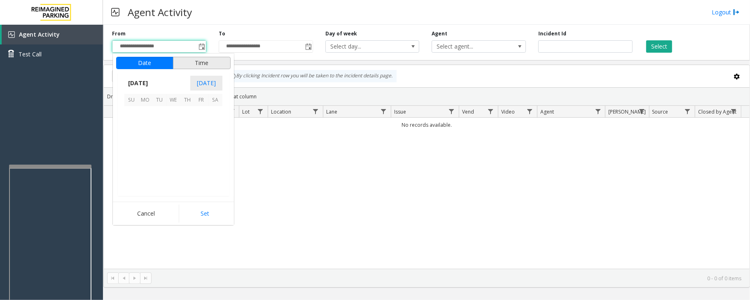
scroll to position [147766, 0]
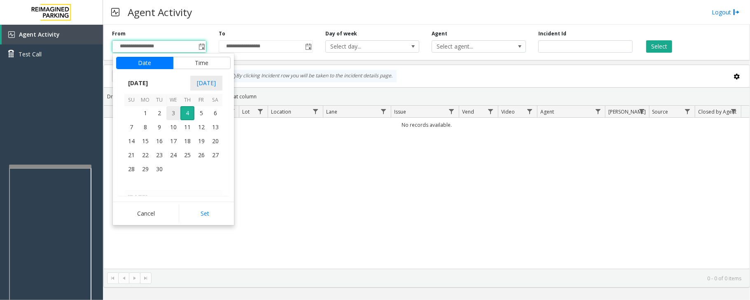
click at [175, 116] on span "3" at bounding box center [173, 113] width 14 height 14
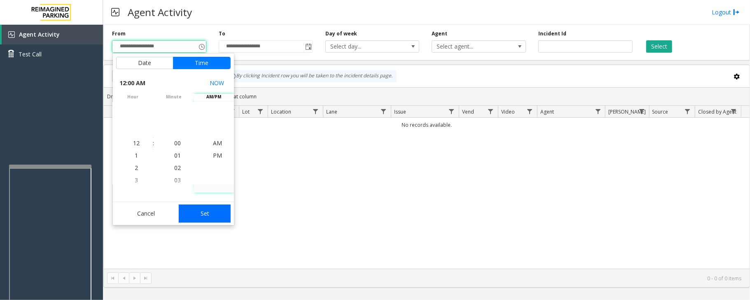
click at [221, 213] on button "Set" at bounding box center [205, 214] width 52 height 18
type input "**********"
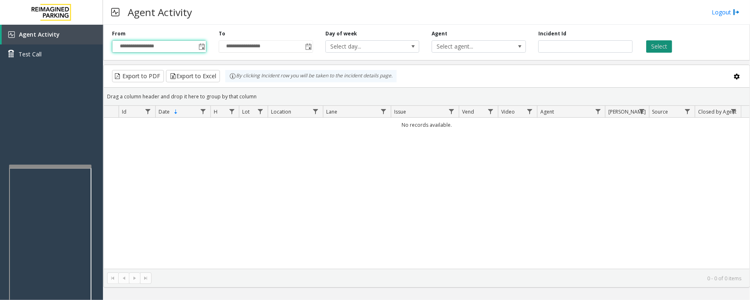
drag, startPoint x: 651, startPoint y: 45, endPoint x: 651, endPoint y: 51, distance: 6.2
click at [651, 45] on button "Select" at bounding box center [659, 46] width 26 height 12
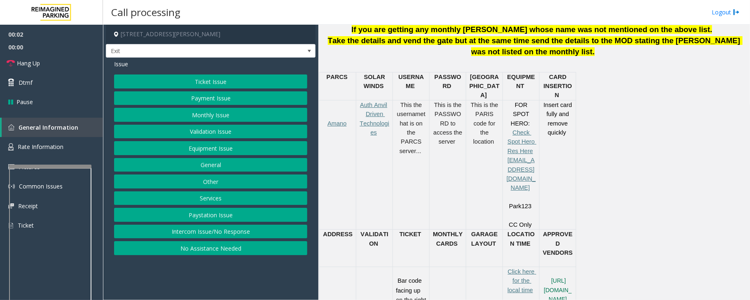
scroll to position [329, 0]
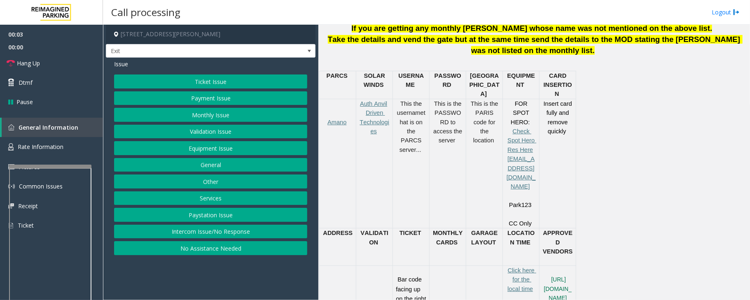
click at [201, 99] on button "Payment Issue" at bounding box center [210, 98] width 193 height 14
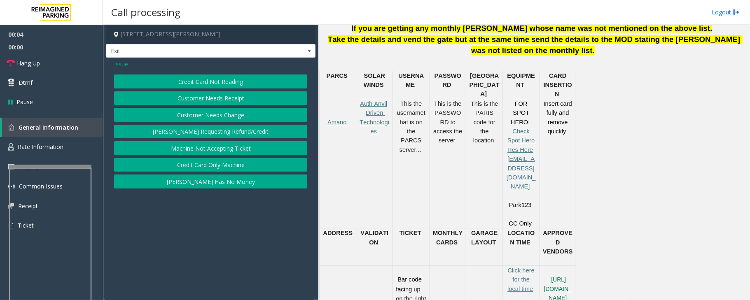
click at [208, 86] on button "Credit Card Not Reading" at bounding box center [210, 82] width 193 height 14
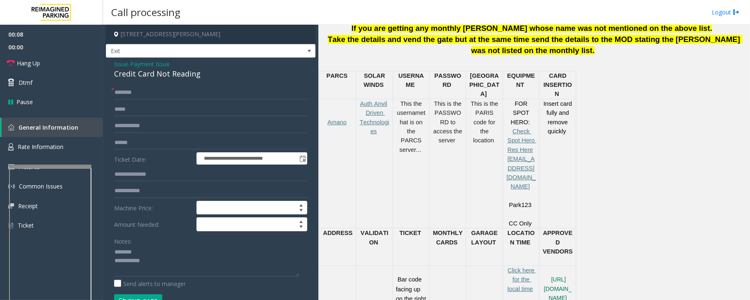
click at [156, 71] on div "Credit Card Not Reading" at bounding box center [210, 73] width 193 height 11
click at [137, 263] on textarea at bounding box center [206, 261] width 185 height 31
type textarea "**********"
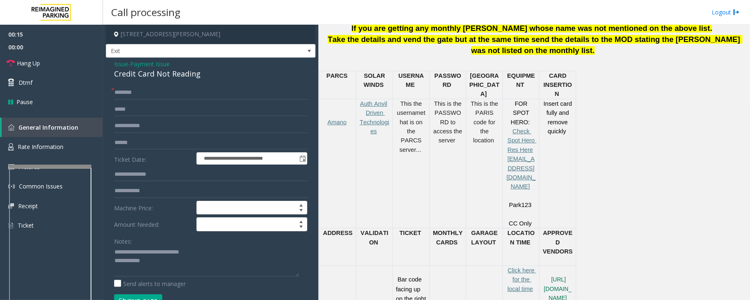
click at [144, 83] on div "**********" at bounding box center [211, 258] width 210 height 401
click at [144, 89] on input "text" at bounding box center [210, 93] width 193 height 14
type input "**"
click at [154, 267] on textarea at bounding box center [206, 261] width 185 height 31
click at [57, 65] on link "Hang Up" at bounding box center [51, 63] width 103 height 19
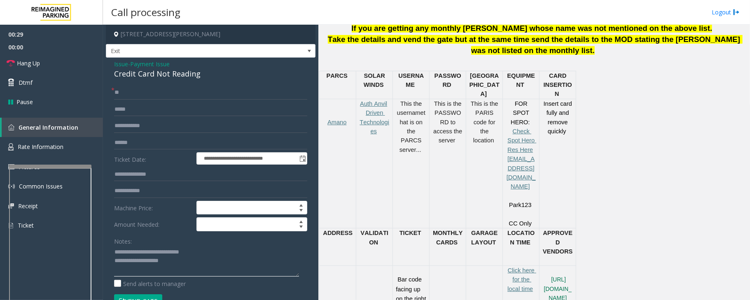
click at [185, 263] on textarea at bounding box center [206, 261] width 185 height 31
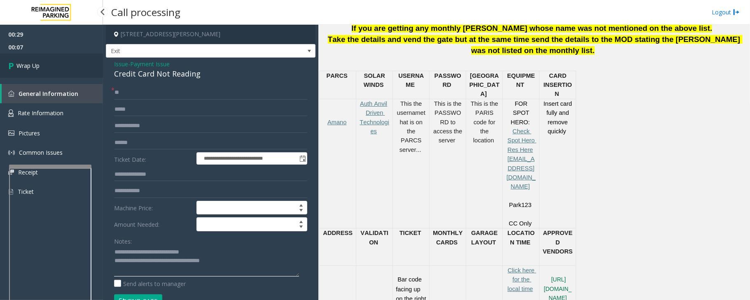
type textarea "**********"
click at [63, 68] on link "Wrap Up" at bounding box center [51, 66] width 103 height 24
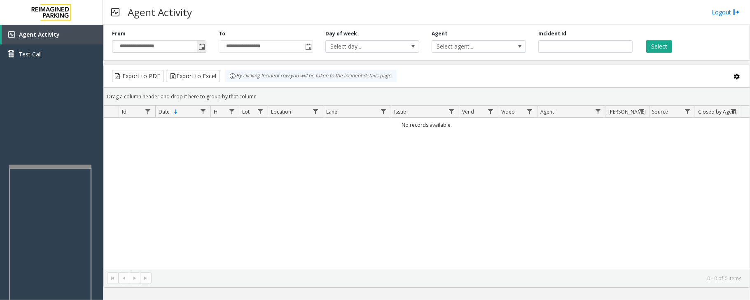
click at [198, 47] on span "Toggle popup" at bounding box center [201, 47] width 7 height 7
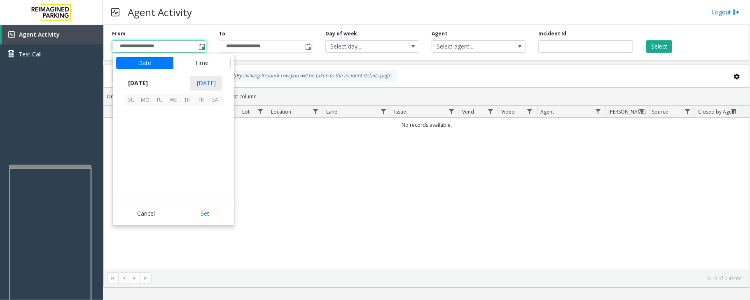
scroll to position [147766, 0]
click at [173, 112] on span "3" at bounding box center [173, 113] width 14 height 14
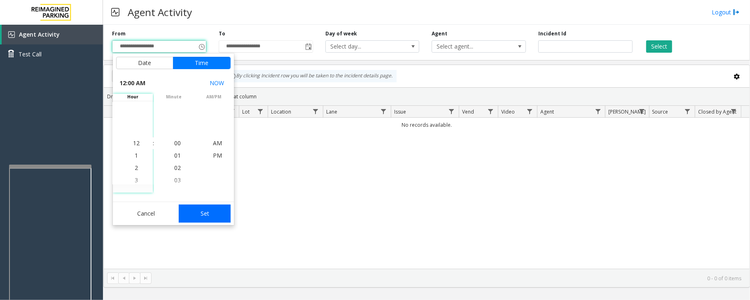
click at [218, 216] on button "Set" at bounding box center [205, 214] width 52 height 18
type input "**********"
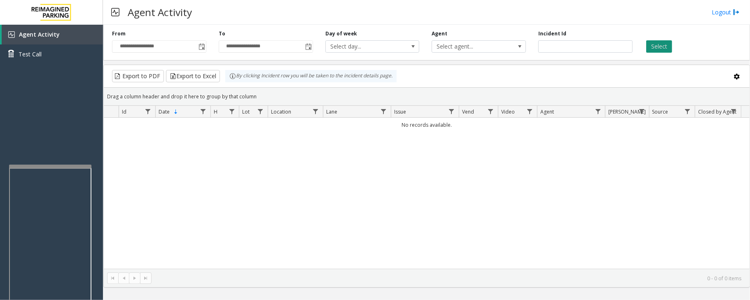
click at [660, 47] on button "Select" at bounding box center [659, 46] width 26 height 12
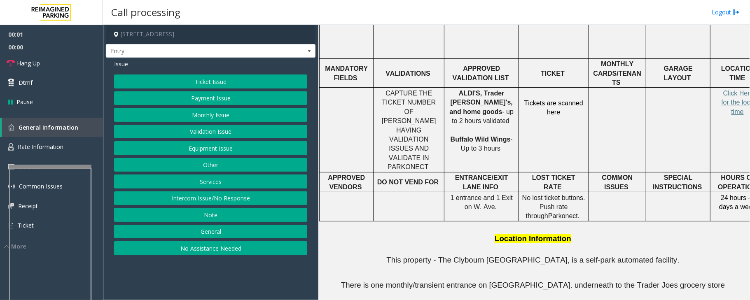
scroll to position [384, 0]
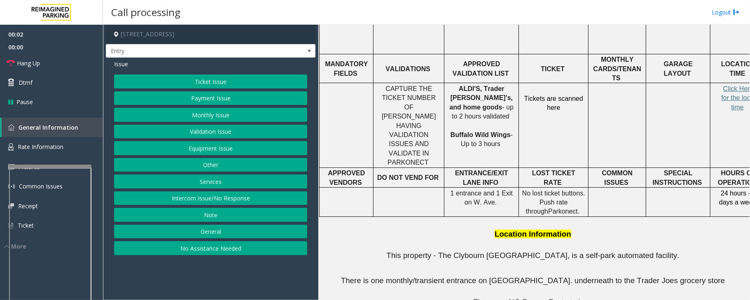
click at [198, 82] on button "Ticket Issue" at bounding box center [210, 82] width 193 height 14
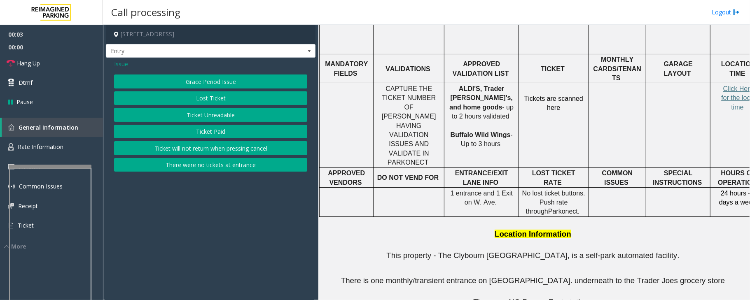
click at [204, 165] on button "There were no tickets at entrance" at bounding box center [210, 165] width 193 height 14
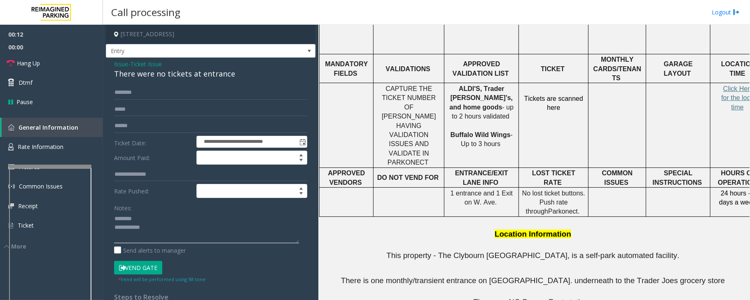
type textarea "**********"
click at [149, 64] on span "Ticket Issue" at bounding box center [146, 64] width 32 height 9
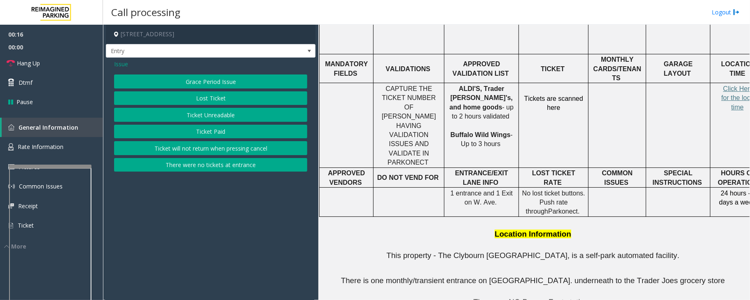
click at [118, 63] on span "Issue" at bounding box center [121, 64] width 14 height 9
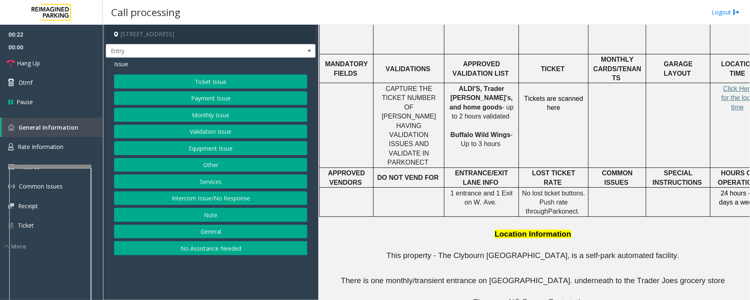
click at [218, 182] on button "Services" at bounding box center [210, 182] width 193 height 14
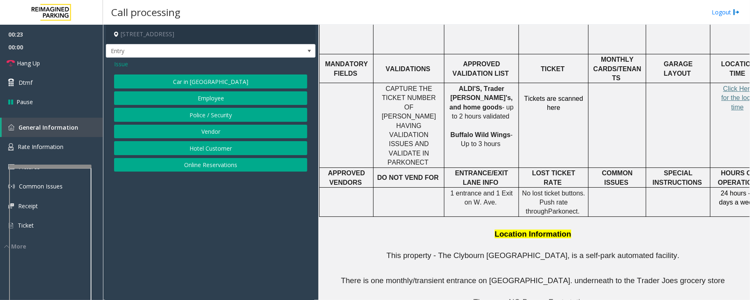
click at [206, 168] on button "Online Reservations" at bounding box center [210, 165] width 193 height 14
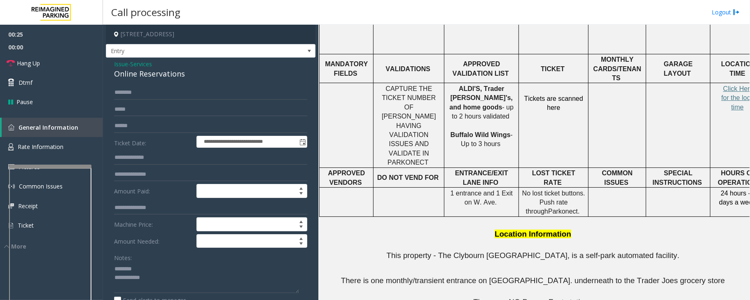
click at [129, 75] on div "Online Reservations" at bounding box center [210, 73] width 193 height 11
click at [145, 281] on textarea at bounding box center [206, 277] width 185 height 31
click at [157, 286] on textarea at bounding box center [206, 277] width 185 height 31
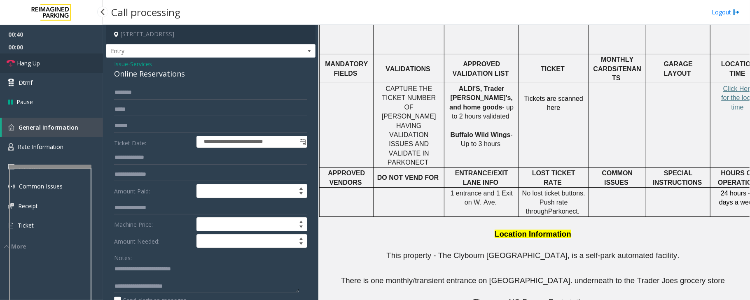
click at [54, 63] on link "Hang Up" at bounding box center [51, 63] width 103 height 19
click at [194, 290] on textarea at bounding box center [206, 277] width 185 height 31
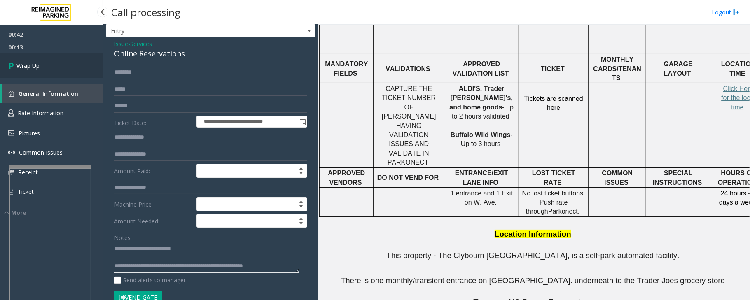
scroll to position [55, 0]
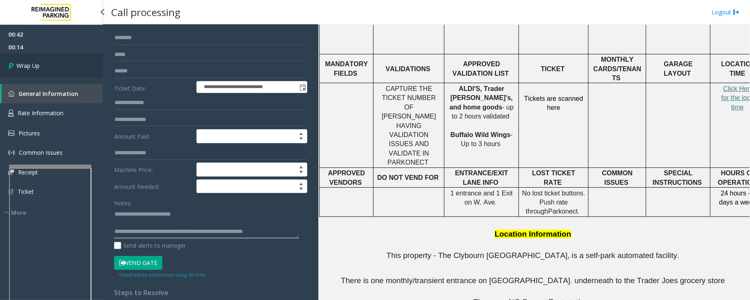
type textarea "**********"
click at [33, 66] on span "Wrap Up" at bounding box center [27, 65] width 23 height 9
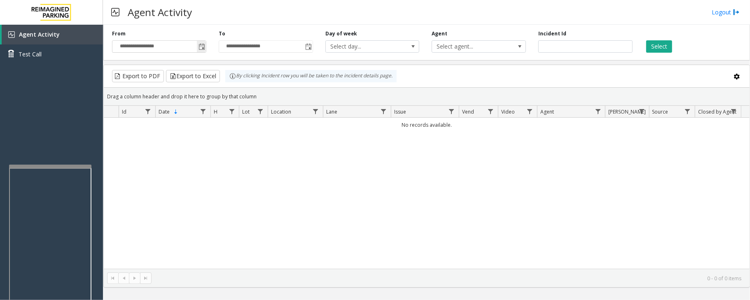
click at [200, 44] on span "Toggle popup" at bounding box center [201, 47] width 7 height 7
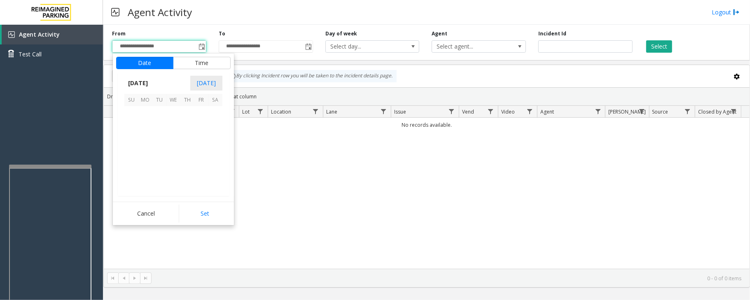
scroll to position [147766, 0]
click at [172, 111] on span "3" at bounding box center [173, 113] width 14 height 14
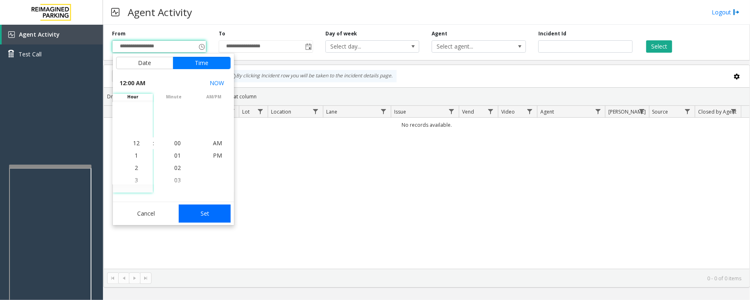
click at [208, 212] on button "Set" at bounding box center [205, 214] width 52 height 18
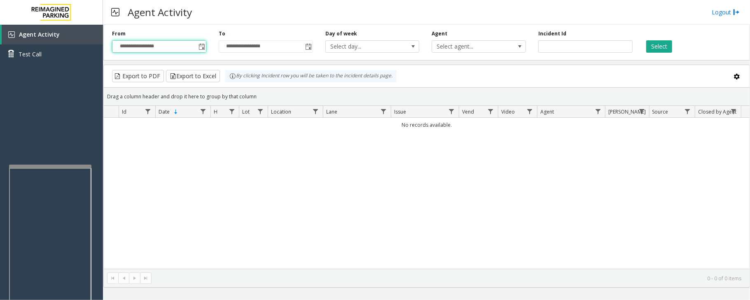
type input "**********"
click at [664, 44] on button "Select" at bounding box center [659, 46] width 26 height 12
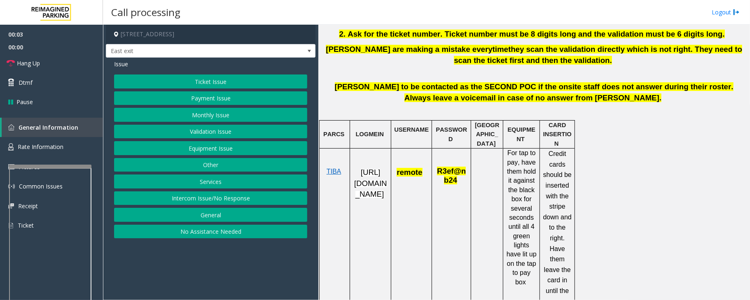
scroll to position [384, 0]
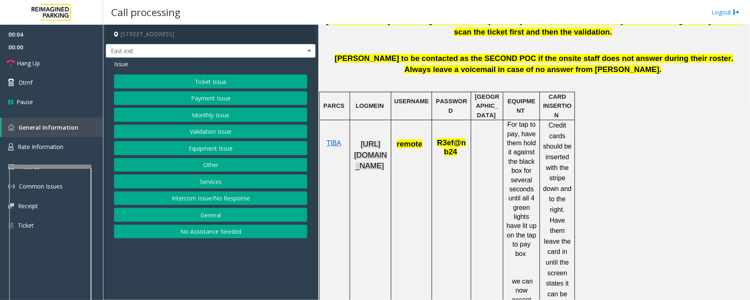
click at [373, 162] on span "https://fillmore-web.sp.tibaparking.net/" at bounding box center [370, 155] width 33 height 30
click at [218, 81] on button "Ticket Issue" at bounding box center [210, 82] width 193 height 14
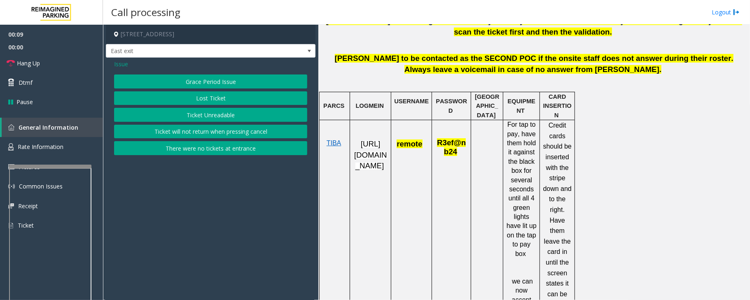
click at [211, 113] on button "Ticket Unreadable" at bounding box center [210, 115] width 193 height 14
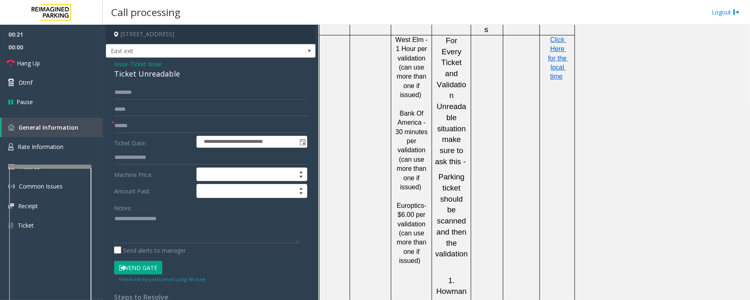
scroll to position [768, 0]
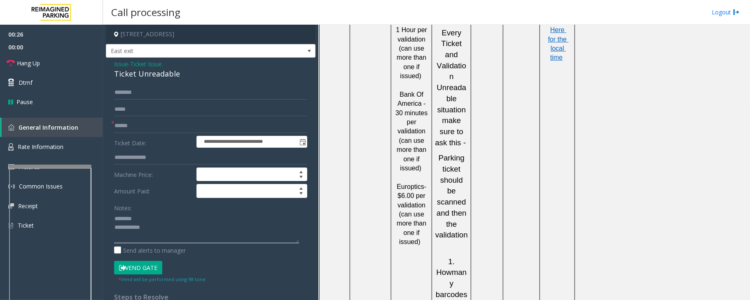
click at [175, 239] on textarea at bounding box center [206, 227] width 185 height 31
type textarea "**********"
click at [161, 129] on input "text" at bounding box center [210, 126] width 193 height 14
type input "********"
click at [214, 223] on textarea at bounding box center [206, 227] width 185 height 31
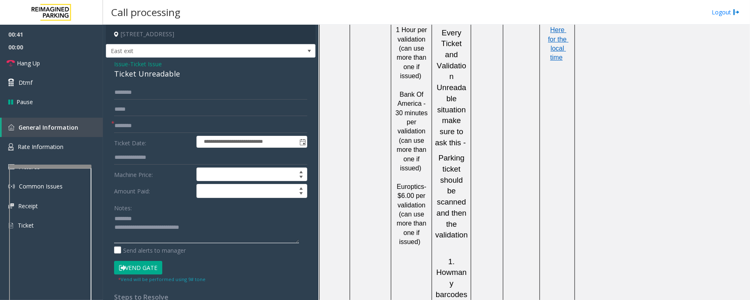
click at [207, 233] on textarea at bounding box center [206, 227] width 185 height 31
click at [137, 76] on div "Ticket Unreadable" at bounding box center [210, 73] width 193 height 11
copy div "Ticket Unreadable"
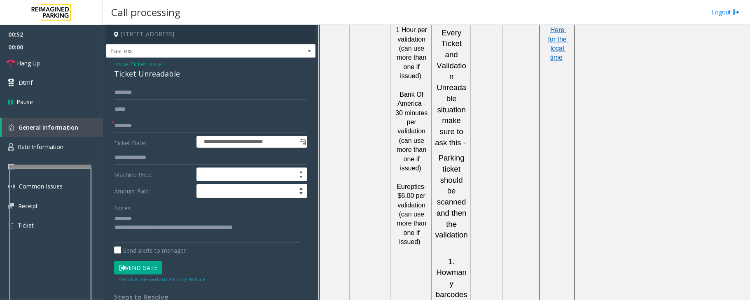
click at [145, 221] on textarea at bounding box center [206, 227] width 185 height 31
paste textarea "**********"
type textarea "**********"
click at [151, 89] on input "text" at bounding box center [210, 93] width 193 height 14
type input "*"
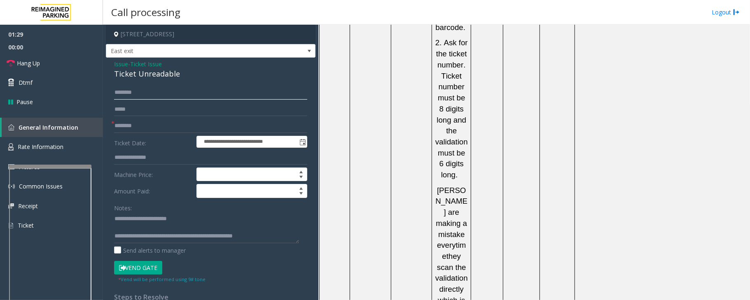
scroll to position [1262, 0]
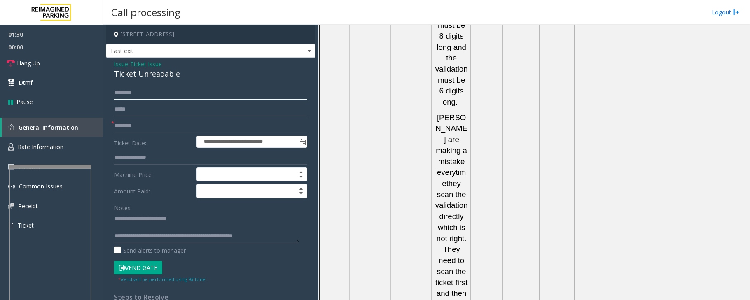
type input "********"
drag, startPoint x: 144, startPoint y: 270, endPoint x: 170, endPoint y: 270, distance: 26.3
click at [144, 270] on button "Vend Gate" at bounding box center [138, 268] width 48 height 14
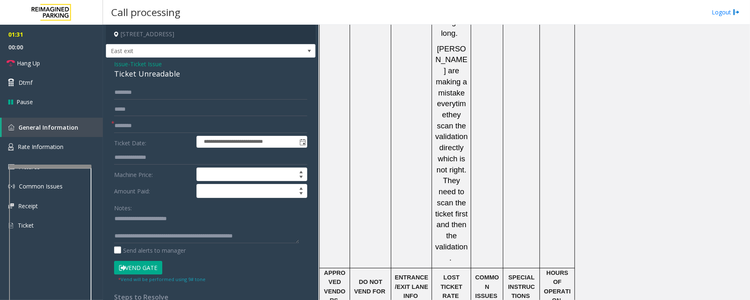
scroll to position [1423, 0]
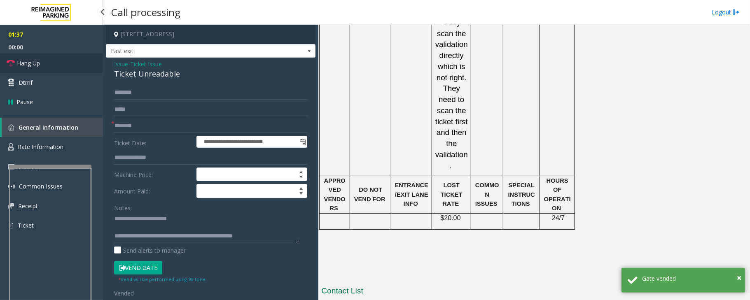
click at [48, 61] on link "Hang Up" at bounding box center [51, 63] width 103 height 19
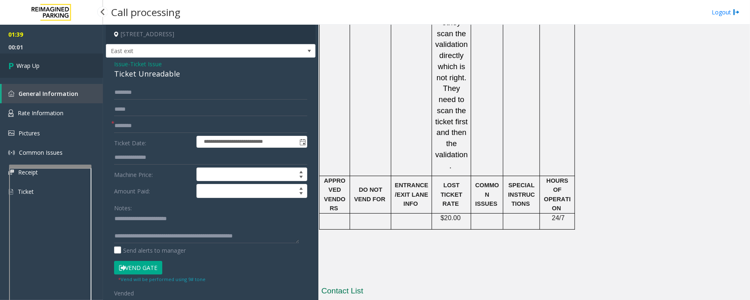
click at [48, 61] on link "Wrap Up" at bounding box center [51, 66] width 103 height 24
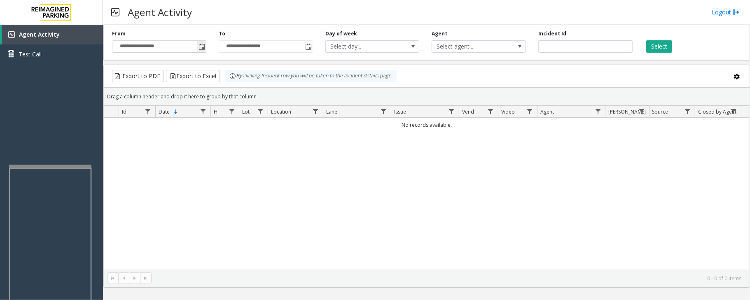
click at [198, 45] on span "Toggle popup" at bounding box center [201, 47] width 7 height 7
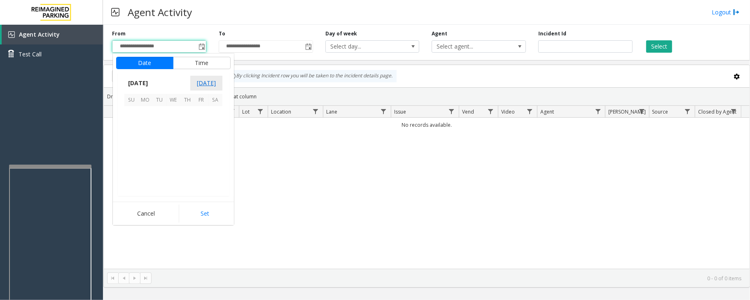
scroll to position [147766, 0]
click at [172, 112] on span "3" at bounding box center [173, 113] width 14 height 14
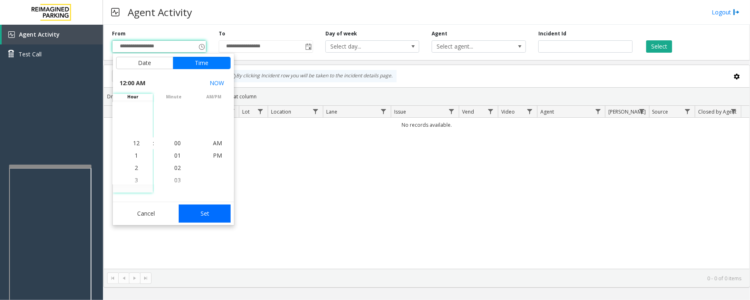
click at [205, 215] on button "Set" at bounding box center [205, 214] width 52 height 18
type input "**********"
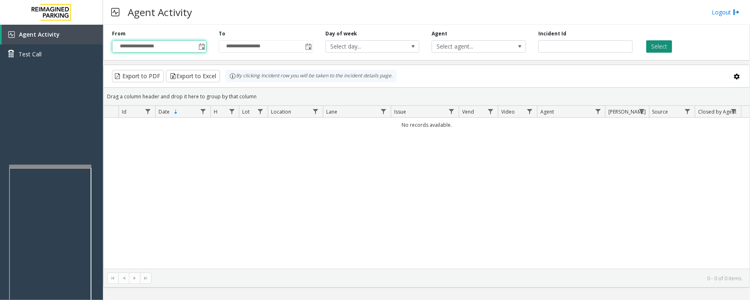
click at [658, 42] on button "Select" at bounding box center [659, 46] width 26 height 12
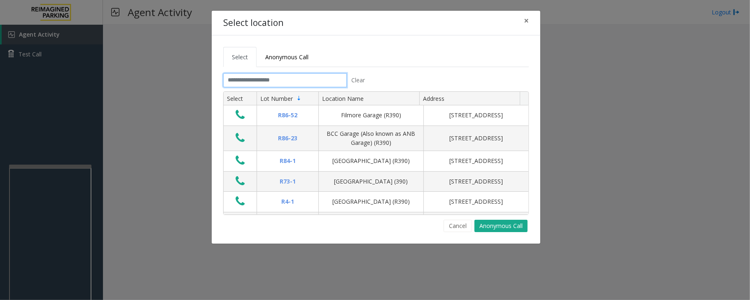
click at [244, 79] on input "text" at bounding box center [285, 80] width 124 height 14
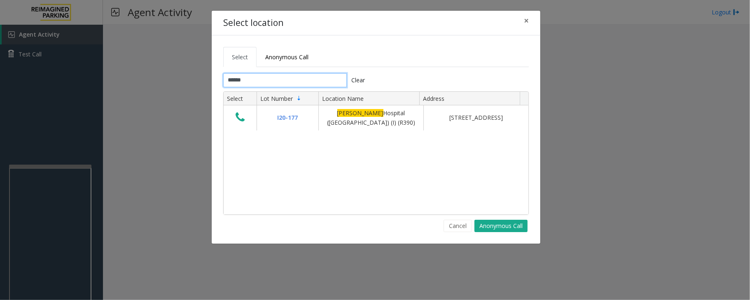
type input "******"
click at [297, 78] on input "******" at bounding box center [285, 80] width 124 height 14
click at [301, 81] on input "******" at bounding box center [285, 80] width 124 height 14
click at [526, 20] on span "×" at bounding box center [526, 21] width 5 height 12
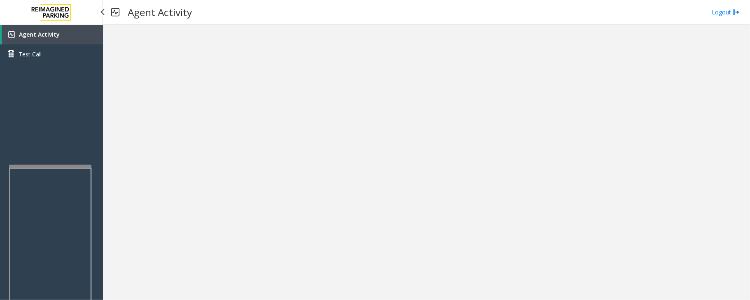
click at [51, 30] on span "Agent Activity" at bounding box center [39, 34] width 41 height 8
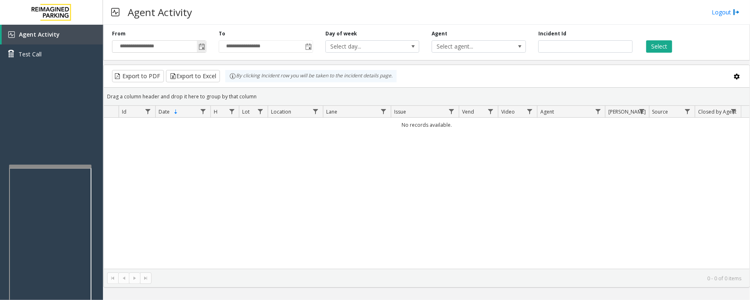
click at [202, 45] on span "Toggle popup" at bounding box center [201, 47] width 7 height 7
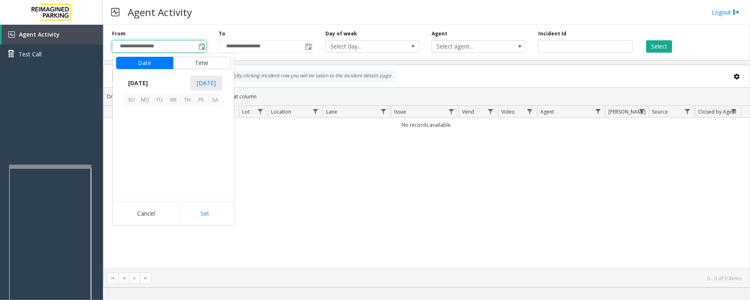
scroll to position [147766, 0]
click at [173, 114] on span "3" at bounding box center [173, 113] width 14 height 14
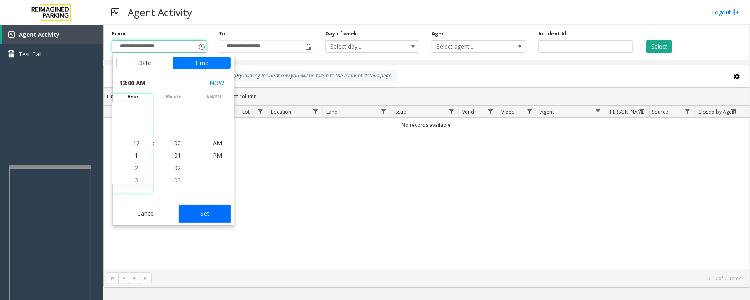
click at [196, 214] on button "Set" at bounding box center [205, 214] width 52 height 18
type input "**********"
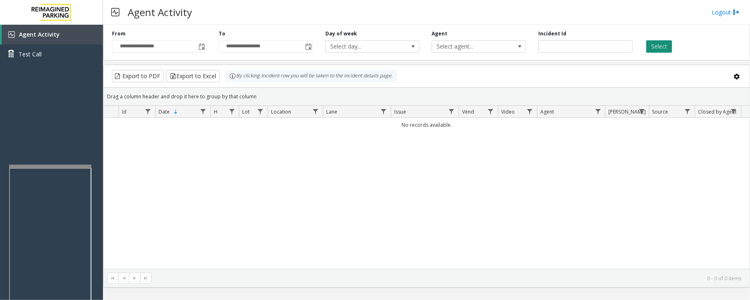
click at [662, 45] on button "Select" at bounding box center [659, 46] width 26 height 12
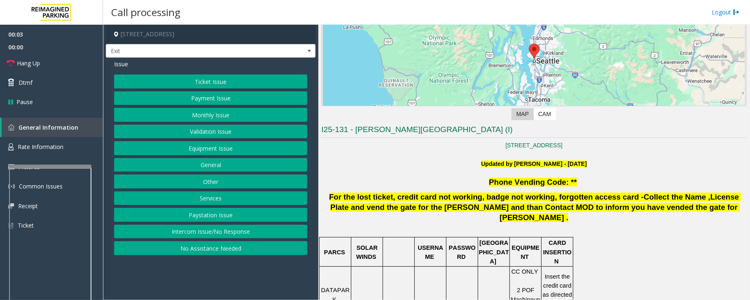
scroll to position [110, 0]
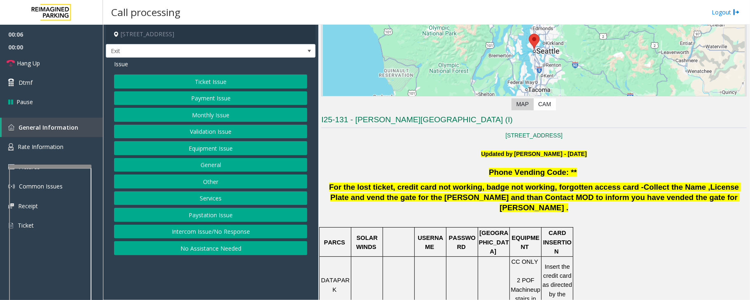
click at [203, 78] on button "Ticket Issue" at bounding box center [210, 82] width 193 height 14
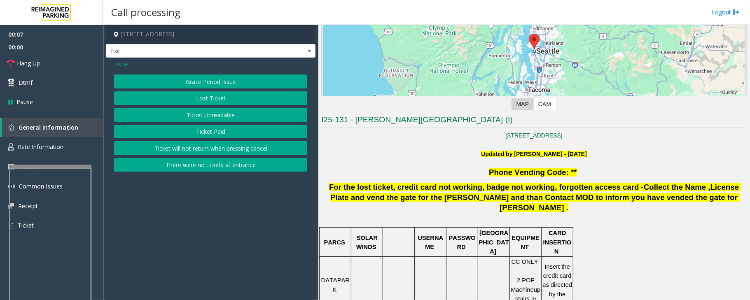
click at [213, 168] on button "There were no tickets at entrance" at bounding box center [210, 165] width 193 height 14
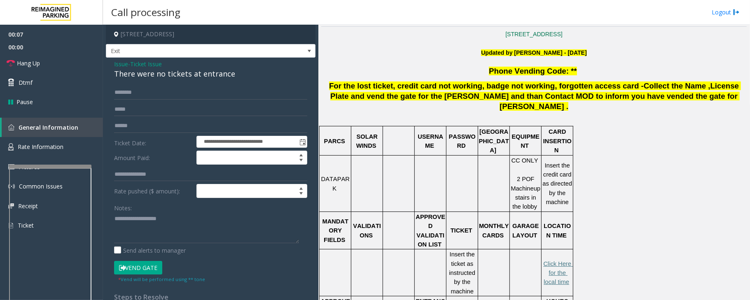
scroll to position [219, 0]
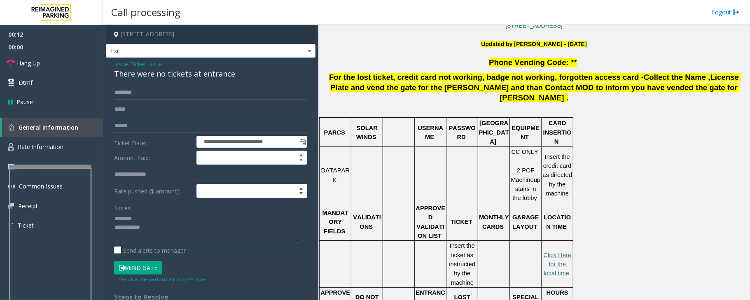
click at [152, 73] on div "There were no tickets at entrance" at bounding box center [210, 73] width 193 height 11
type textarea "**********"
click at [133, 93] on input "text" at bounding box center [210, 93] width 193 height 14
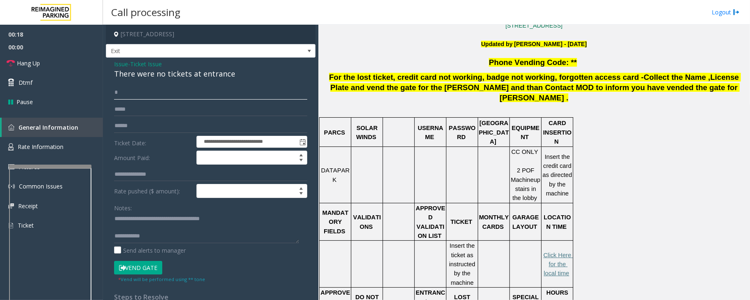
type input "*"
click at [142, 96] on input "*" at bounding box center [210, 93] width 193 height 14
type input "*******"
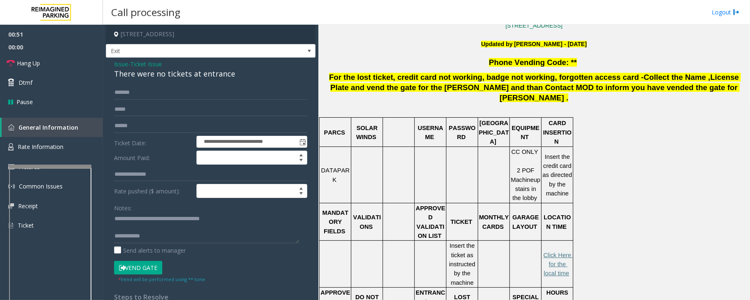
click at [147, 272] on button "Vend Gate" at bounding box center [138, 268] width 48 height 14
click at [167, 236] on textarea at bounding box center [206, 227] width 185 height 31
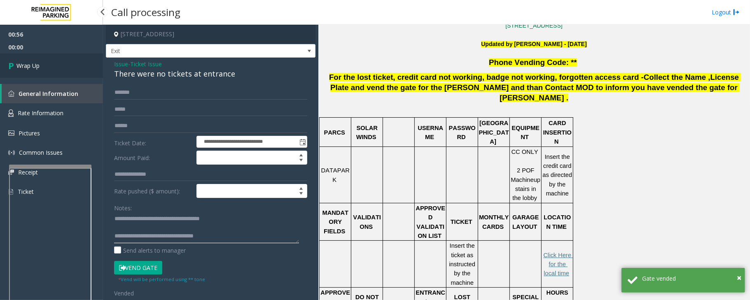
type textarea "**********"
click at [58, 77] on link "Wrap Up" at bounding box center [51, 66] width 103 height 24
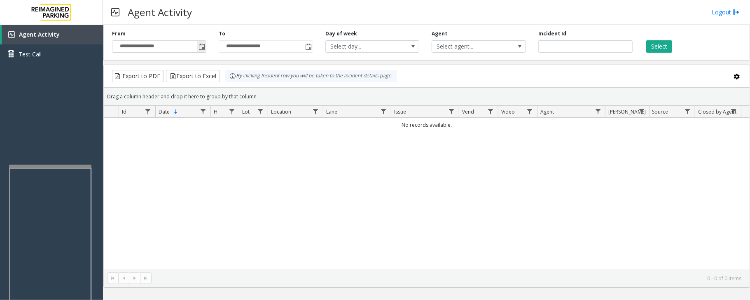
click at [201, 51] on span "Toggle popup" at bounding box center [201, 46] width 9 height 13
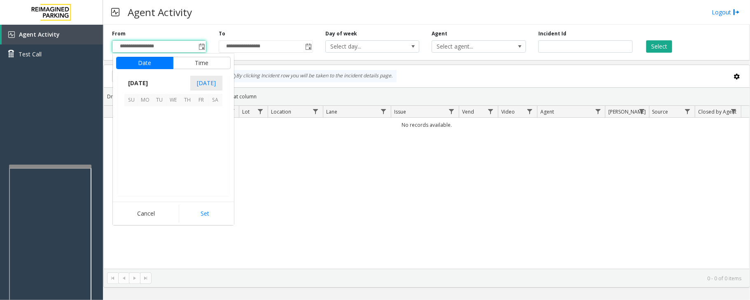
scroll to position [147766, 0]
click at [172, 114] on span "3" at bounding box center [173, 113] width 14 height 14
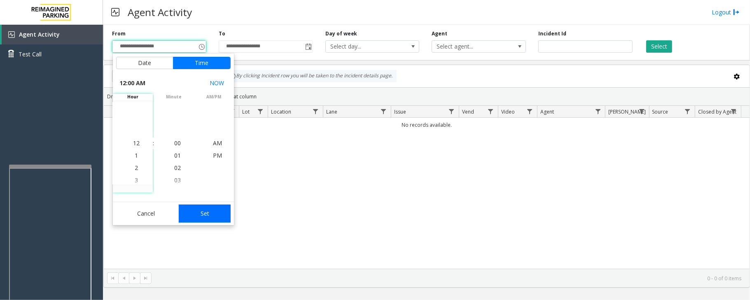
click at [203, 212] on button "Set" at bounding box center [205, 214] width 52 height 18
type input "**********"
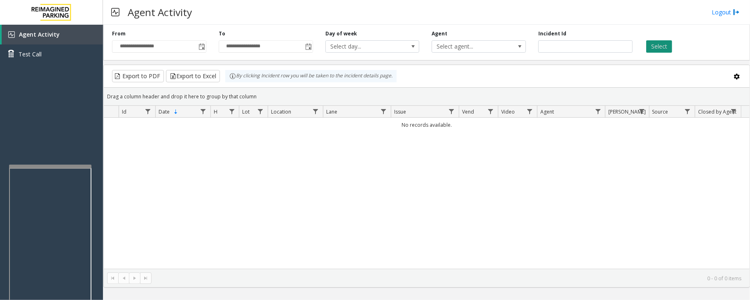
click at [658, 50] on button "Select" at bounding box center [659, 46] width 26 height 12
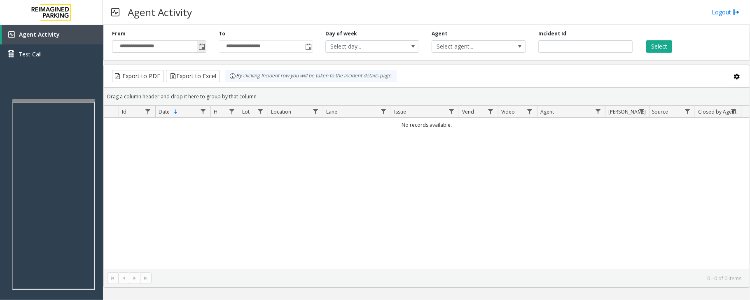
click at [201, 50] on span "Toggle popup" at bounding box center [201, 47] width 7 height 7
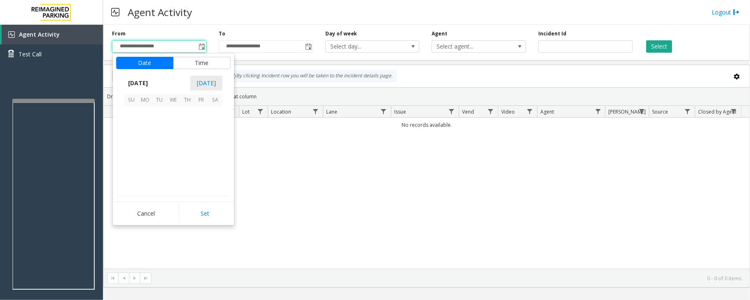
scroll to position [147766, 0]
click at [175, 113] on span "3" at bounding box center [173, 113] width 14 height 14
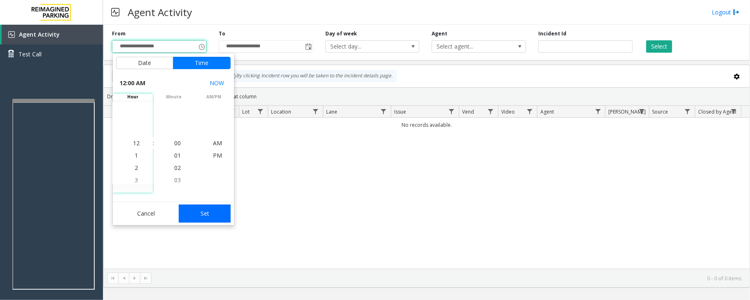
click at [215, 219] on button "Set" at bounding box center [205, 214] width 52 height 18
type input "**********"
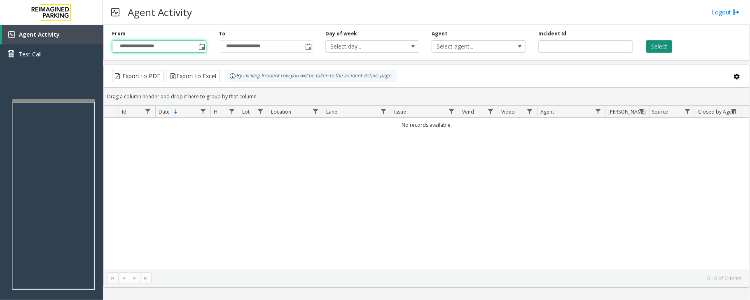
click at [662, 49] on button "Select" at bounding box center [659, 46] width 26 height 12
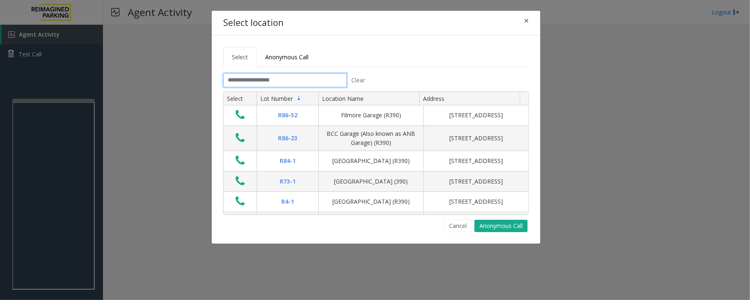
click at [262, 79] on input "text" at bounding box center [285, 80] width 124 height 14
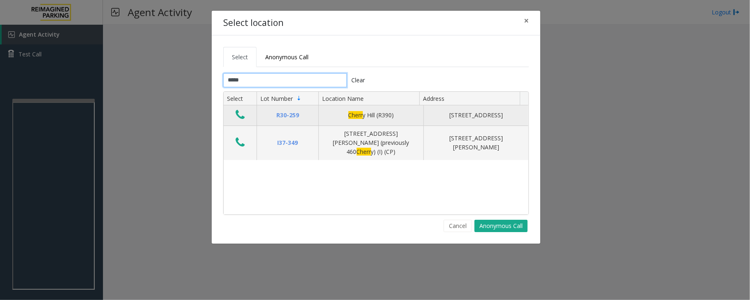
type input "*****"
click at [240, 116] on icon "Data table" at bounding box center [240, 115] width 9 height 12
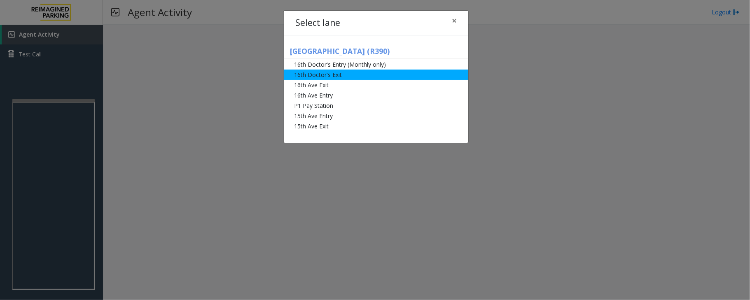
click at [333, 75] on li "16th Doctor's Exit" at bounding box center [376, 75] width 184 height 10
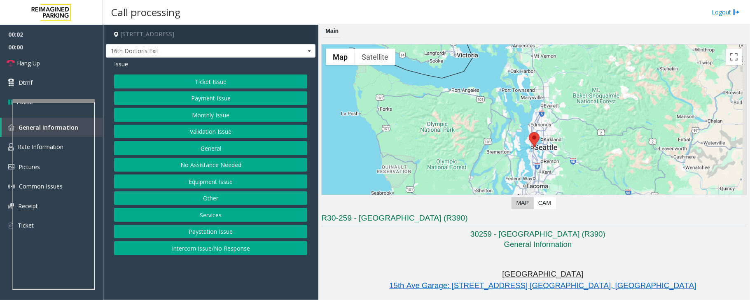
click at [206, 114] on button "Monthly Issue" at bounding box center [210, 115] width 193 height 14
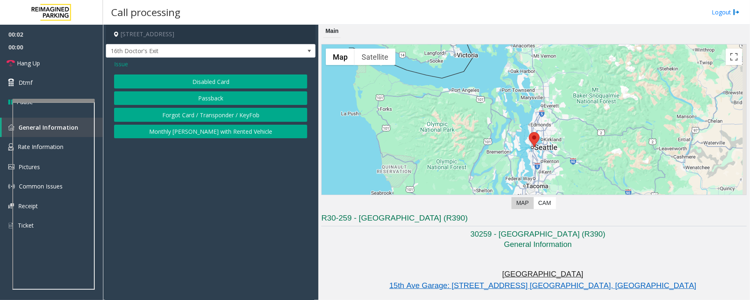
click at [218, 82] on button "Disabled Card" at bounding box center [210, 82] width 193 height 14
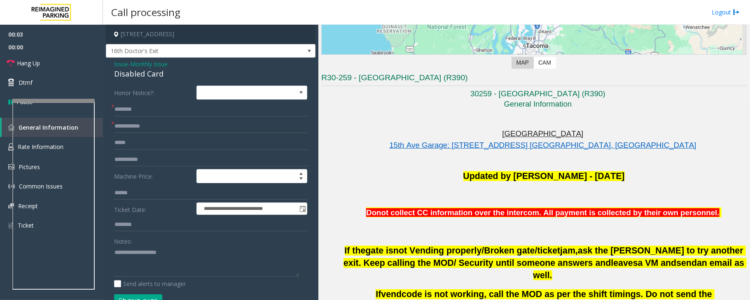
scroll to position [219, 0]
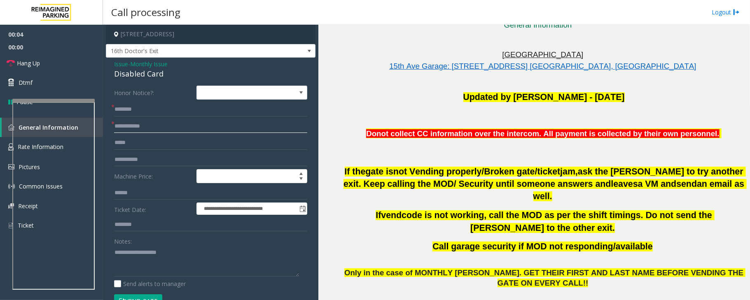
click at [152, 124] on input "text" at bounding box center [210, 126] width 193 height 14
type input "******"
drag, startPoint x: 149, startPoint y: 240, endPoint x: 245, endPoint y: 219, distance: 97.7
click at [231, 224] on form "**********" at bounding box center [210, 201] width 193 height 231
click at [127, 73] on div "Disabled Card" at bounding box center [210, 73] width 193 height 11
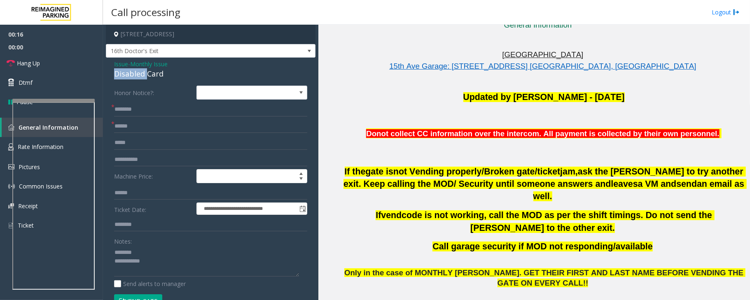
click at [127, 73] on div "Disabled Card" at bounding box center [210, 73] width 193 height 11
type textarea "**********"
click at [127, 114] on input "text" at bounding box center [210, 110] width 193 height 14
type input "**********"
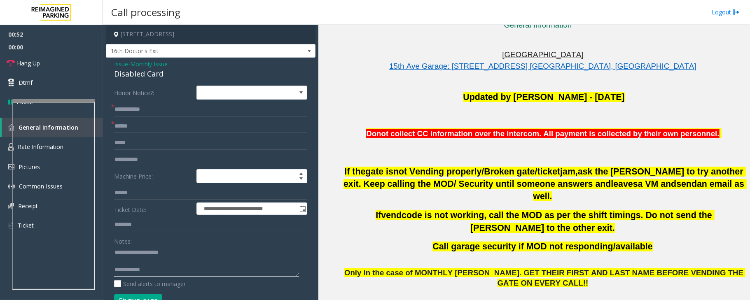
click at [167, 273] on textarea at bounding box center [206, 261] width 185 height 31
paste textarea "**********"
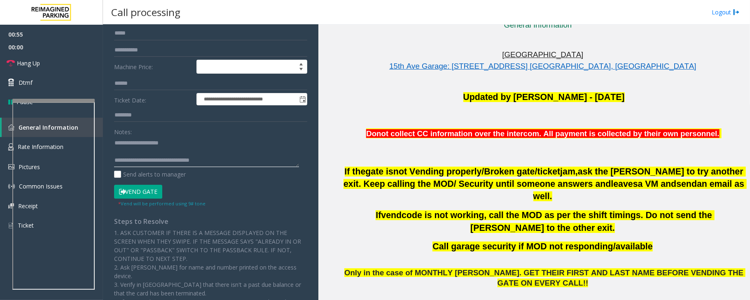
type textarea "**********"
click at [140, 193] on button "Vend Gate" at bounding box center [138, 192] width 48 height 14
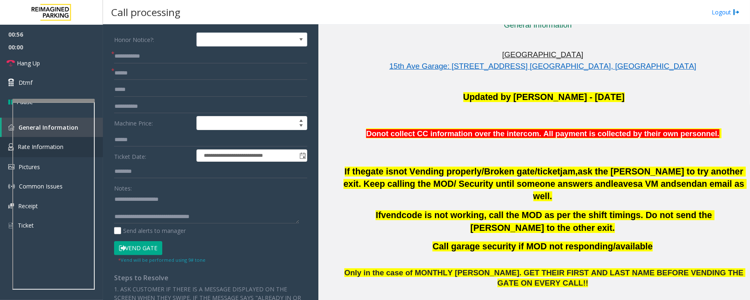
scroll to position [0, 0]
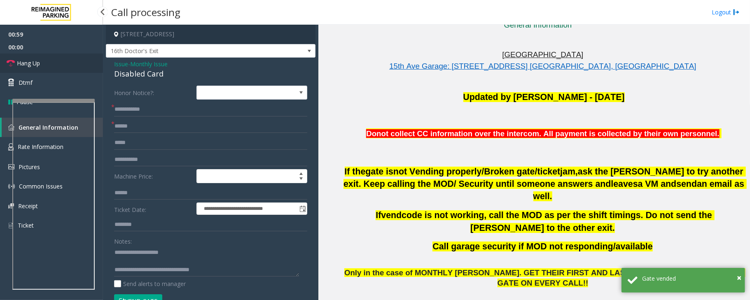
click at [51, 63] on link "Hang Up" at bounding box center [51, 63] width 103 height 19
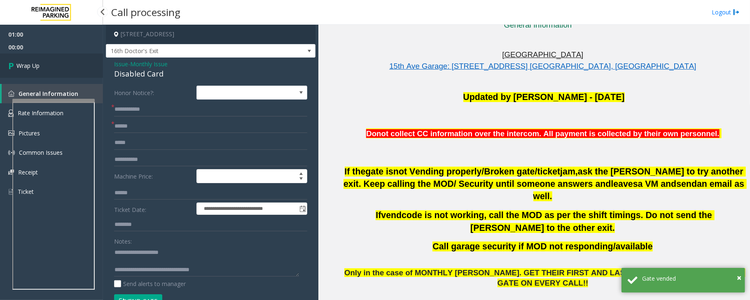
click at [51, 63] on link "Wrap Up" at bounding box center [51, 66] width 103 height 24
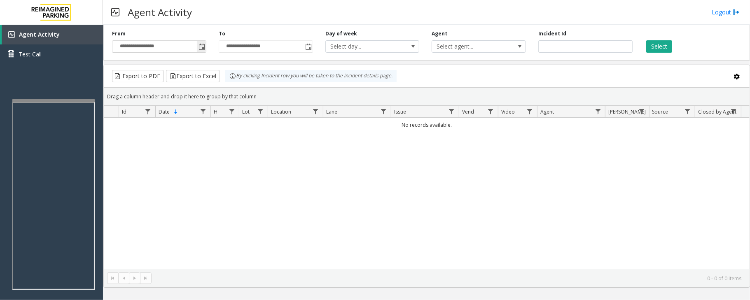
click at [200, 48] on span "Toggle popup" at bounding box center [201, 47] width 7 height 7
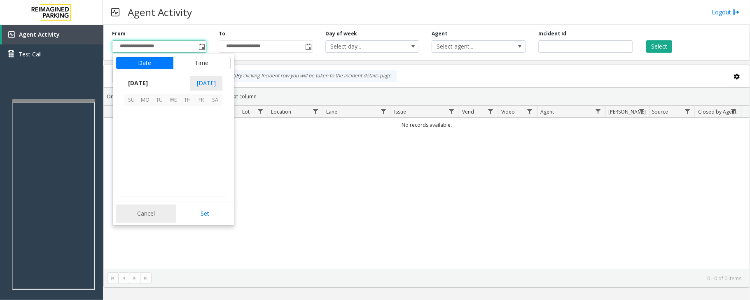
scroll to position [147766, 0]
click at [172, 114] on span "3" at bounding box center [173, 113] width 14 height 14
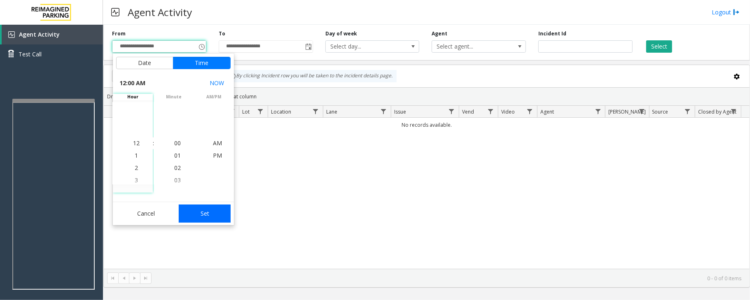
click at [214, 210] on button "Set" at bounding box center [205, 214] width 52 height 18
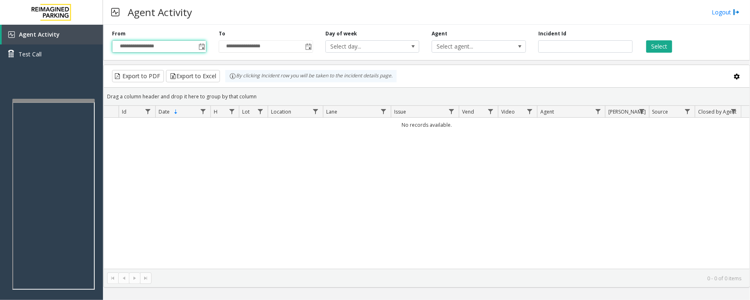
type input "**********"
click at [660, 50] on button "Select" at bounding box center [659, 46] width 26 height 12
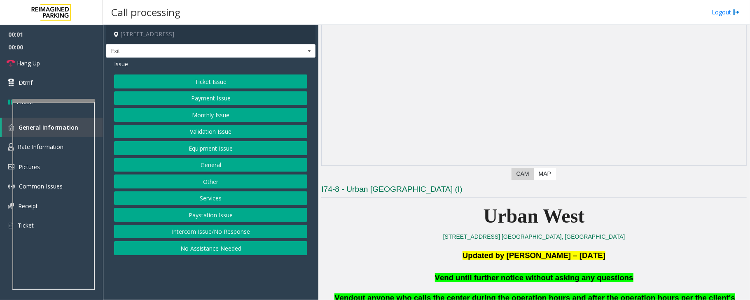
scroll to position [219, 0]
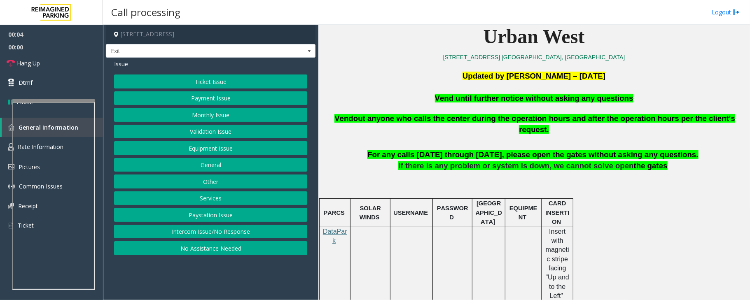
click at [215, 147] on button "Equipment Issue" at bounding box center [210, 148] width 193 height 14
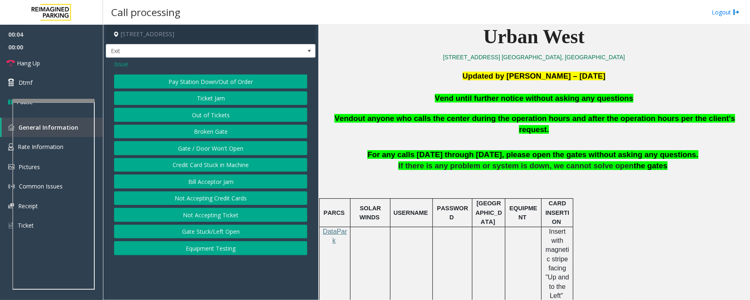
click at [203, 147] on button "Gate / Door Won't Open" at bounding box center [210, 148] width 193 height 14
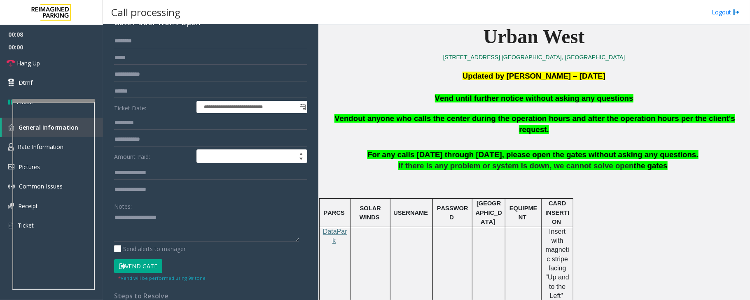
scroll to position [110, 0]
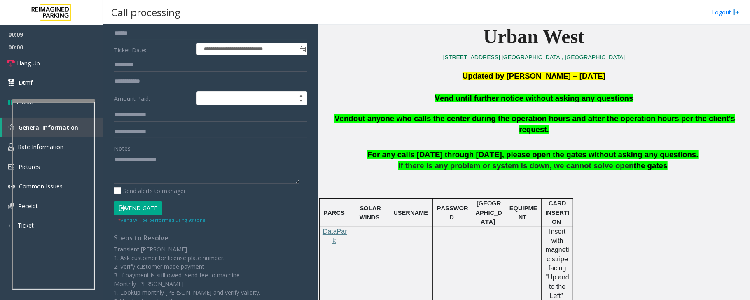
click at [135, 210] on button "Vend Gate" at bounding box center [138, 208] width 48 height 14
click at [498, 95] on span "Vend until further notice without asking any questions" at bounding box center [534, 98] width 198 height 9
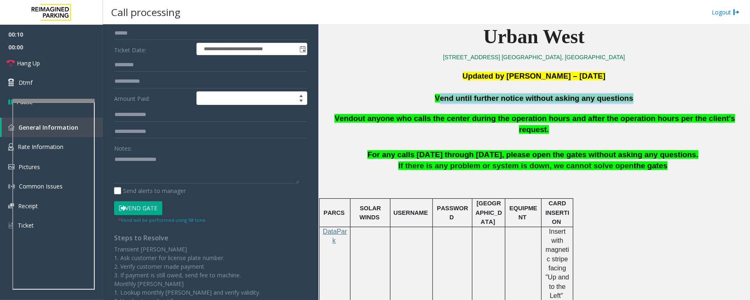
click at [498, 95] on span "Vend until further notice without asking any questions" at bounding box center [534, 98] width 198 height 9
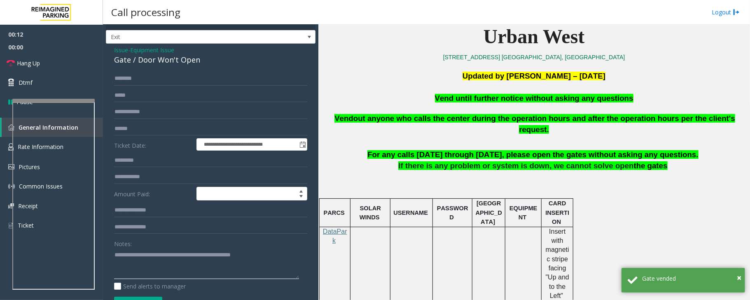
scroll to position [0, 0]
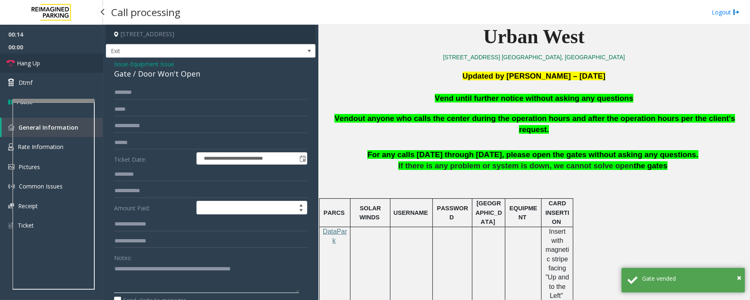
type textarea "**********"
click at [47, 63] on link "Hang Up" at bounding box center [51, 63] width 103 height 19
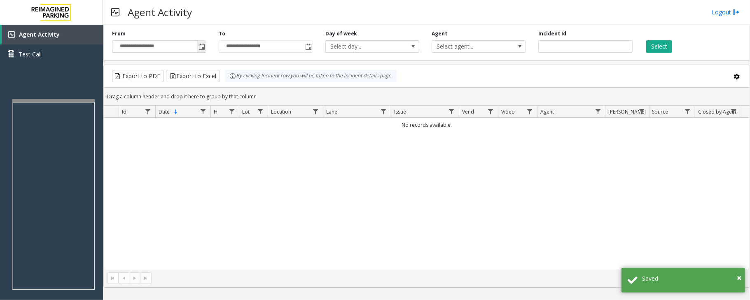
click at [203, 46] on span "Toggle popup" at bounding box center [201, 47] width 7 height 7
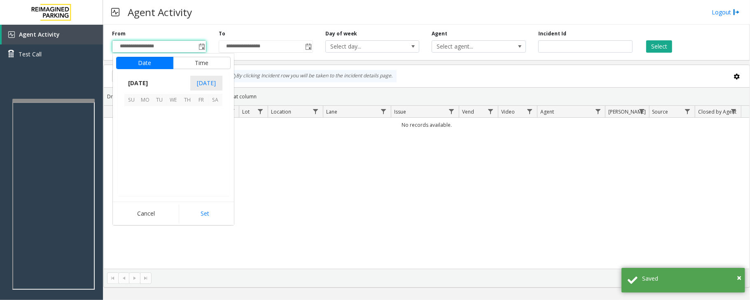
scroll to position [147766, 0]
click at [174, 114] on span "3" at bounding box center [173, 113] width 14 height 14
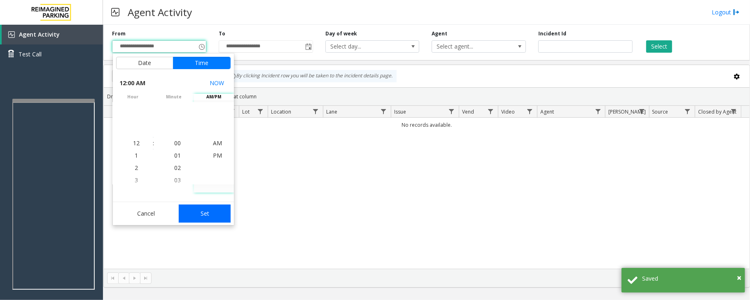
click at [208, 207] on button "Set" at bounding box center [205, 214] width 52 height 18
type input "**********"
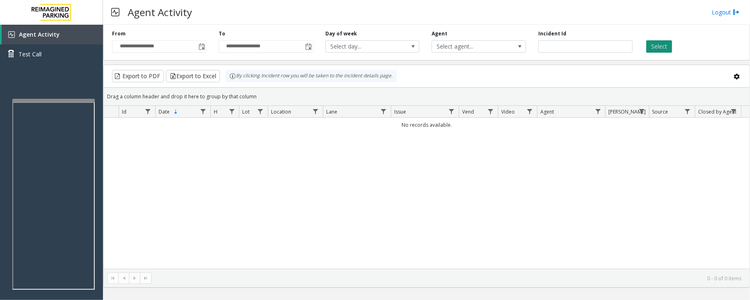
click at [653, 44] on button "Select" at bounding box center [659, 46] width 26 height 12
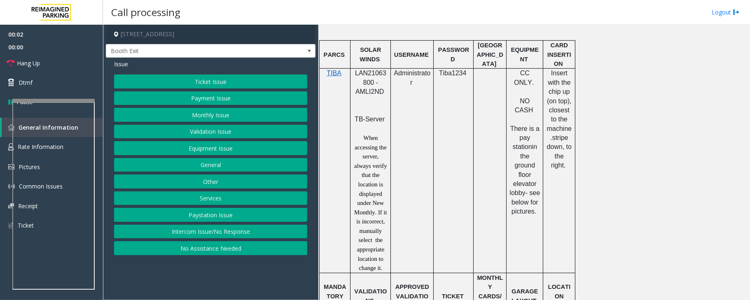
scroll to position [439, 0]
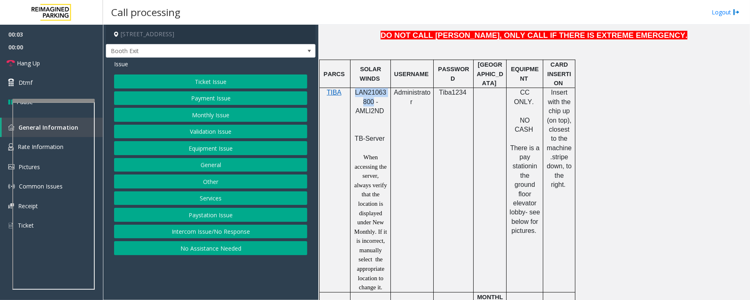
drag, startPoint x: 356, startPoint y: 82, endPoint x: 372, endPoint y: 91, distance: 18.4
click at [372, 91] on span "LAN21063800 - AMLI2ND" at bounding box center [370, 102] width 31 height 26
copy span "LAN21063800"
click at [217, 236] on button "Intercom Issue/No Response" at bounding box center [210, 232] width 193 height 14
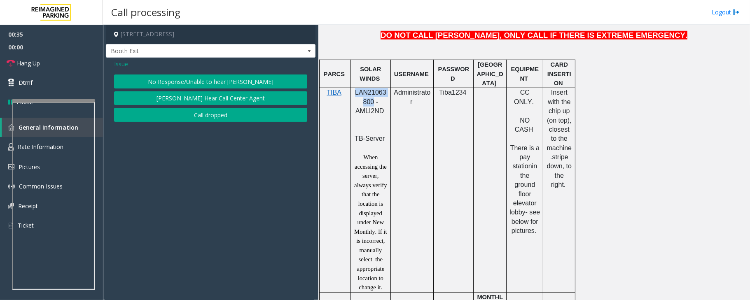
click at [238, 96] on button "[PERSON_NAME] Hear Call Center Agent" at bounding box center [210, 98] width 193 height 14
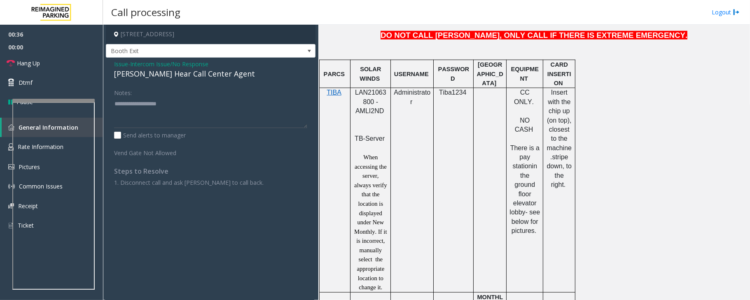
click at [157, 71] on div "[PERSON_NAME] Hear Call Center Agent" at bounding box center [210, 73] width 193 height 11
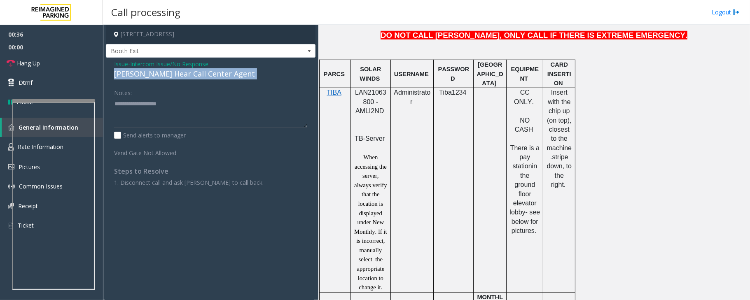
click at [157, 71] on div "[PERSON_NAME] Hear Call Center Agent" at bounding box center [210, 73] width 193 height 11
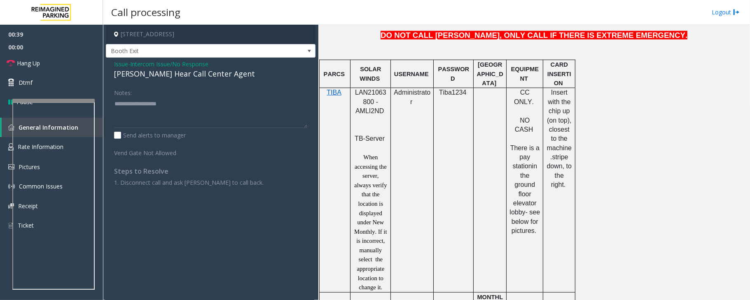
click at [157, 62] on span "Intercom Issue/No Response" at bounding box center [169, 64] width 78 height 9
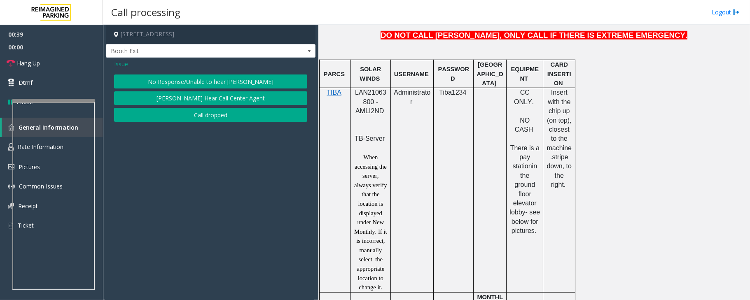
click at [121, 61] on span "Issue" at bounding box center [121, 64] width 14 height 9
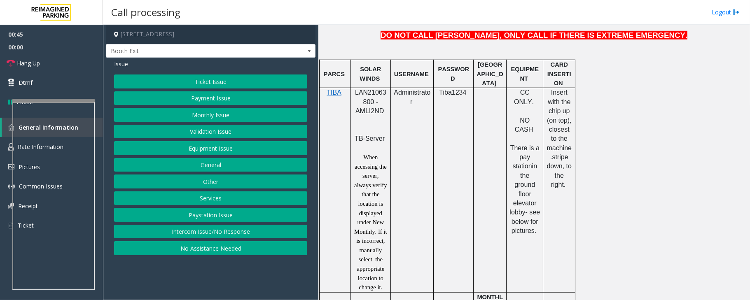
click at [244, 236] on button "Intercom Issue/No Response" at bounding box center [210, 232] width 193 height 14
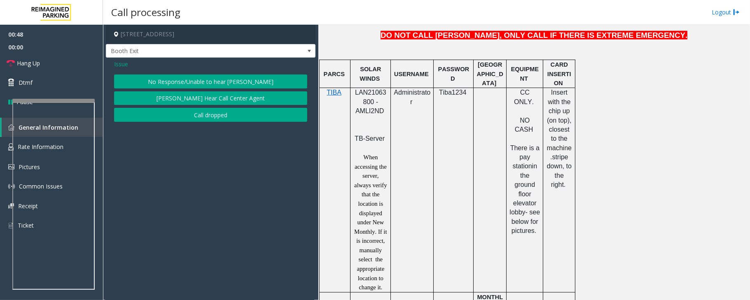
click at [190, 97] on button "[PERSON_NAME] Hear Call Center Agent" at bounding box center [210, 98] width 193 height 14
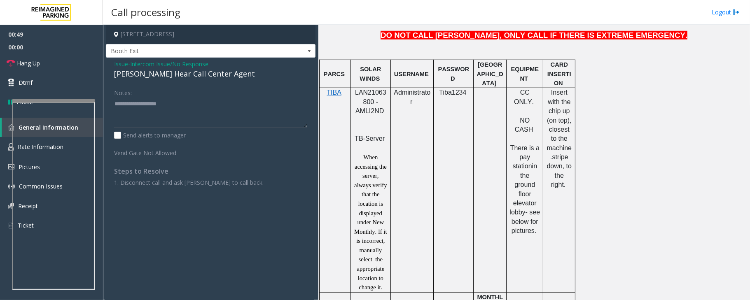
click at [149, 64] on span "Intercom Issue/No Response" at bounding box center [169, 64] width 78 height 9
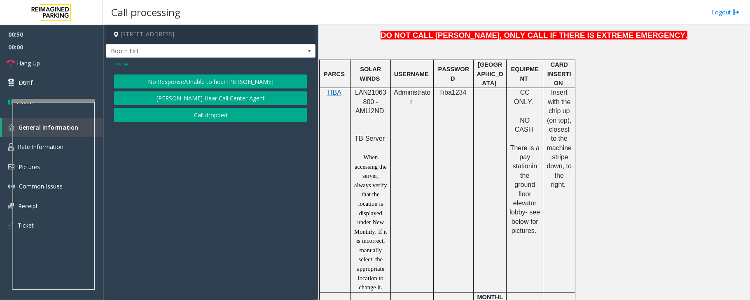
click at [124, 63] on span "Issue" at bounding box center [121, 64] width 14 height 9
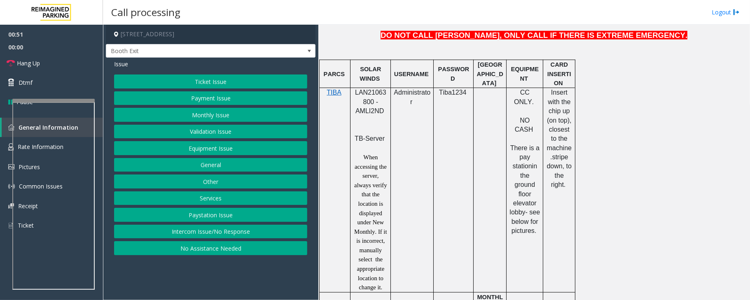
click at [218, 249] on button "No Assistance Needed" at bounding box center [210, 248] width 193 height 14
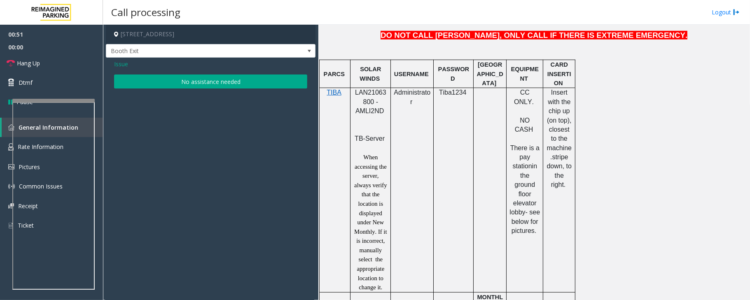
click at [187, 83] on button "No assistance needed" at bounding box center [210, 82] width 193 height 14
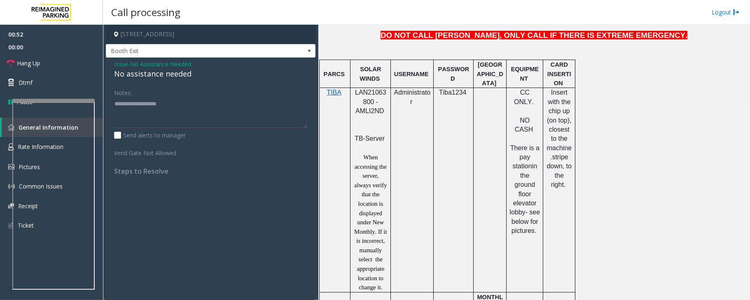
click at [176, 77] on div "No assistance needed" at bounding box center [210, 73] width 193 height 11
type textarea "**********"
click at [60, 66] on link "Hang Up" at bounding box center [51, 63] width 103 height 19
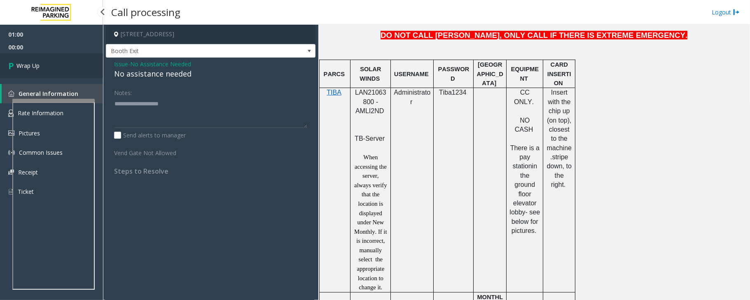
click at [60, 66] on link "Wrap Up" at bounding box center [51, 66] width 103 height 24
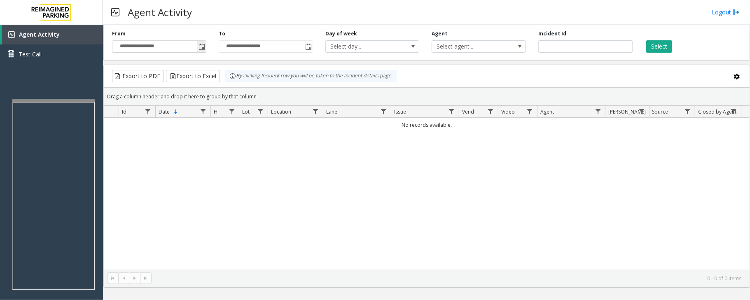
click at [203, 45] on span "Toggle popup" at bounding box center [201, 47] width 7 height 7
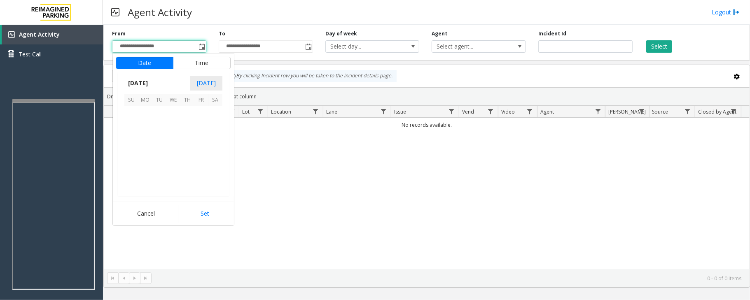
scroll to position [147766, 0]
click at [170, 113] on span "3" at bounding box center [173, 113] width 14 height 14
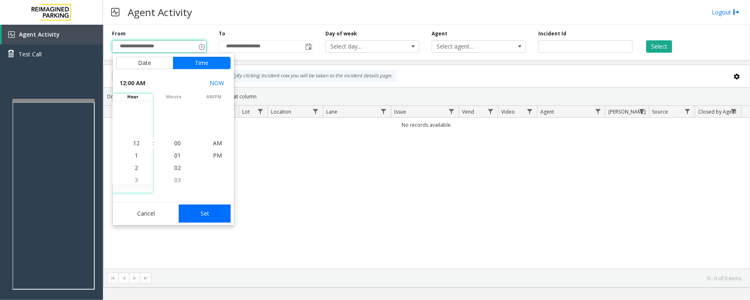
click at [196, 214] on button "Set" at bounding box center [205, 214] width 52 height 18
type input "**********"
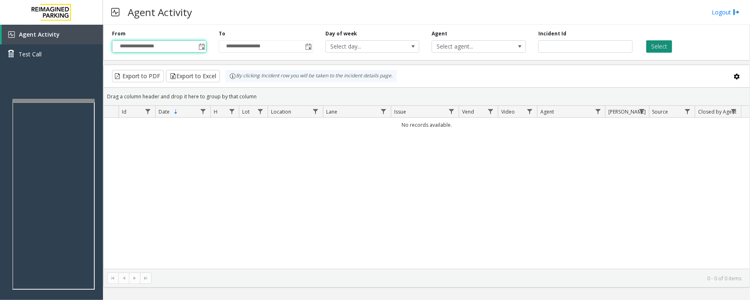
click at [664, 45] on button "Select" at bounding box center [659, 46] width 26 height 12
